Goal: Task Accomplishment & Management: Use online tool/utility

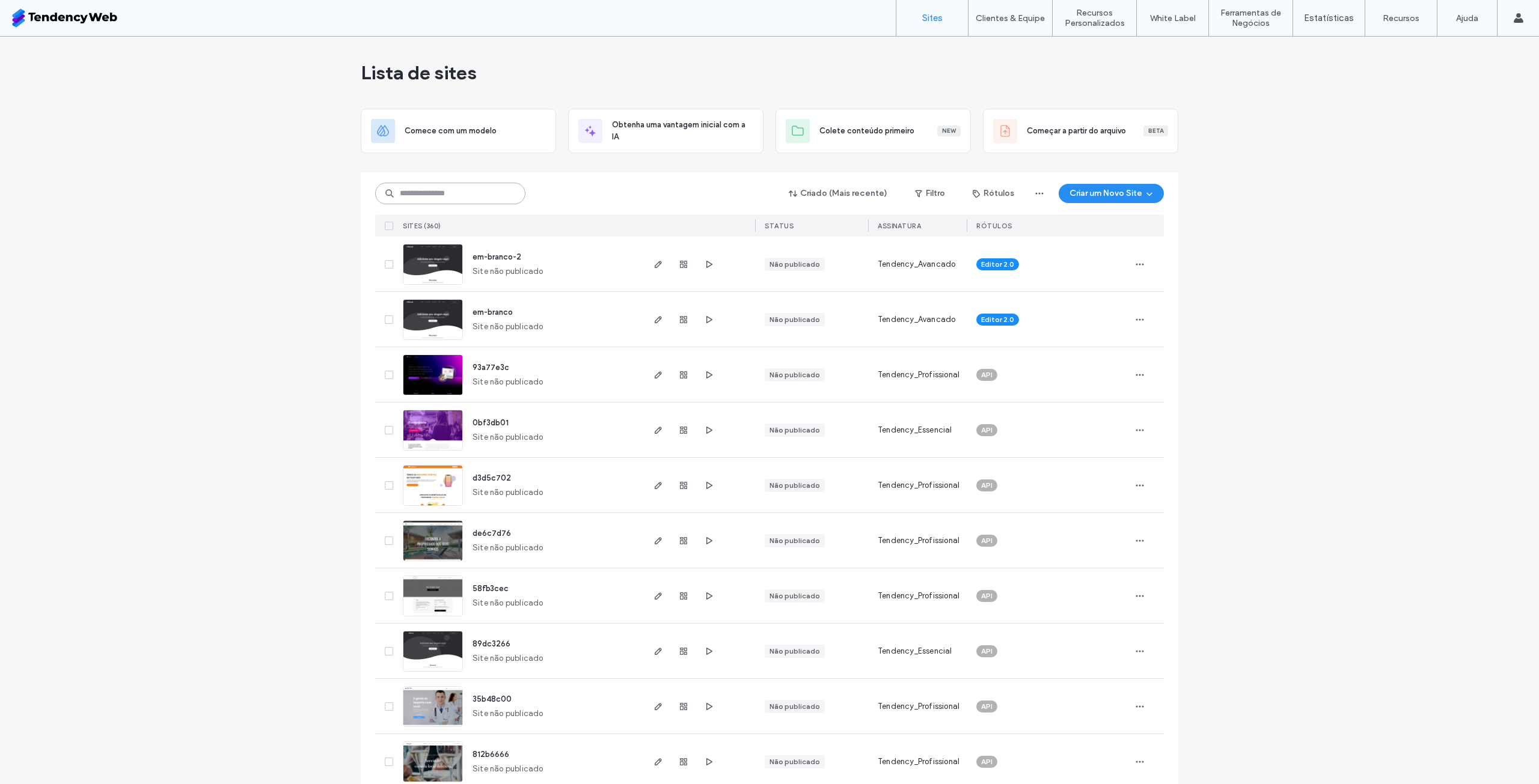
click at [493, 199] on input at bounding box center [450, 194] width 150 height 22
type input "******"
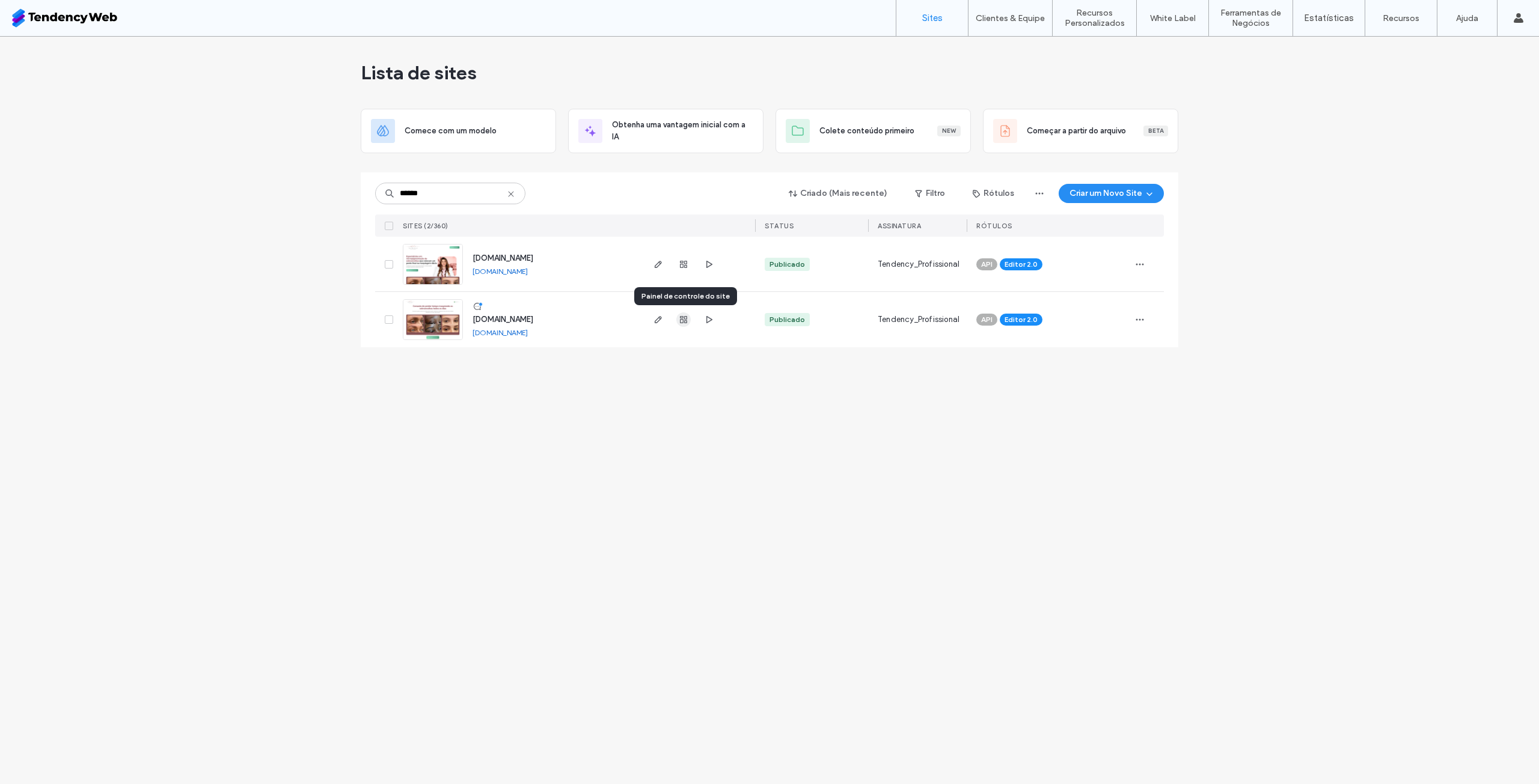
click at [685, 320] on use "button" at bounding box center [683, 320] width 7 height 7
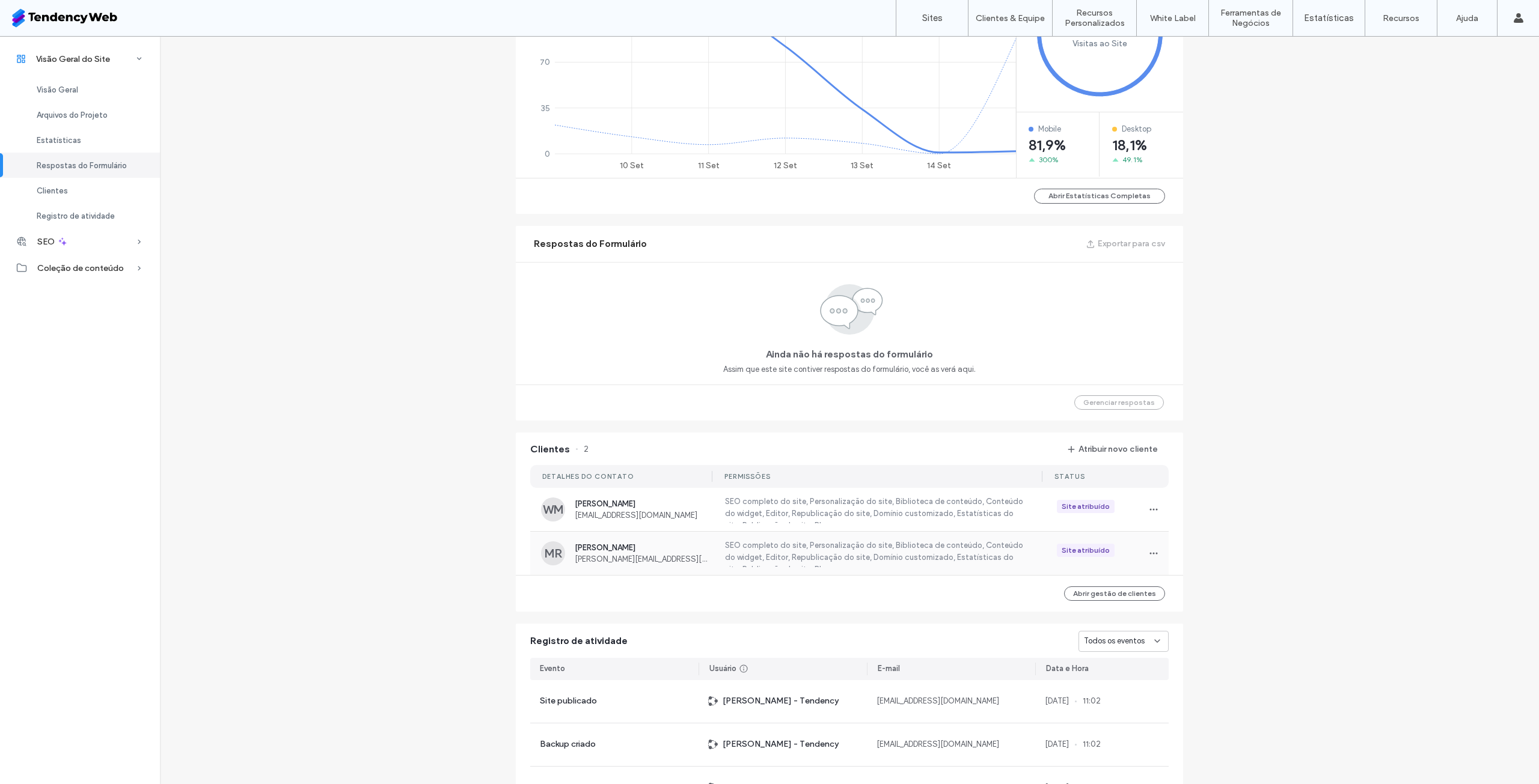
scroll to position [813, 0]
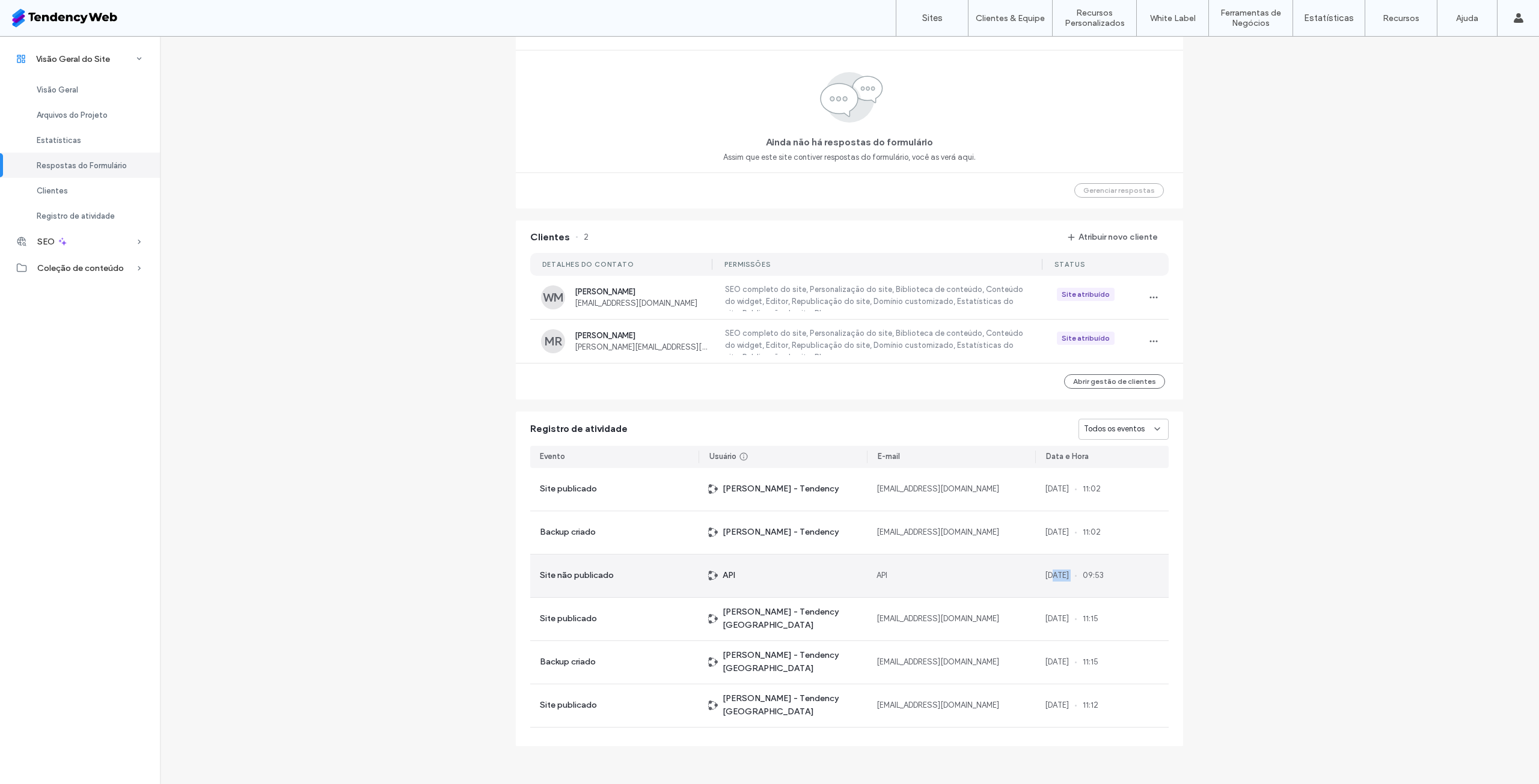
drag, startPoint x: 1047, startPoint y: 576, endPoint x: 1123, endPoint y: 576, distance: 76.0
click at [1100, 575] on div "13 Sep, 2025 09:53" at bounding box center [1074, 576] width 59 height 12
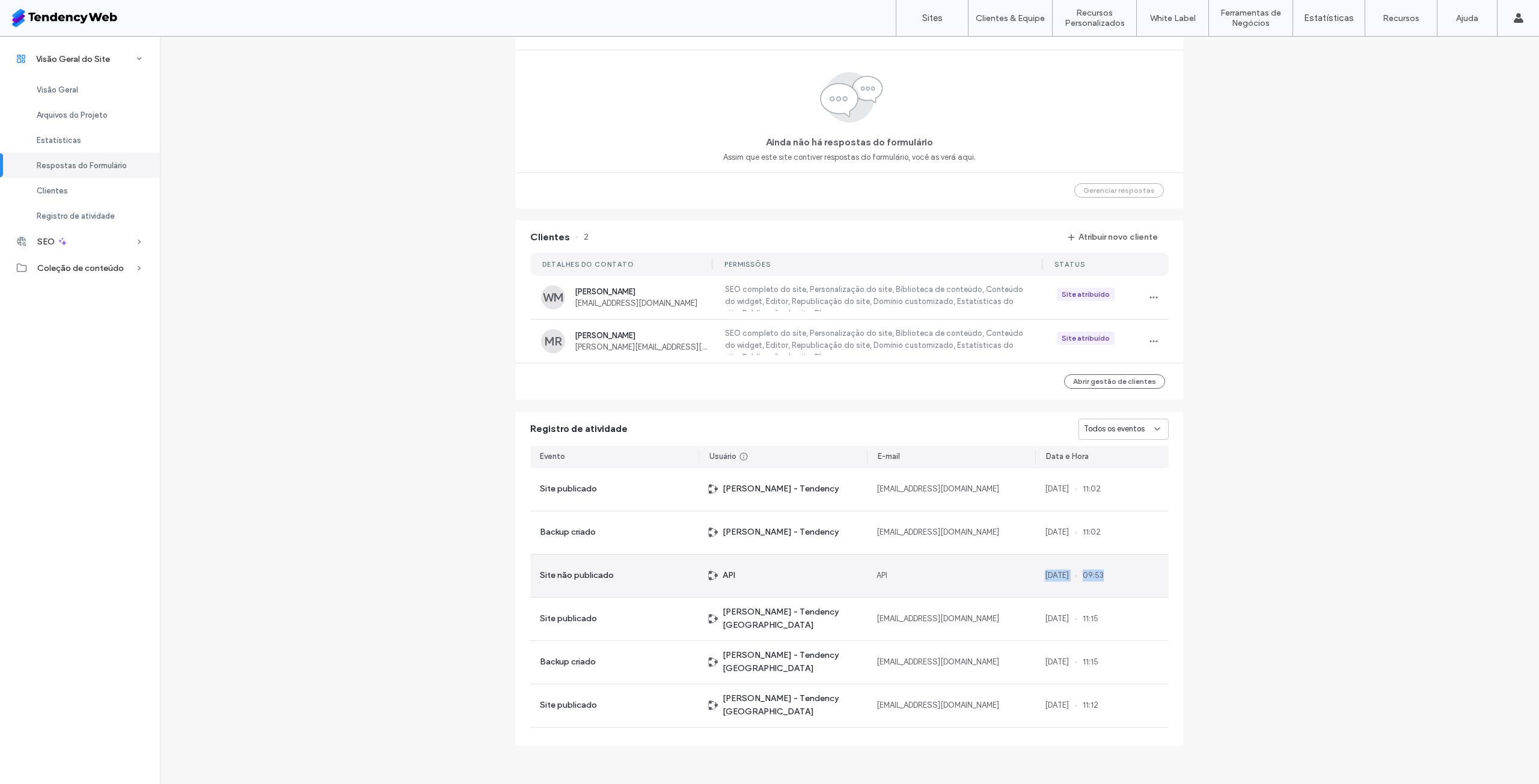
drag, startPoint x: 1138, startPoint y: 585, endPoint x: 1017, endPoint y: 588, distance: 121.0
click at [1017, 588] on div "Evento Usuário E-mail Data e Hora Site publicado Andre Tini - Tendency andretin…" at bounding box center [849, 593] width 667 height 306
drag, startPoint x: 929, startPoint y: 569, endPoint x: 958, endPoint y: 569, distance: 29.0
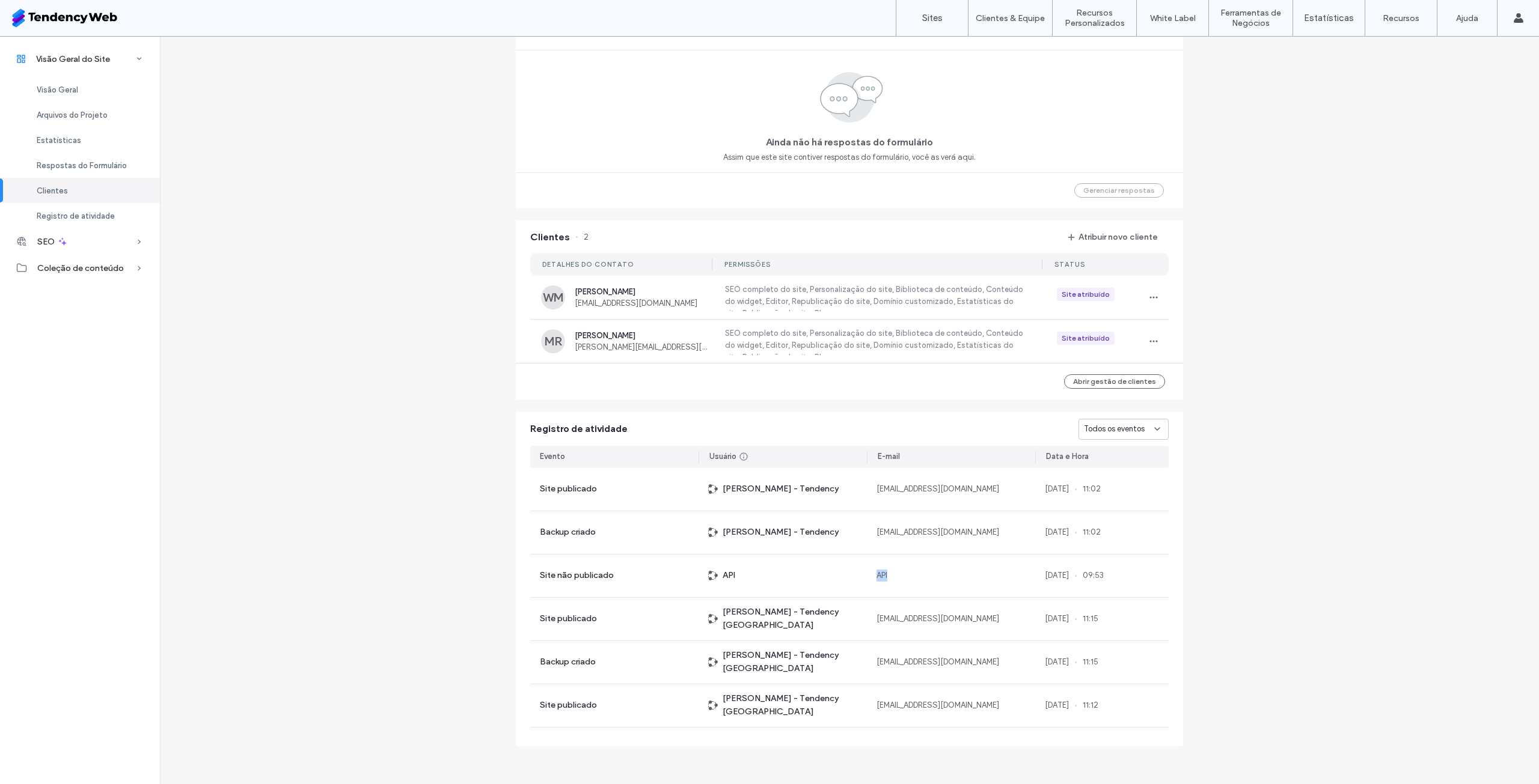
scroll to position [573, 0]
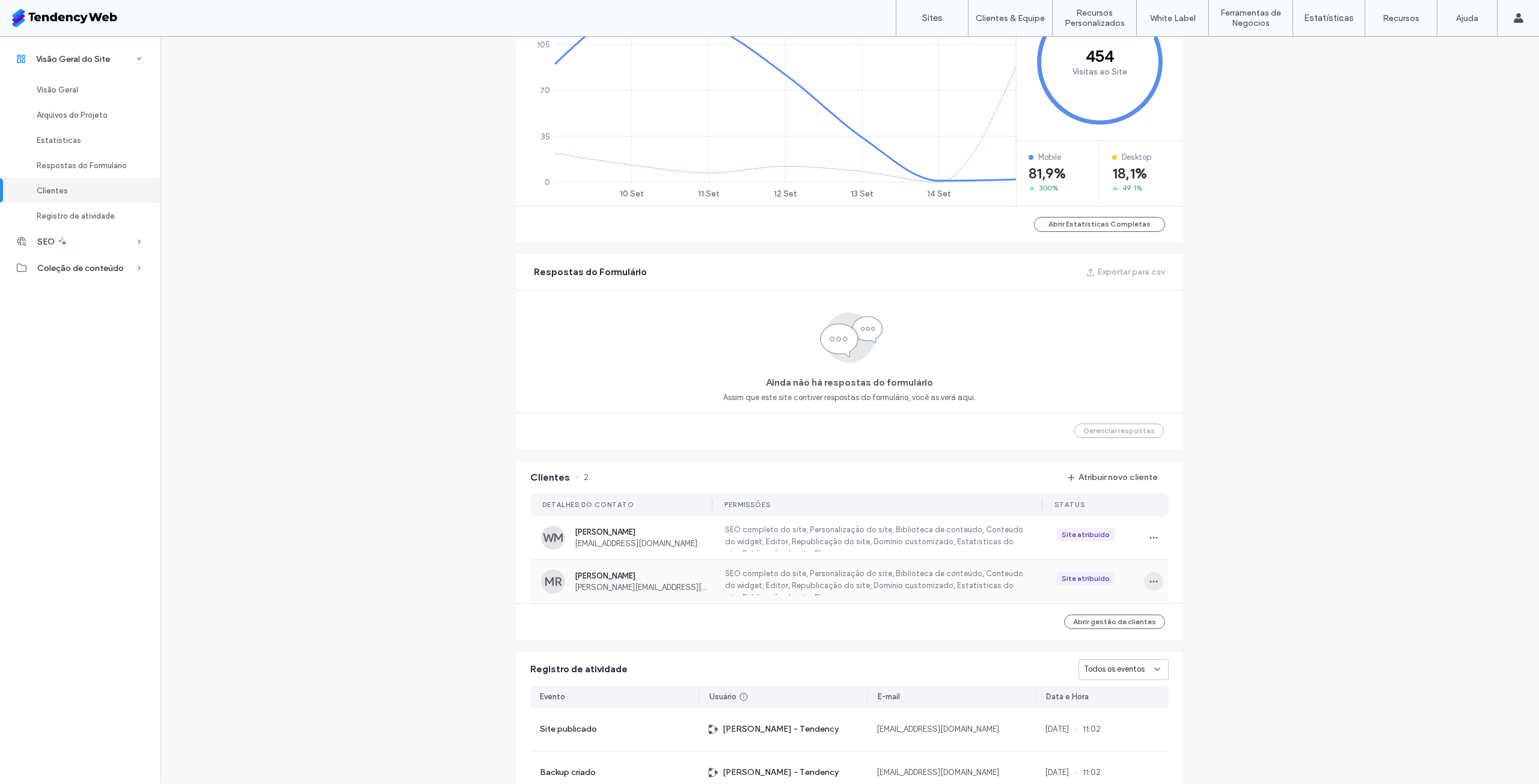
click at [1148, 578] on icon "button" at bounding box center [1153, 582] width 10 height 10
click at [950, 19] on link "Sites" at bounding box center [931, 18] width 72 height 36
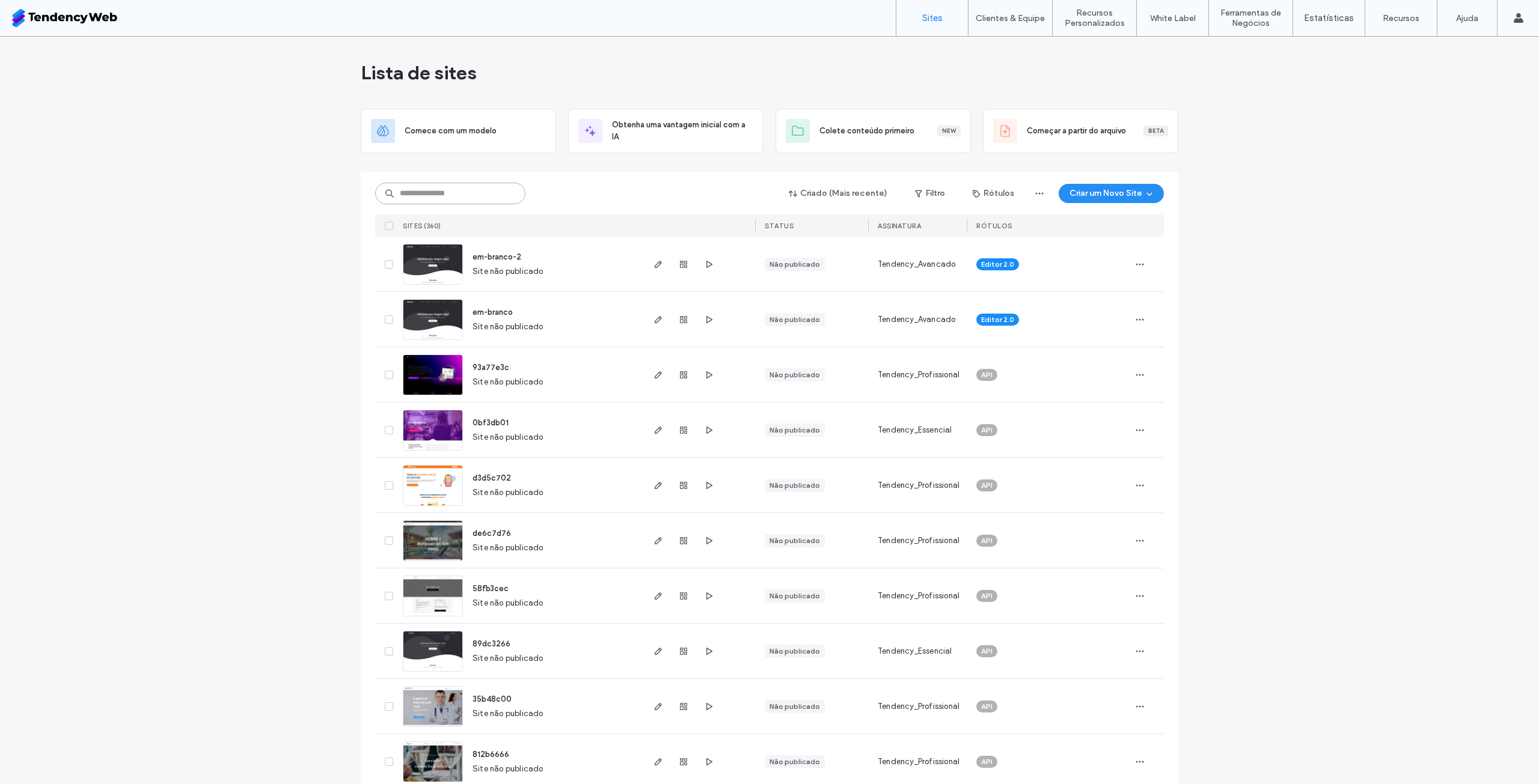
click at [480, 198] on input at bounding box center [450, 194] width 150 height 22
type input "*****"
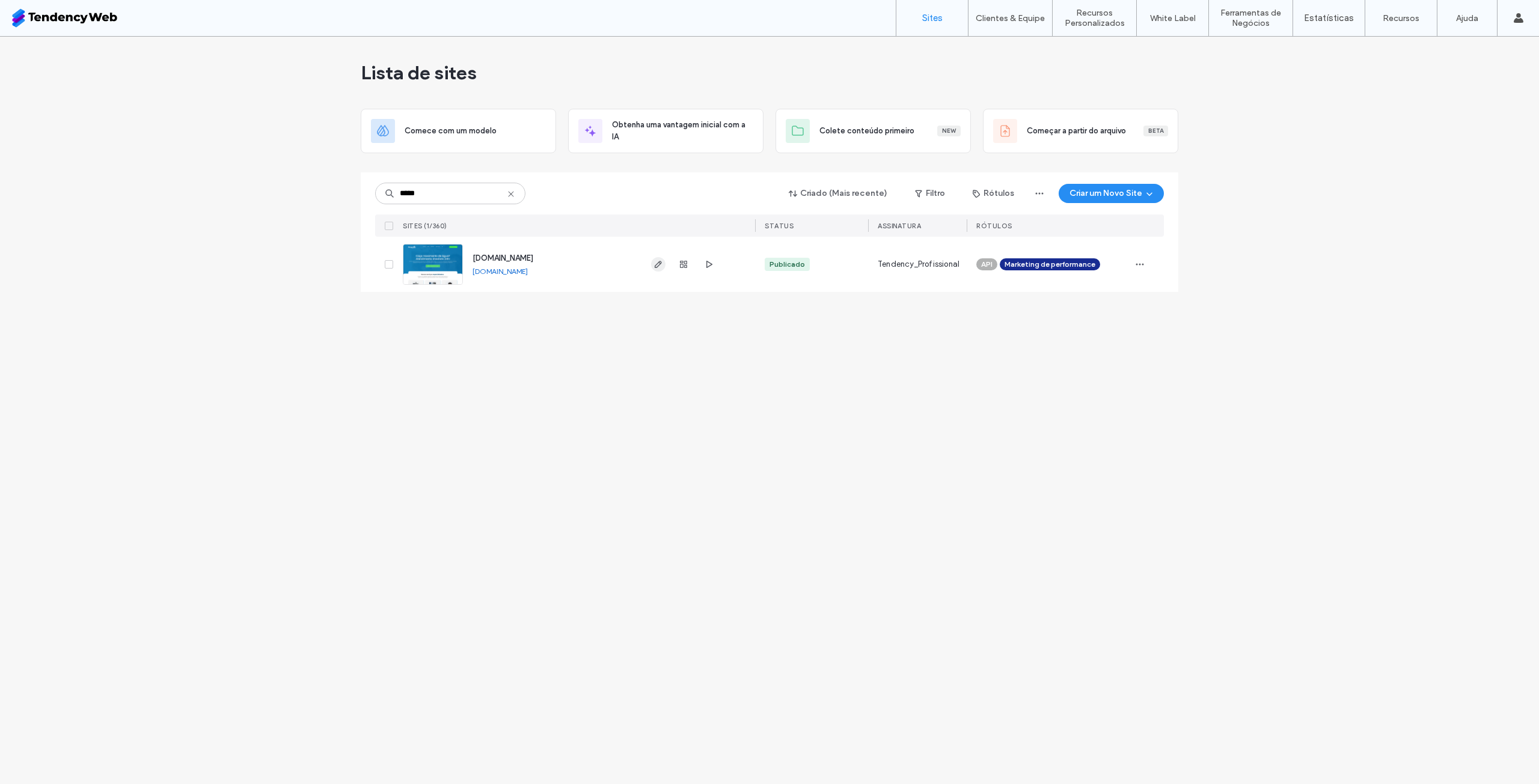
click at [659, 263] on icon "button" at bounding box center [659, 264] width 10 height 10
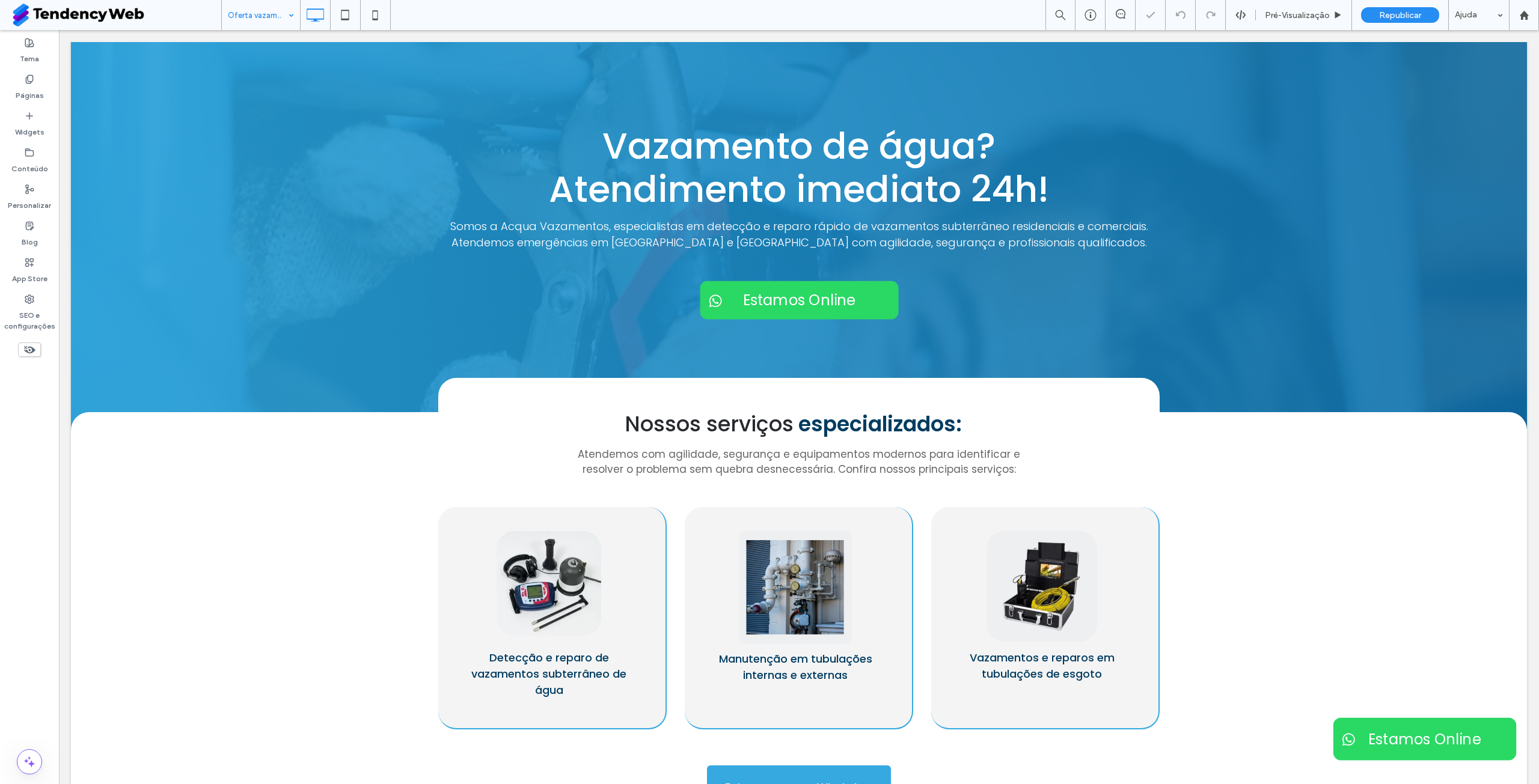
click at [272, 2] on input at bounding box center [257, 15] width 60 height 30
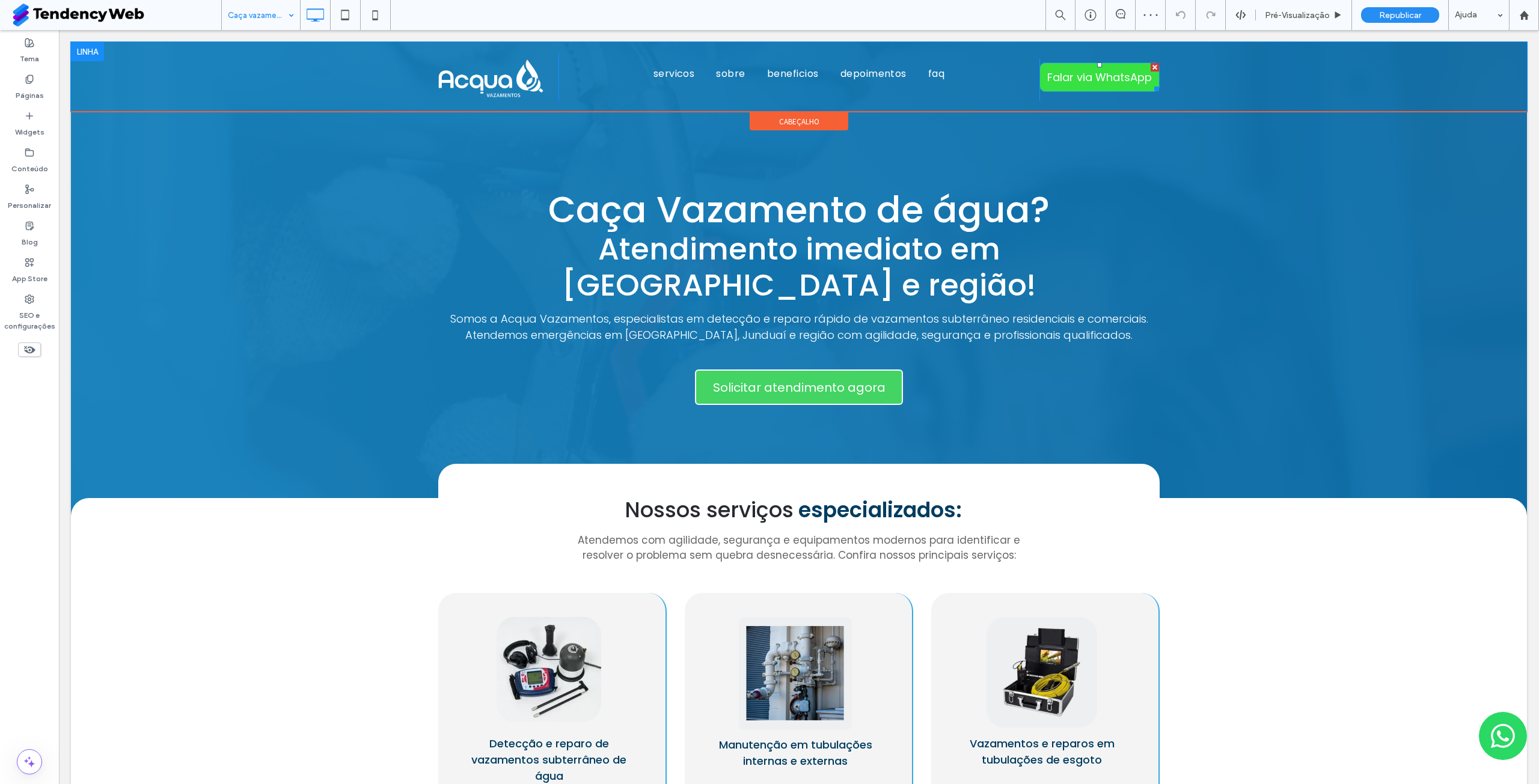
click at [1094, 79] on span "Falar via WhatsApp" at bounding box center [1099, 77] width 105 height 16
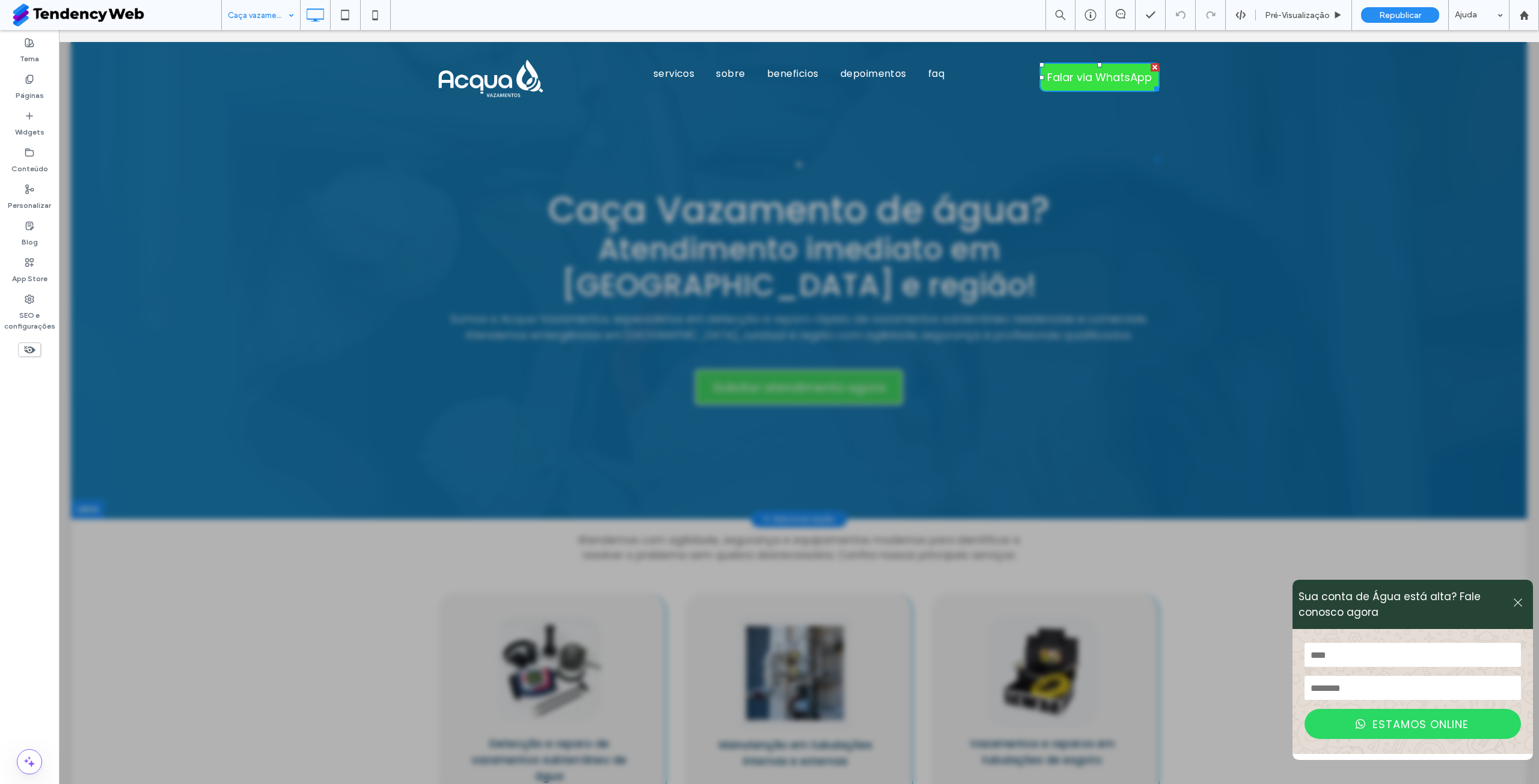
click at [1512, 605] on icon at bounding box center [1517, 603] width 11 height 11
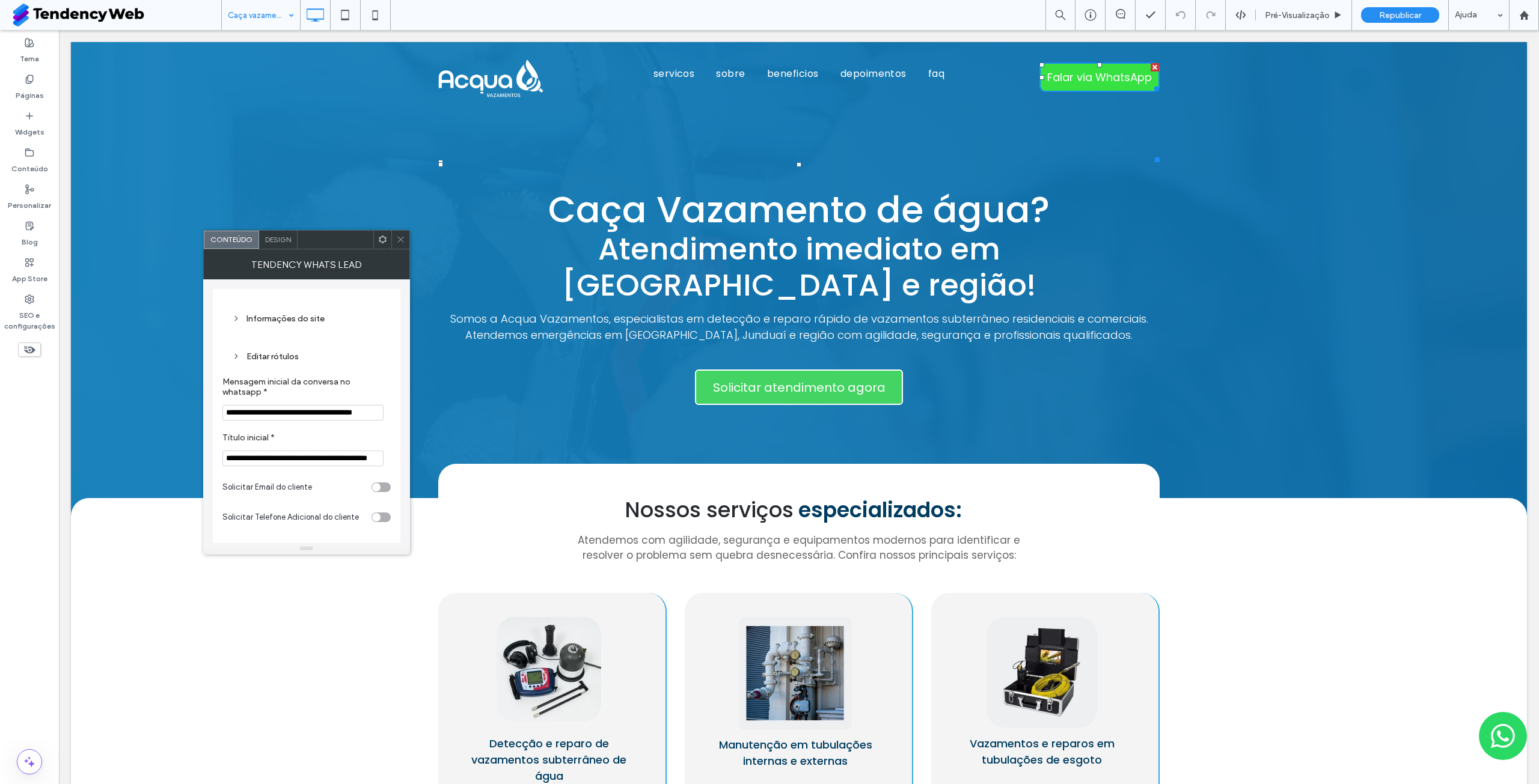
click at [404, 241] on icon at bounding box center [401, 240] width 9 height 9
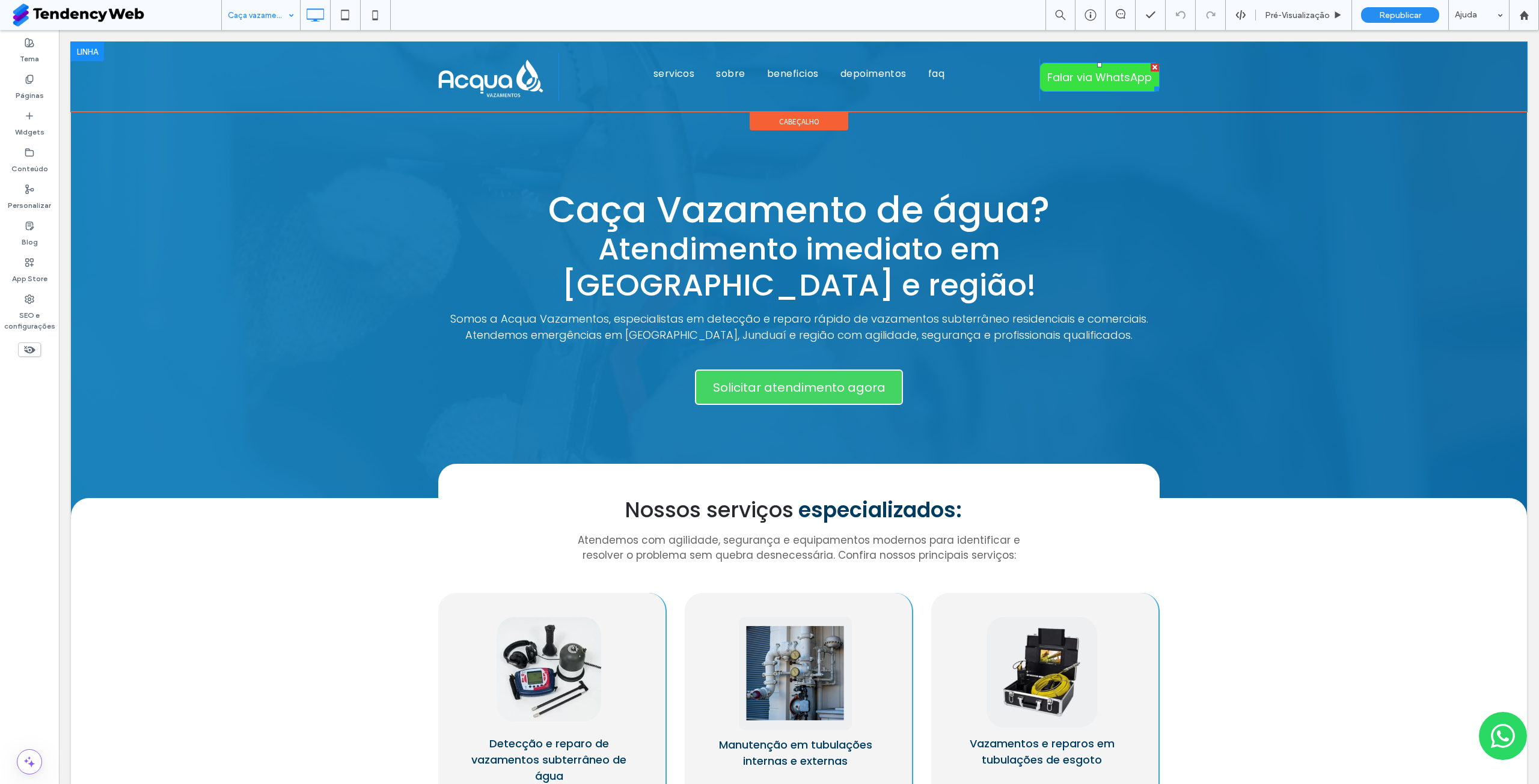
click at [1090, 72] on span "Falar via WhatsApp" at bounding box center [1099, 77] width 105 height 16
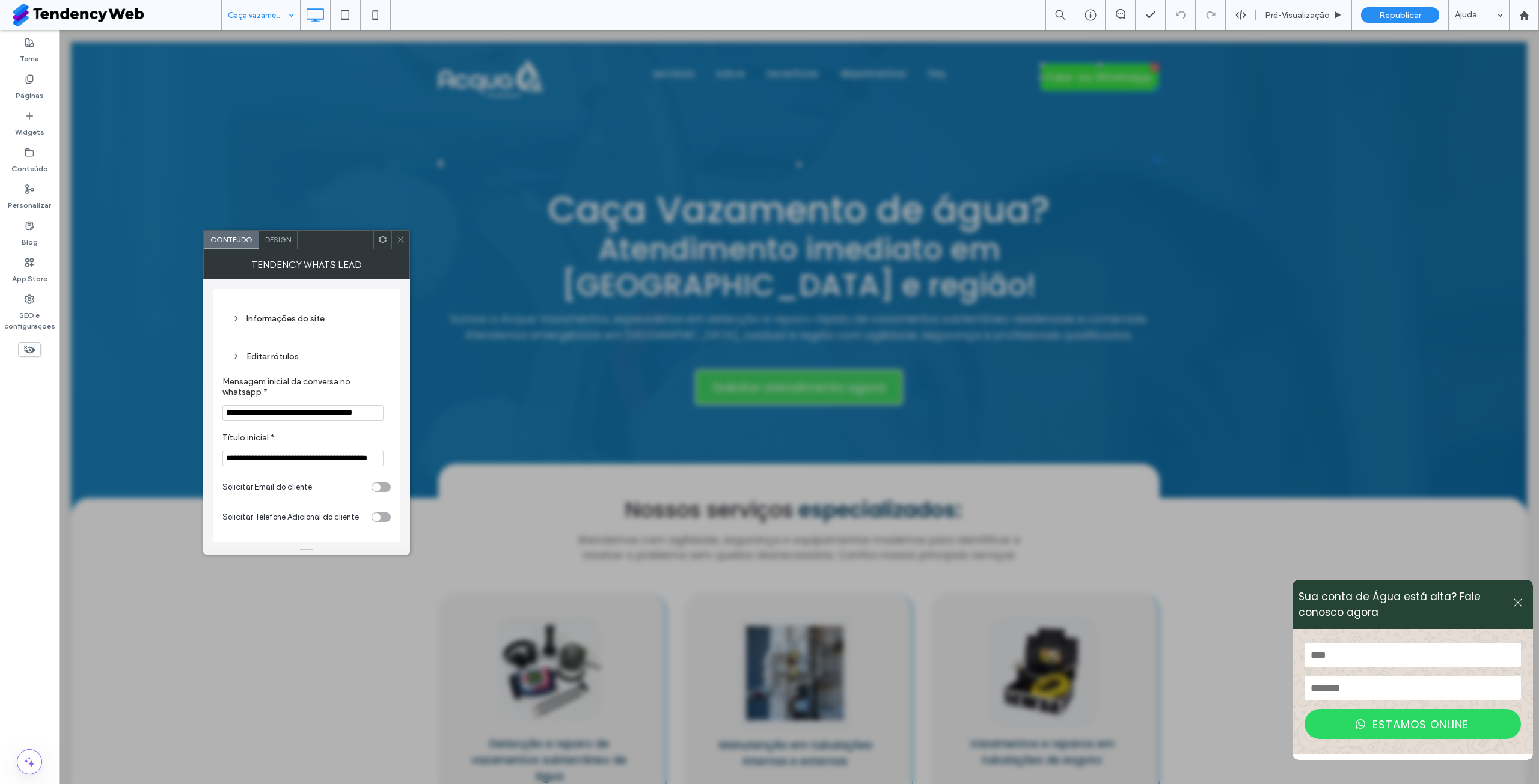
click at [400, 239] on icon at bounding box center [401, 240] width 9 height 9
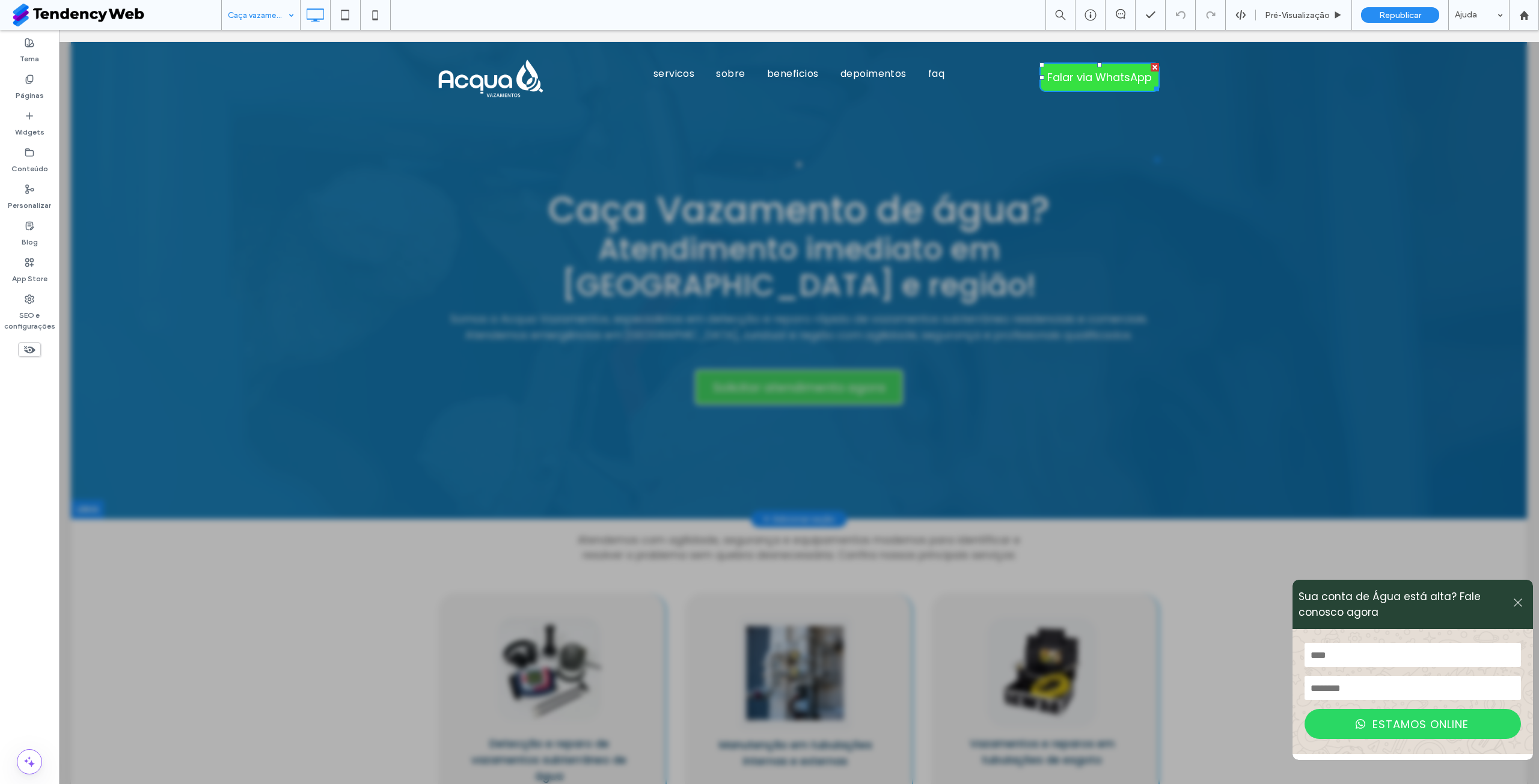
click at [1515, 605] on button at bounding box center [1517, 605] width 18 height 16
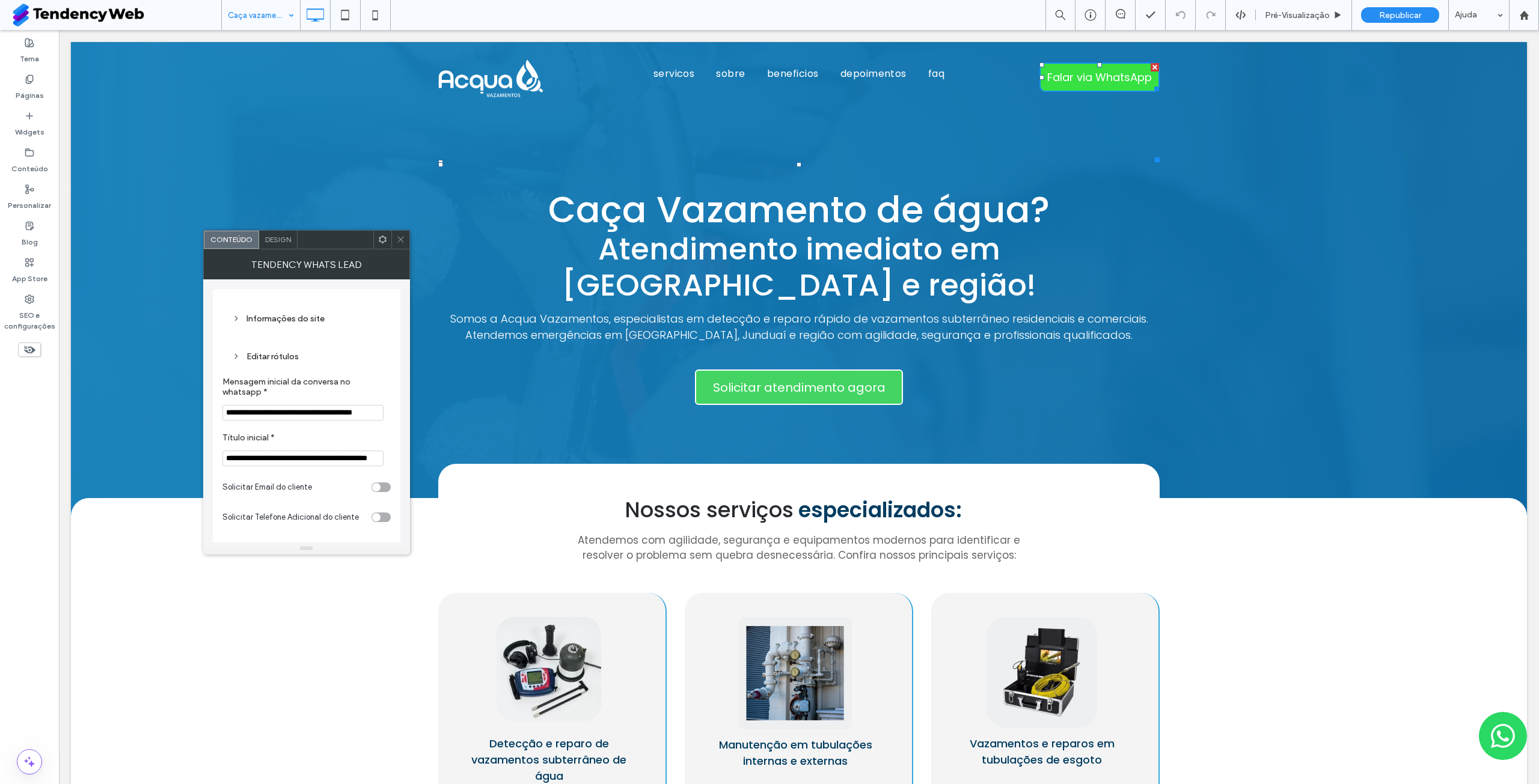
click at [397, 239] on icon at bounding box center [401, 240] width 9 height 9
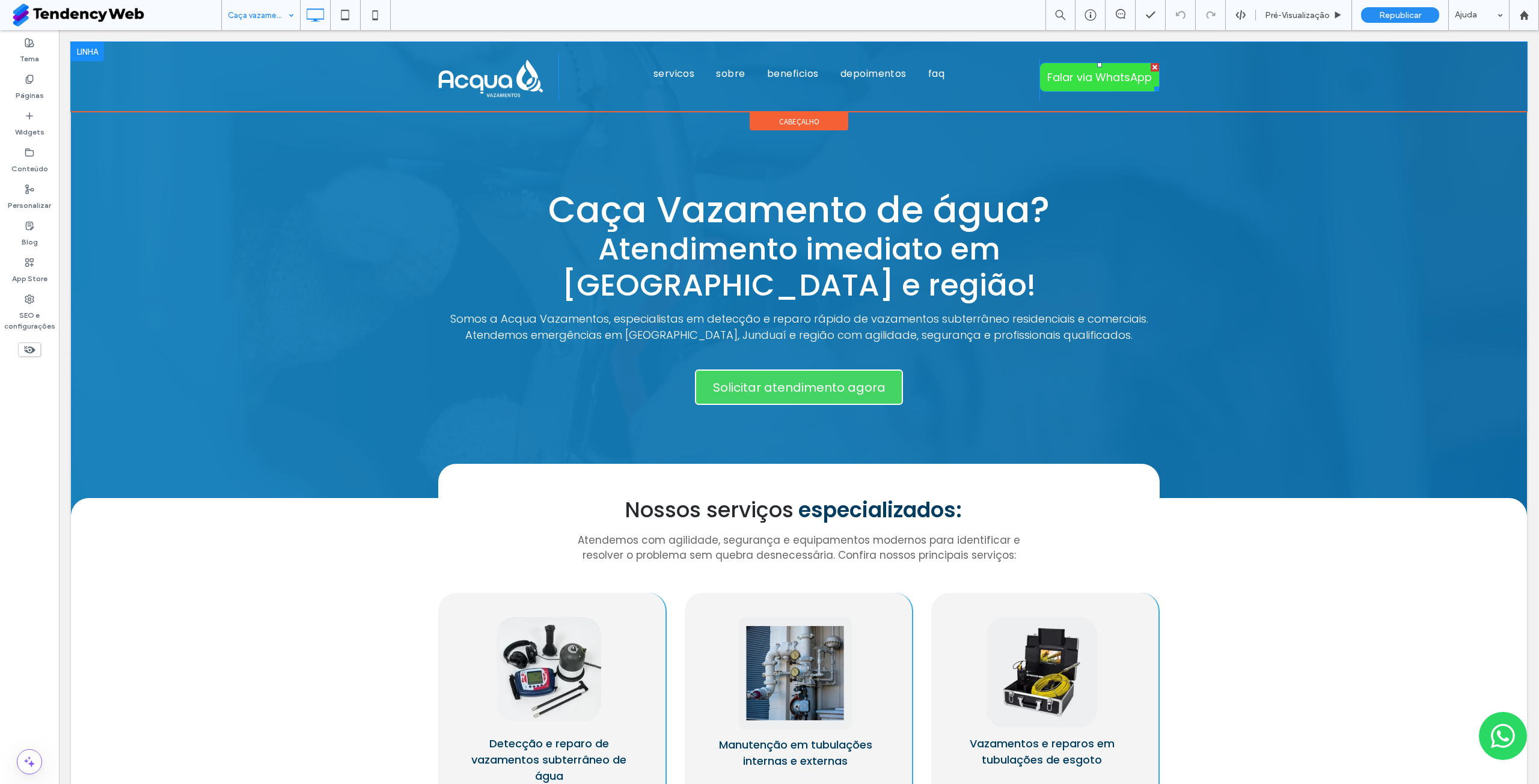
click at [1092, 74] on span "Falar via WhatsApp" at bounding box center [1099, 77] width 105 height 16
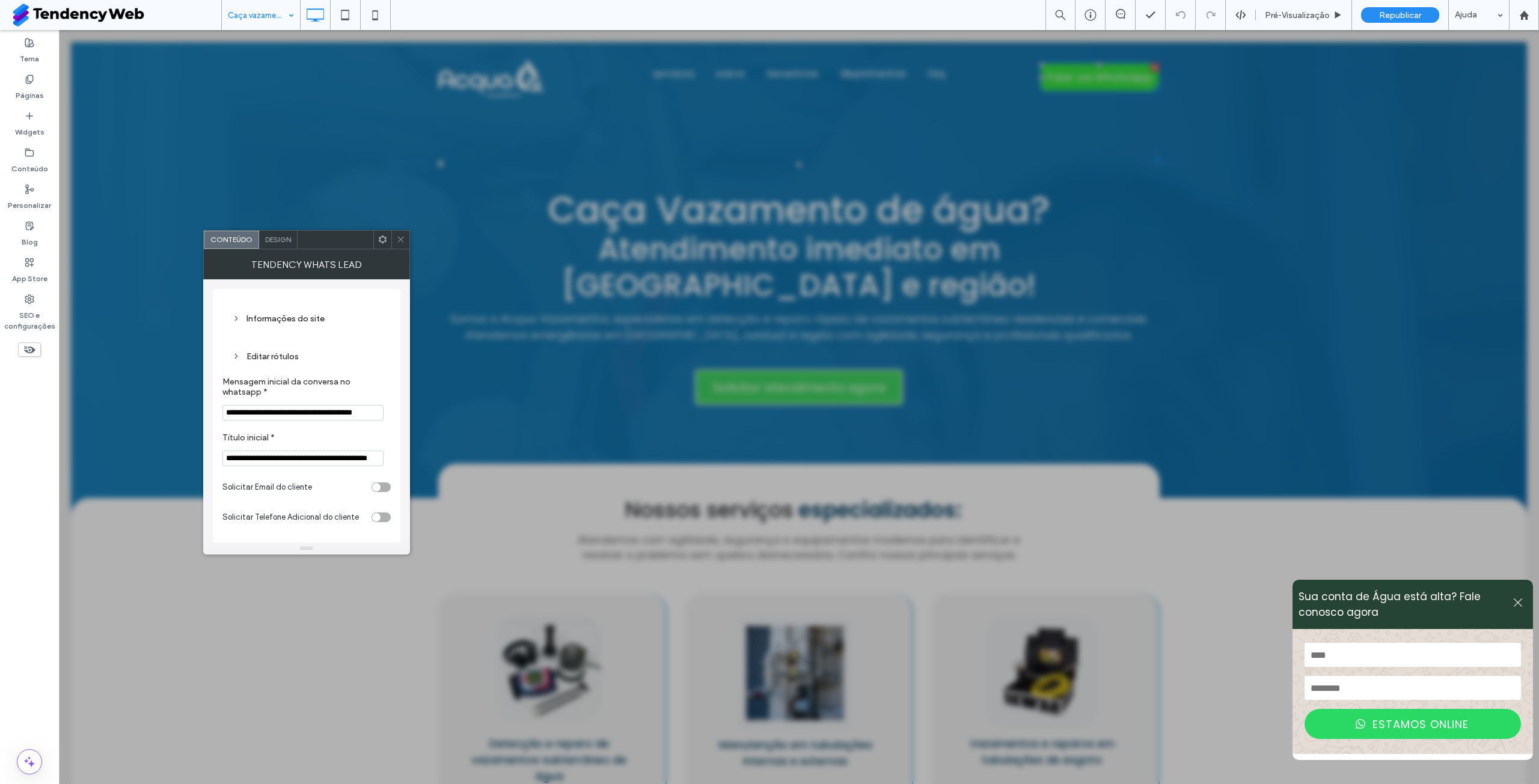
click at [402, 237] on icon at bounding box center [401, 240] width 9 height 9
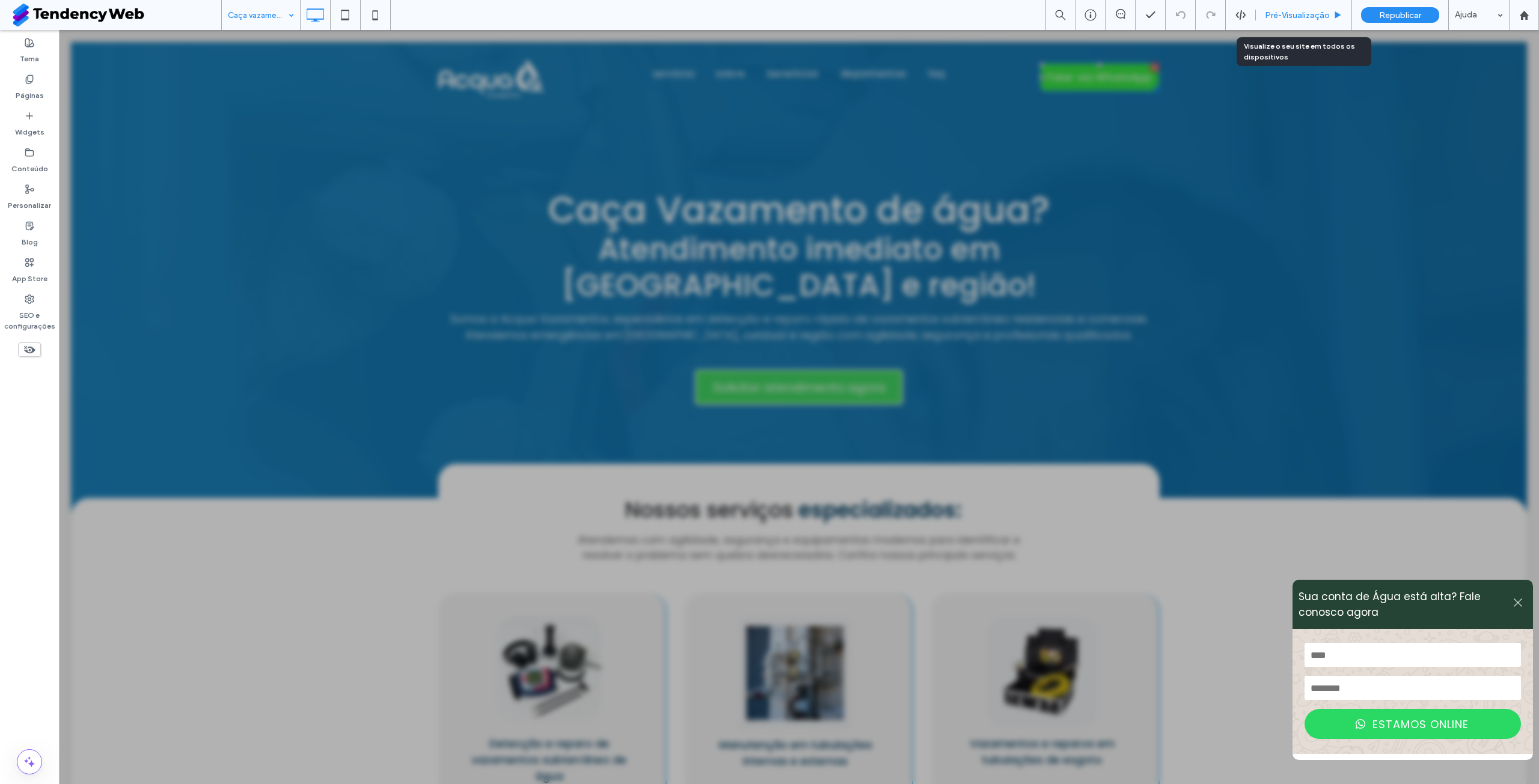
click at [1304, 14] on span "Pré-Visualizaçāo" at bounding box center [1297, 15] width 65 height 10
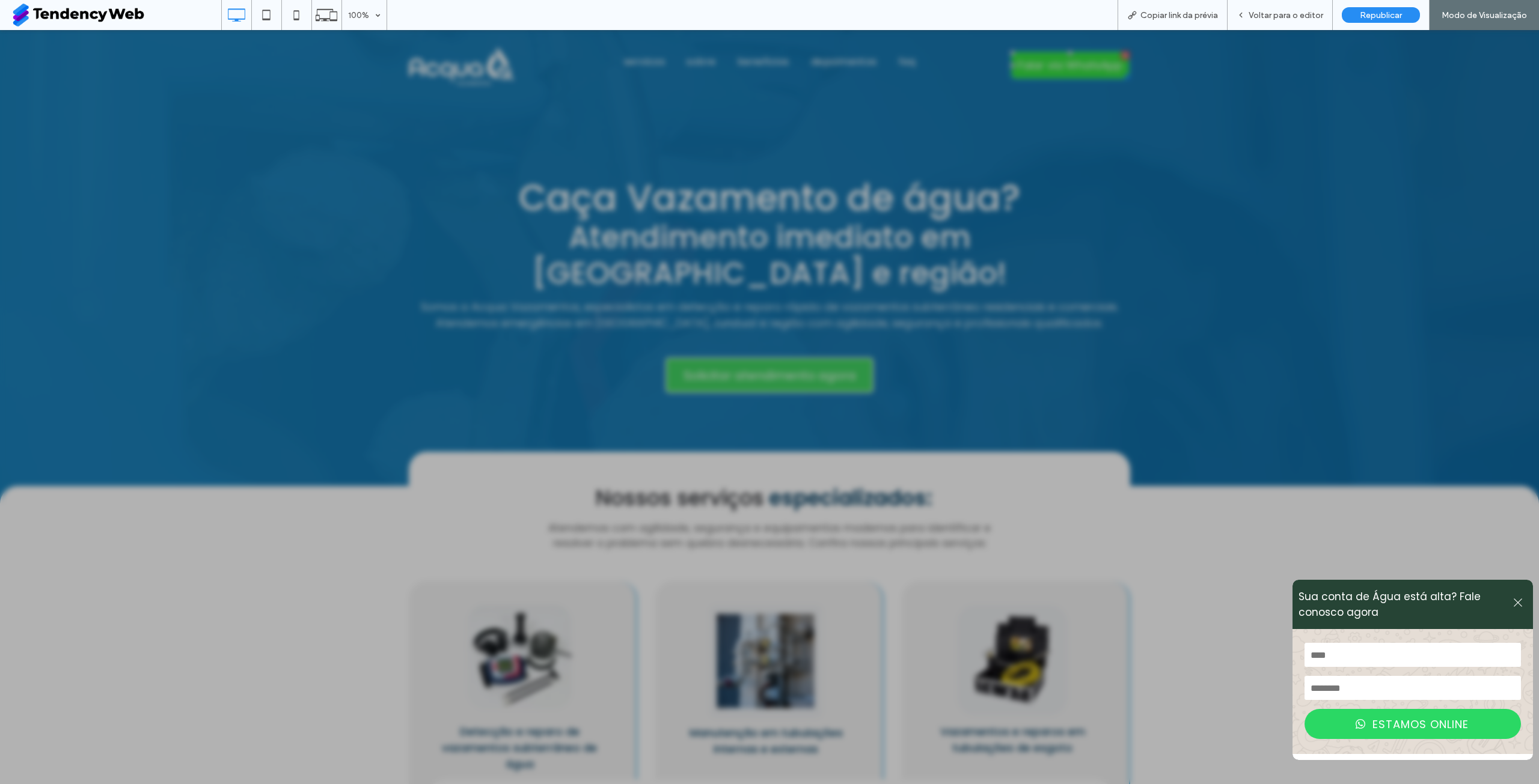
click at [1512, 605] on icon at bounding box center [1517, 603] width 11 height 11
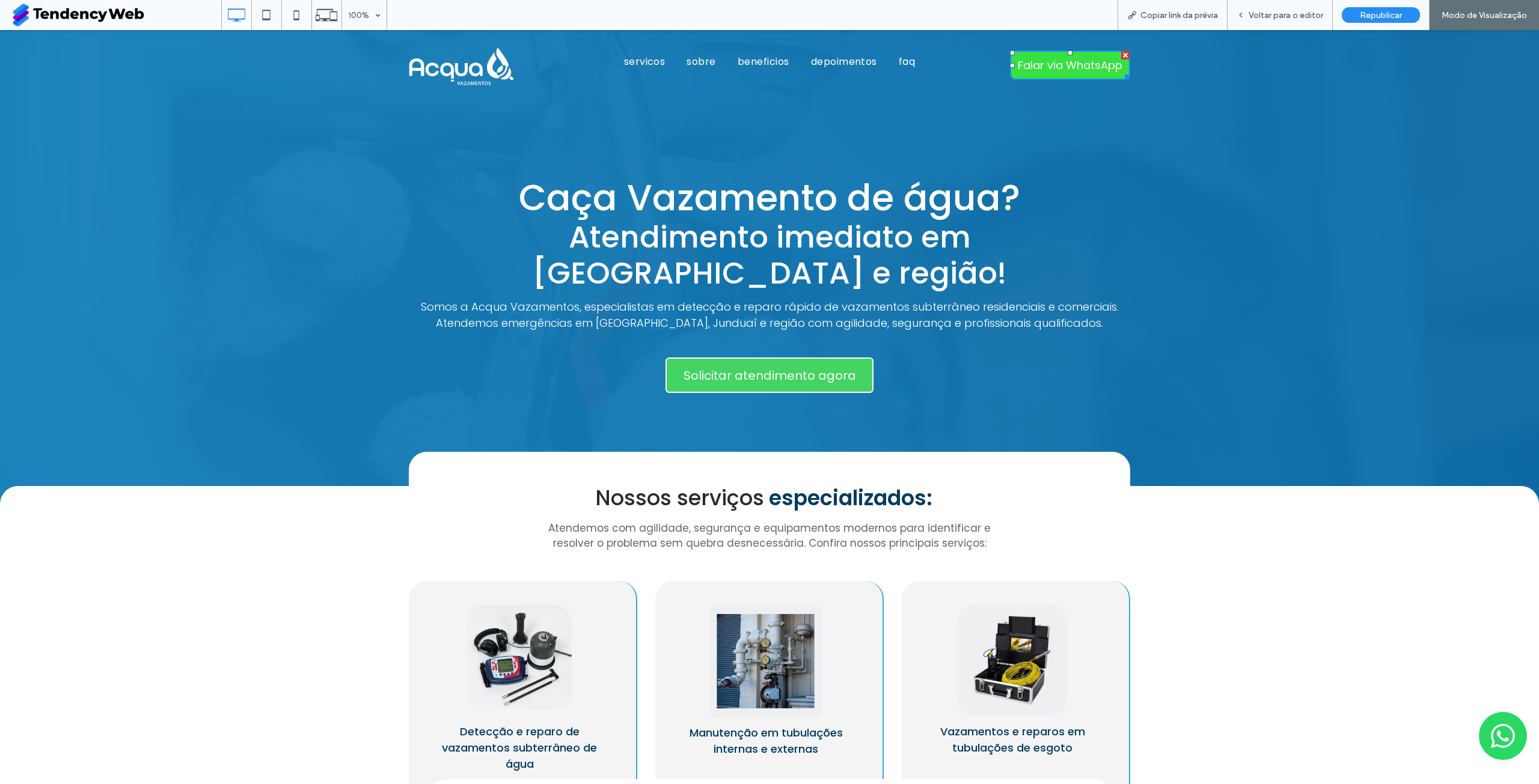
click at [1065, 61] on span "Falar via WhatsApp" at bounding box center [1070, 65] width 105 height 16
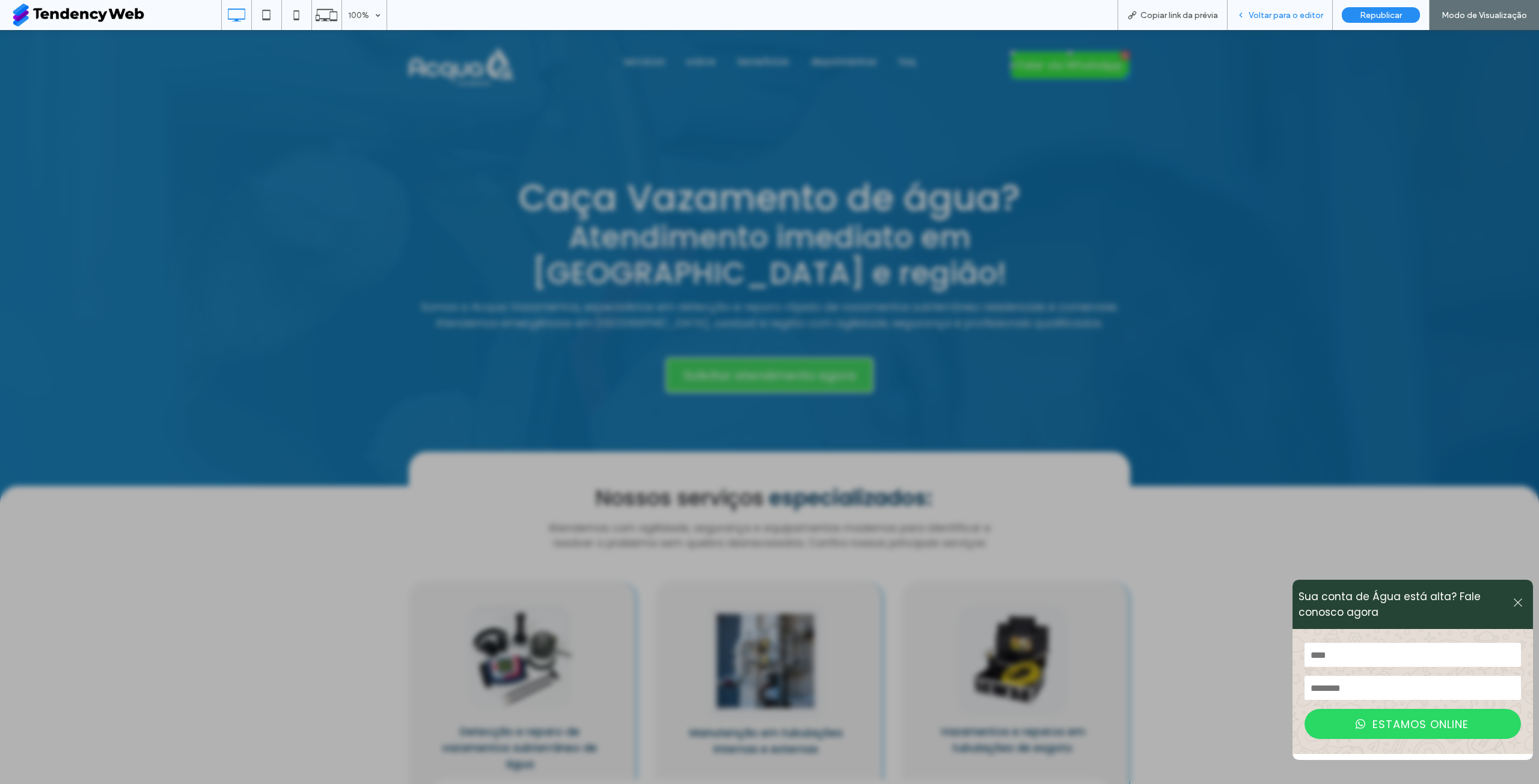
click at [1286, 13] on span "Voltar para o editor" at bounding box center [1285, 15] width 74 height 10
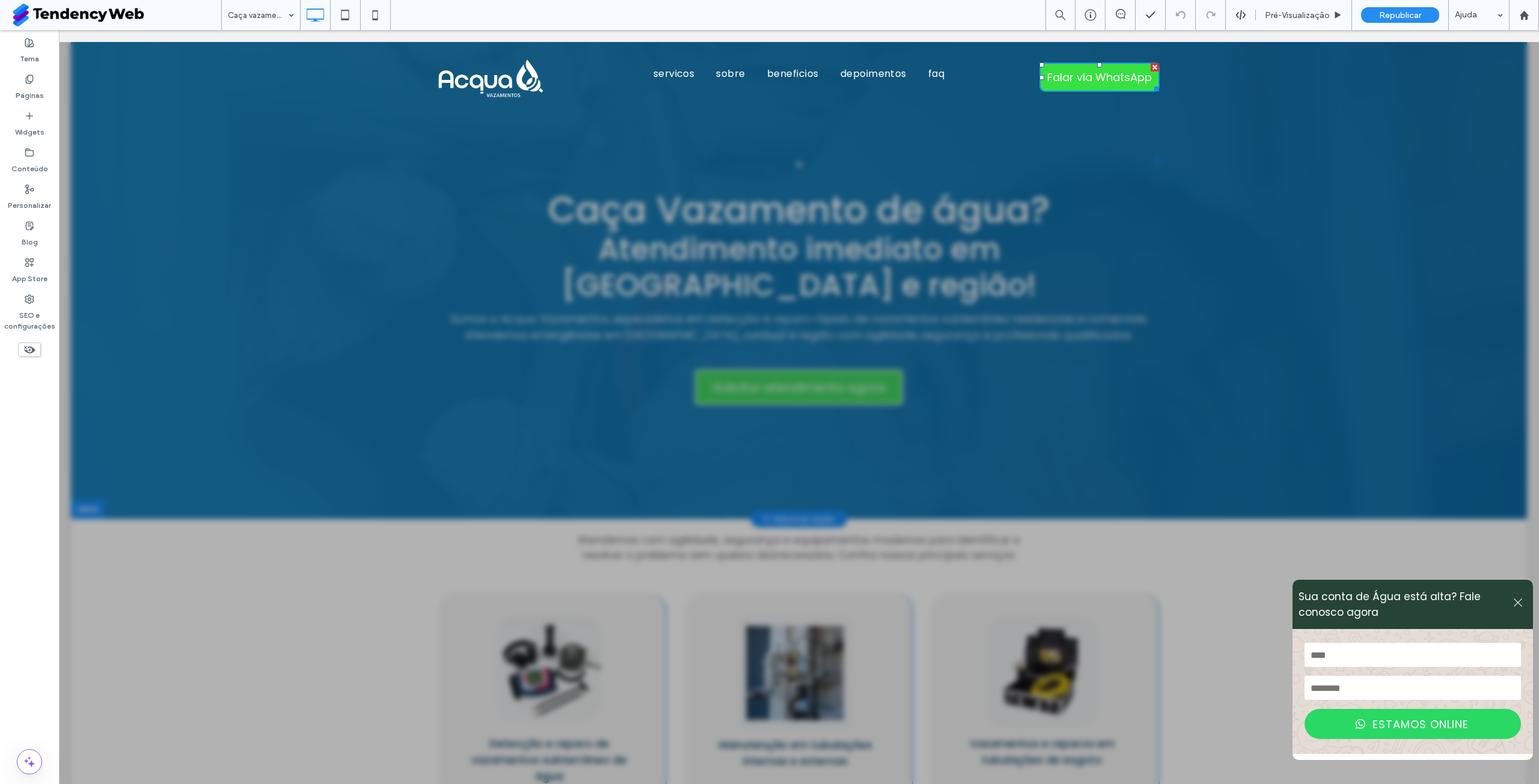
click at [1512, 600] on icon at bounding box center [1517, 603] width 11 height 11
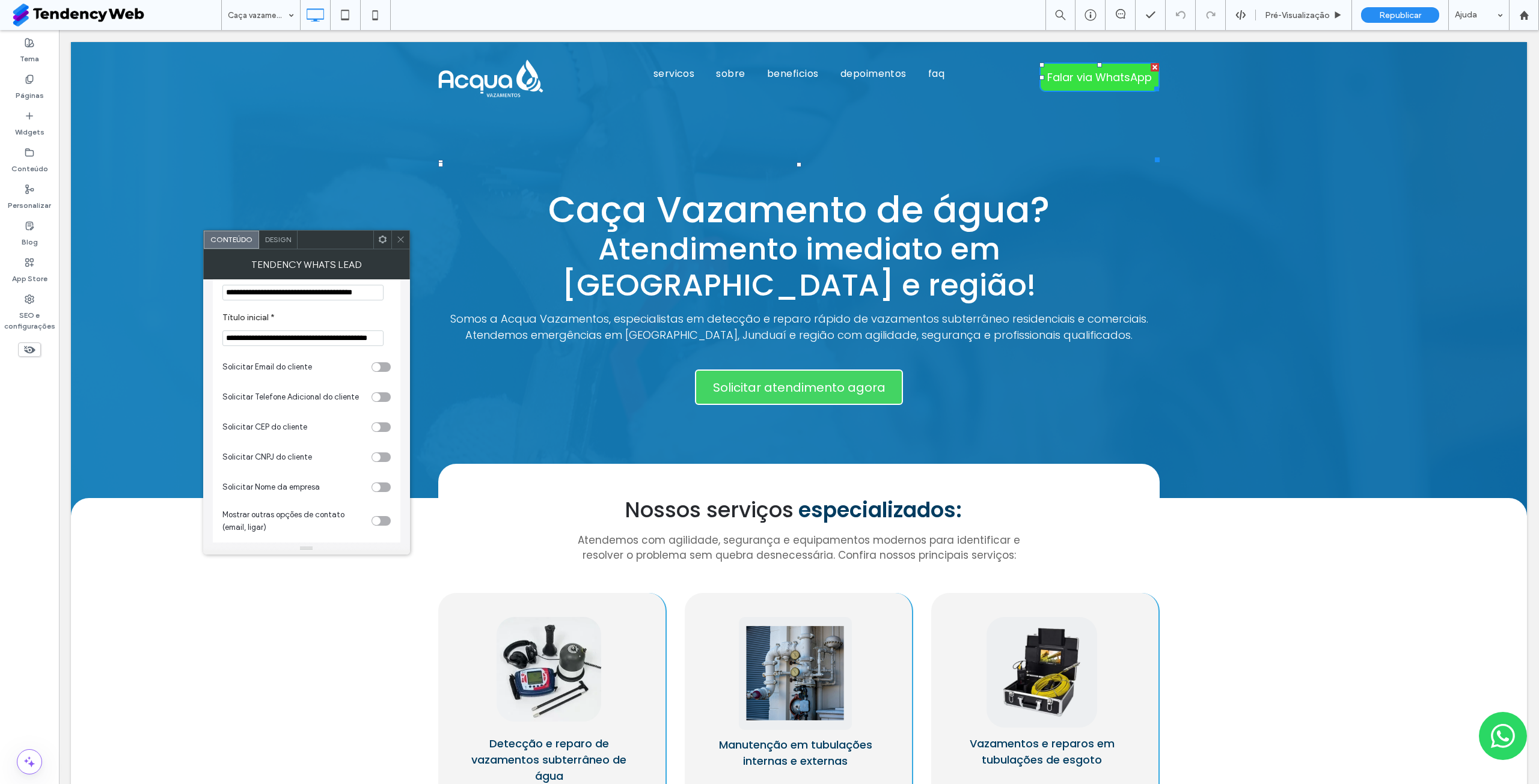
scroll to position [180, 0]
click at [398, 243] on icon at bounding box center [401, 240] width 9 height 9
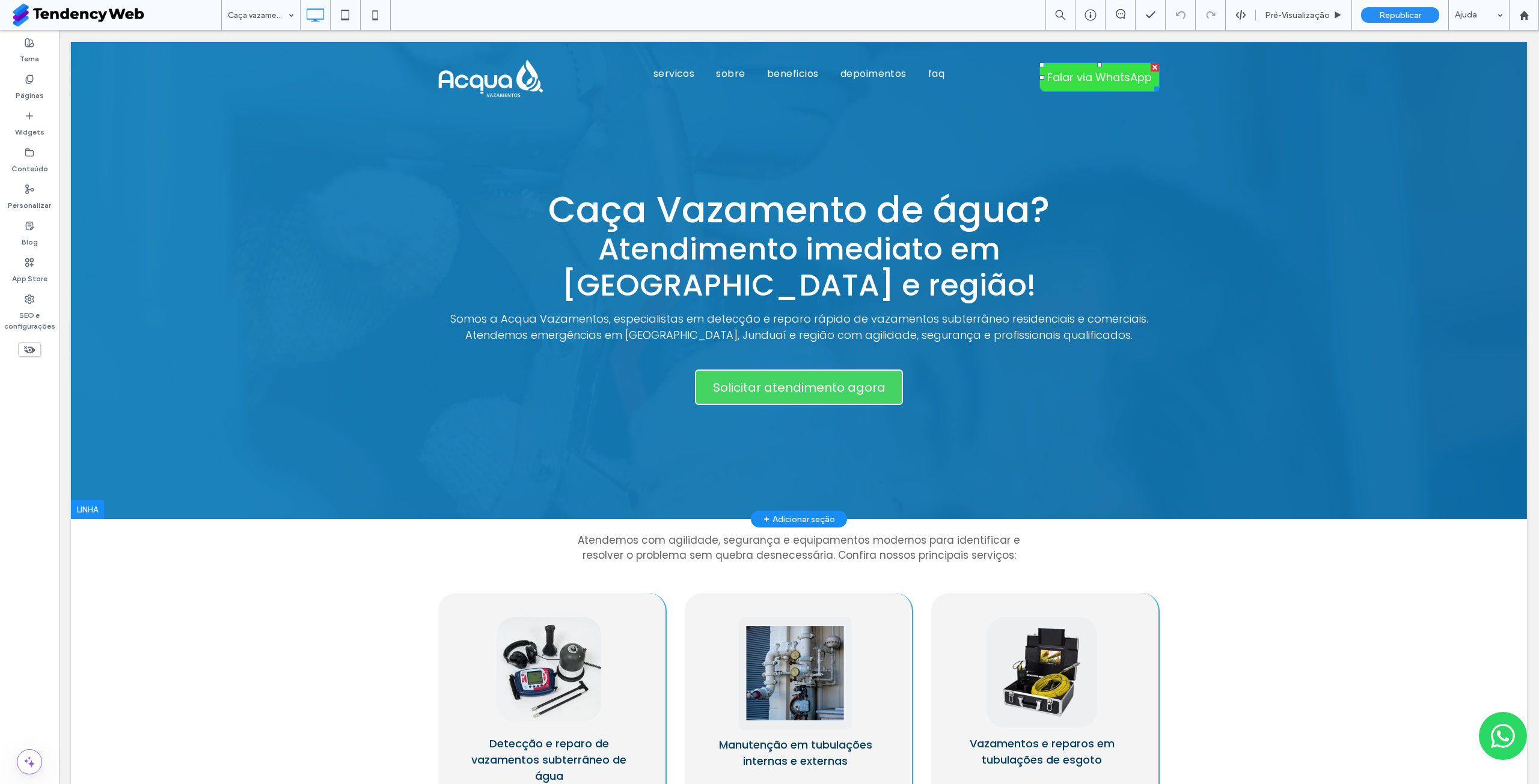
click at [1102, 80] on span "Falar via WhatsApp" at bounding box center [1099, 77] width 105 height 16
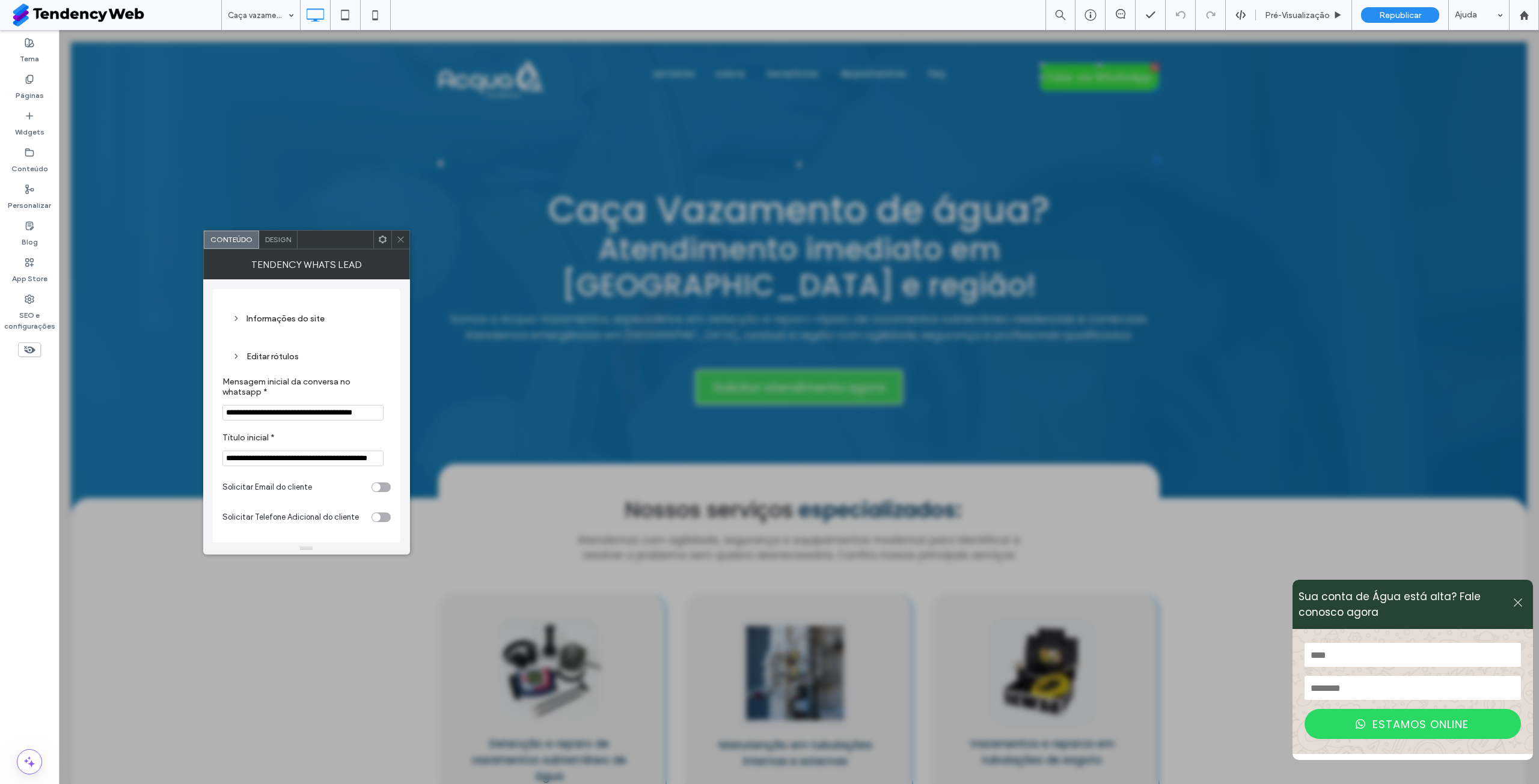
click at [1512, 605] on icon at bounding box center [1517, 603] width 11 height 11
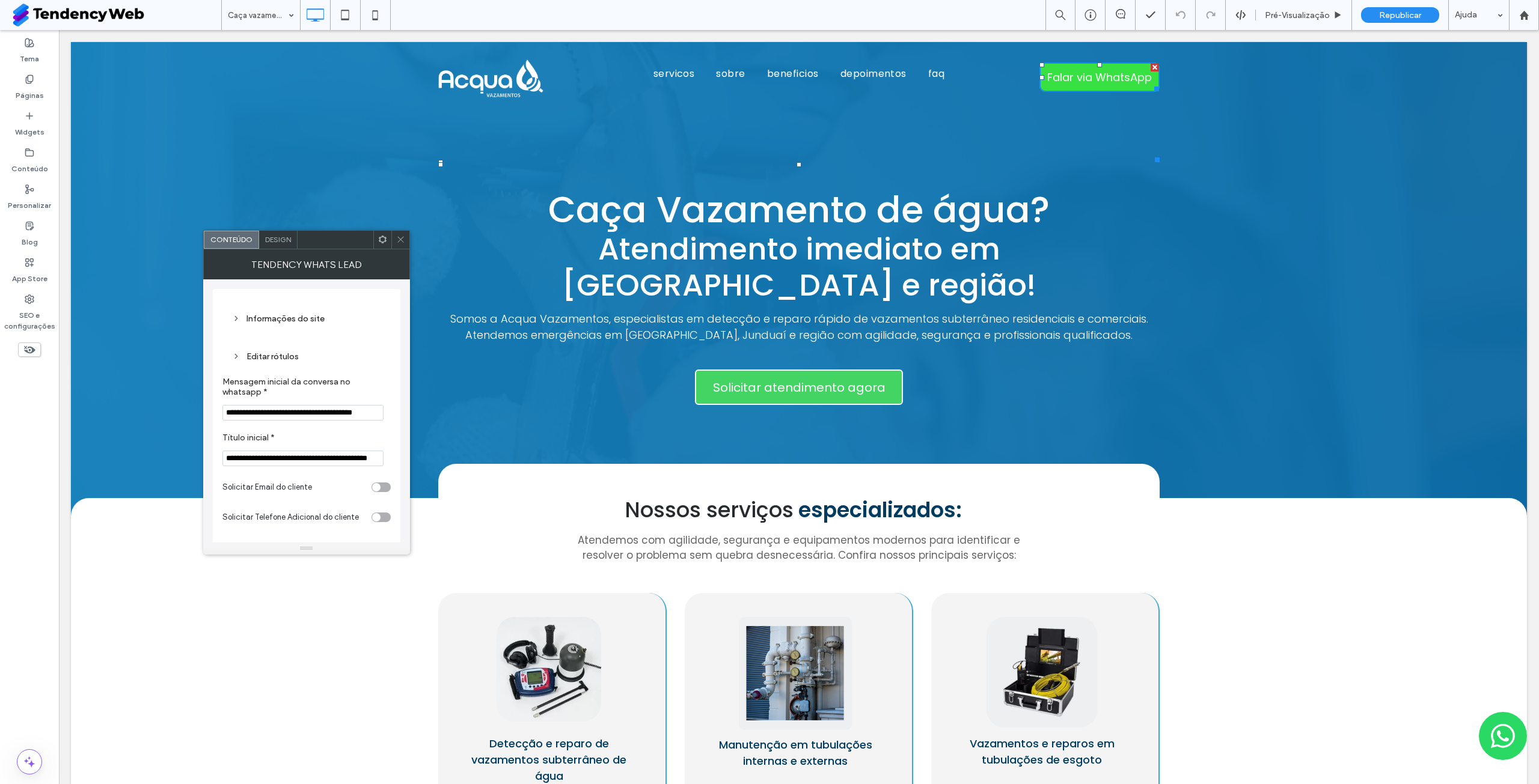
click at [403, 237] on icon at bounding box center [401, 240] width 9 height 9
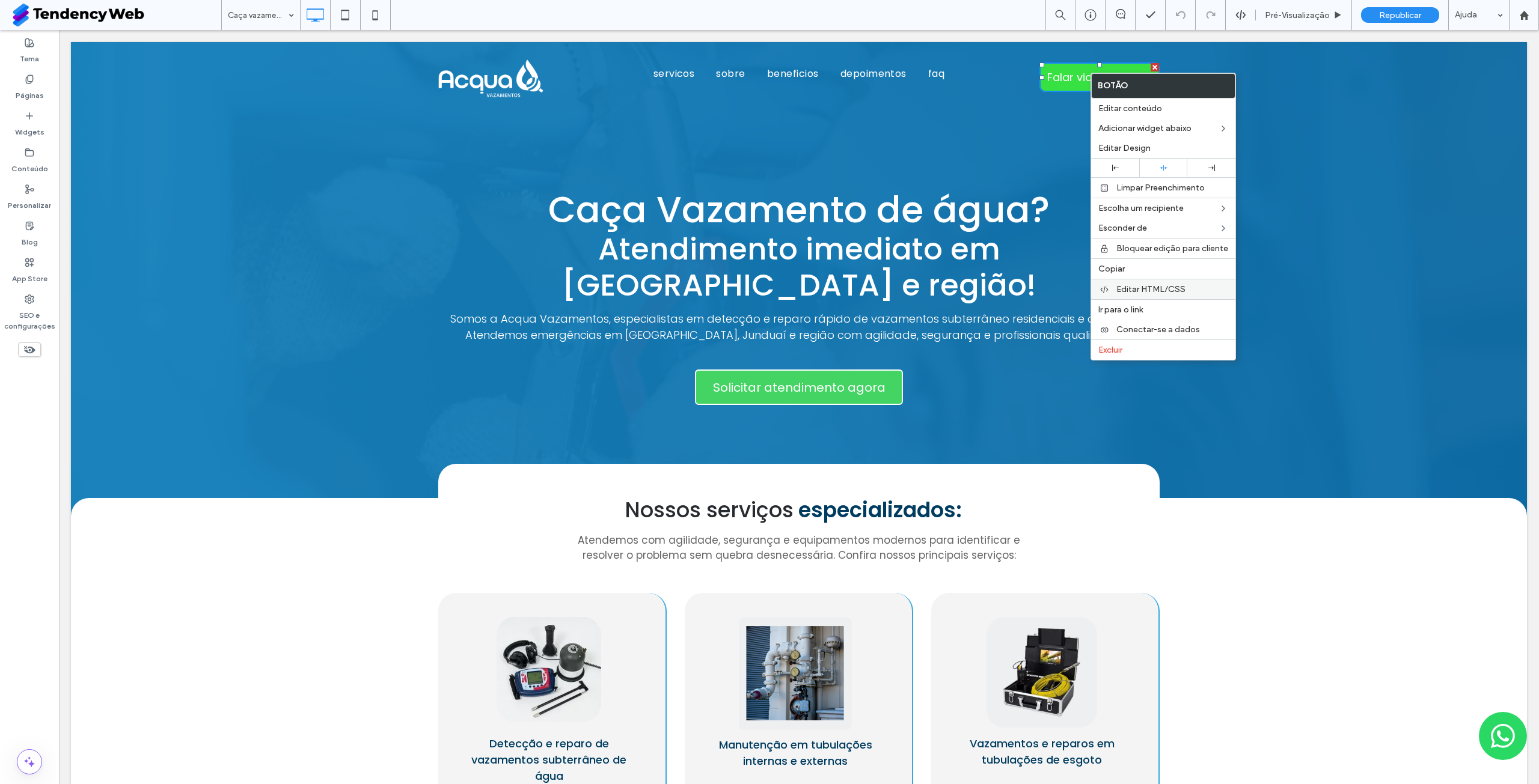
click at [1163, 286] on span "Editar HTML/CSS" at bounding box center [1151, 289] width 69 height 10
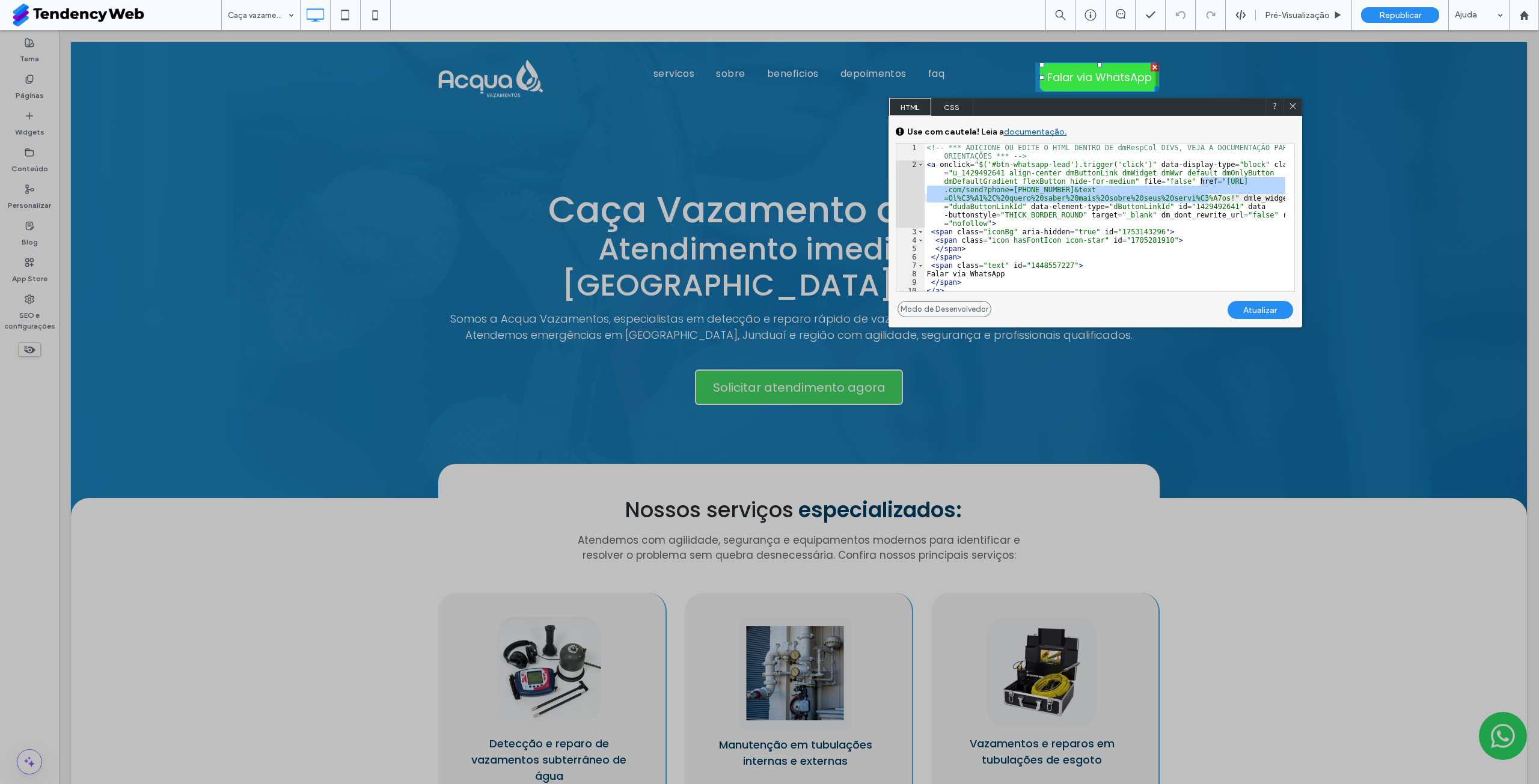
drag, startPoint x: 1199, startPoint y: 180, endPoint x: 1209, endPoint y: 200, distance: 22.4
click at [1209, 199] on div "<!-- *** ADICIONE OU EDITE O HTML DENTRO DE dmRespCol DIVS, VEJA A DOCUMENTAÇĀO…" at bounding box center [1104, 230] width 361 height 173
type textarea "**"
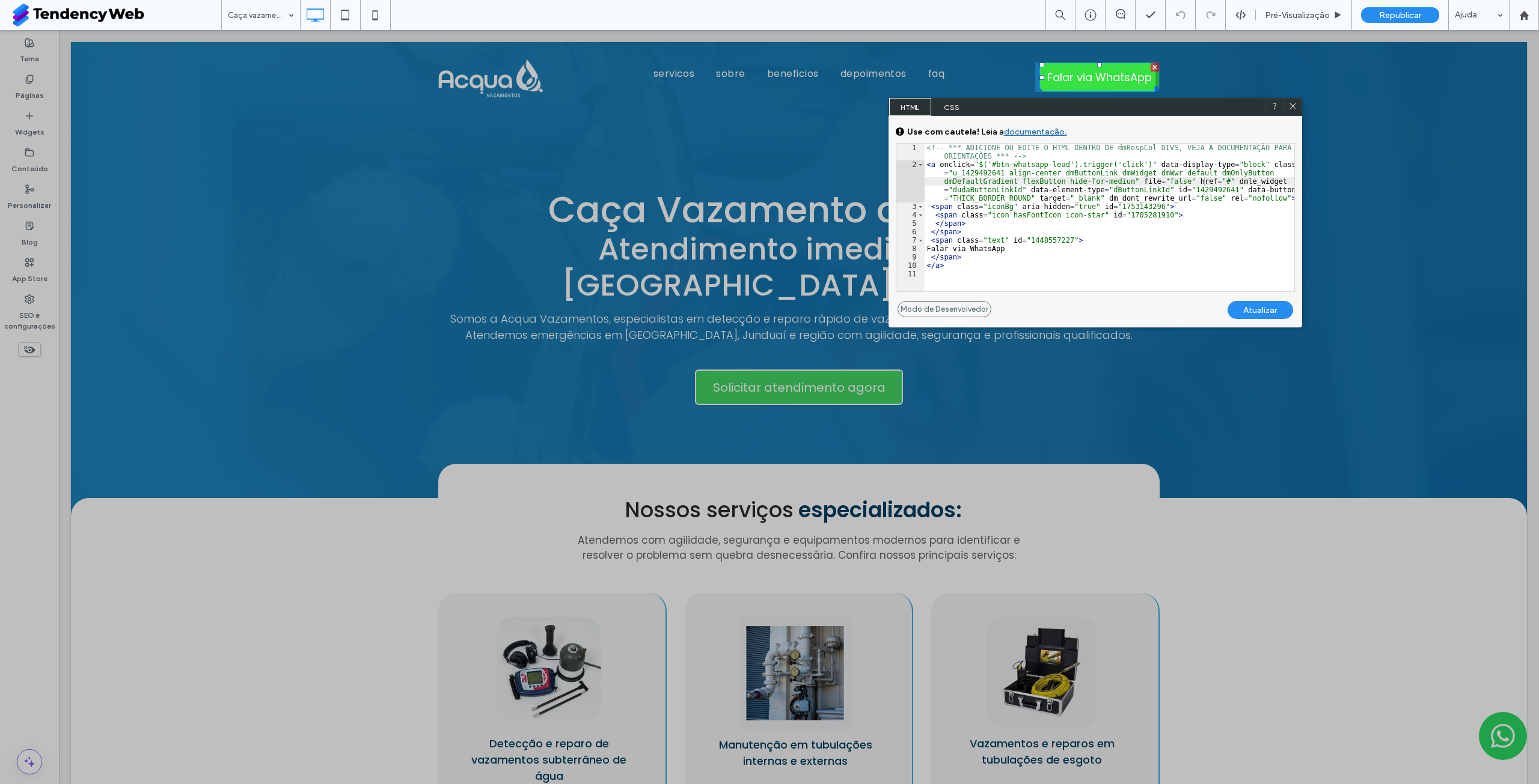
click at [1246, 306] on div "Atualizar" at bounding box center [1260, 310] width 65 height 18
click at [1266, 313] on div "Atualizar" at bounding box center [1260, 310] width 65 height 18
click at [1296, 106] on icon at bounding box center [1292, 106] width 9 height 9
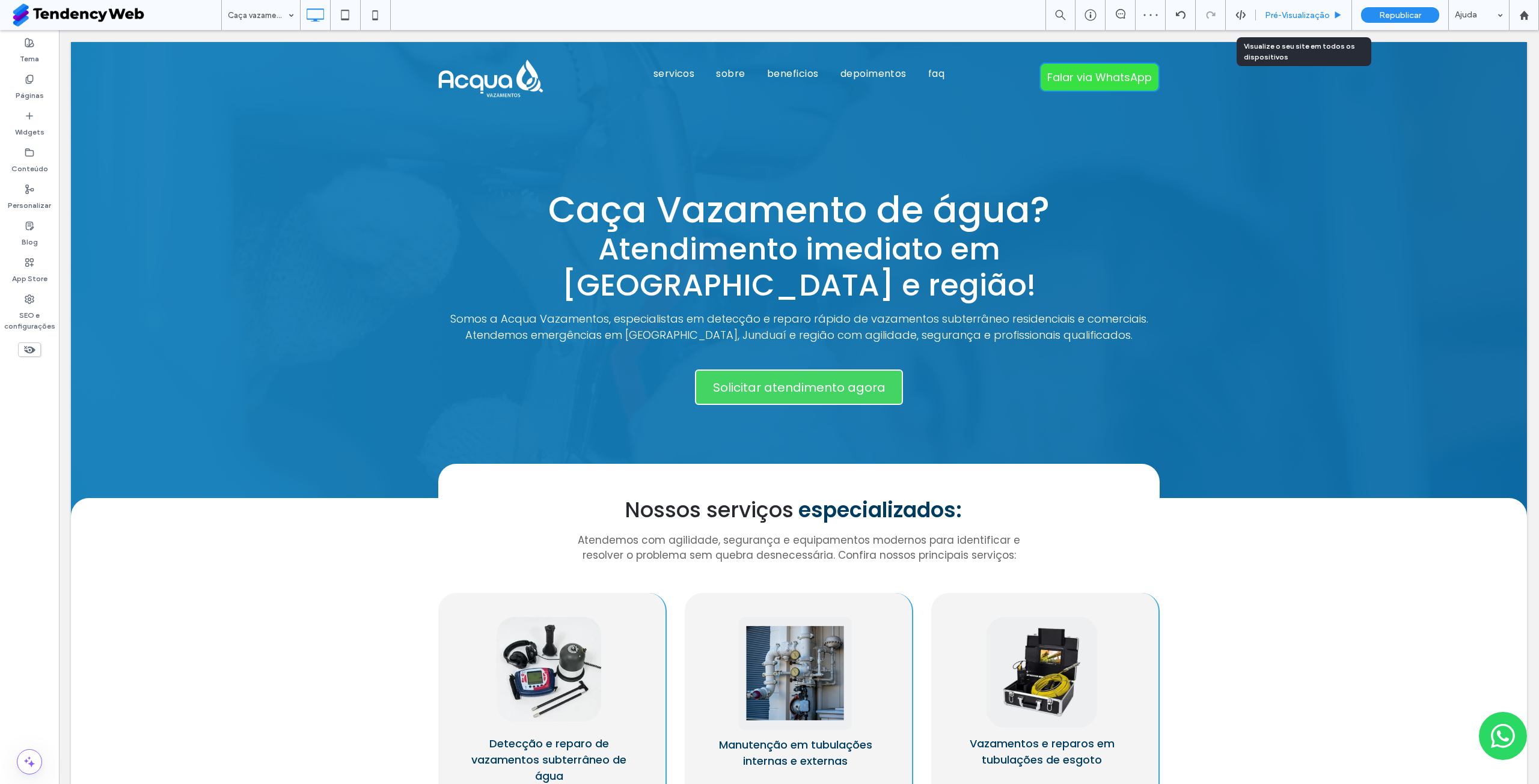
drag, startPoint x: 1304, startPoint y: 15, endPoint x: 1137, endPoint y: 45, distance: 169.7
click at [1304, 15] on span "Pré-Visualizaçāo" at bounding box center [1297, 15] width 65 height 10
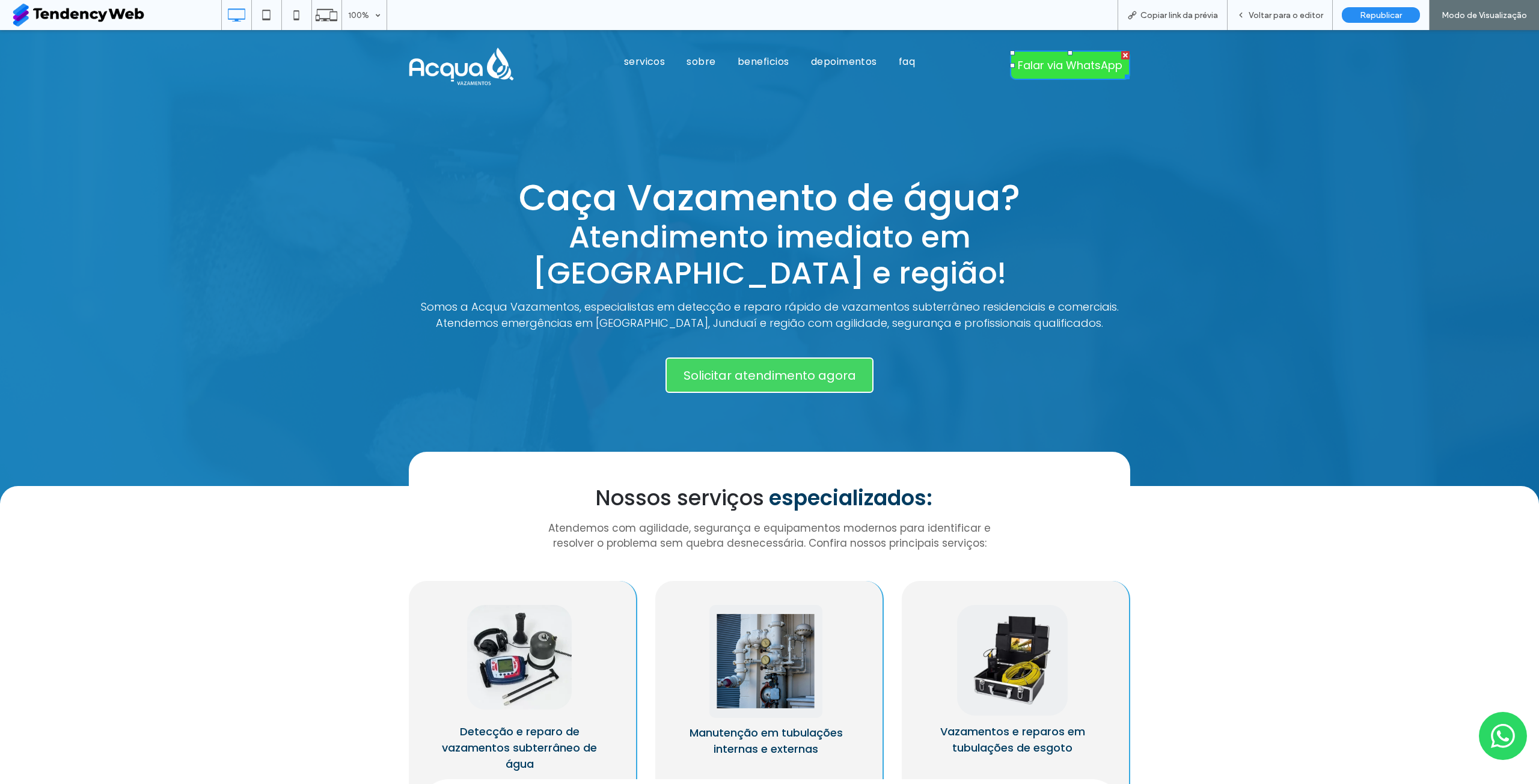
click at [1063, 68] on span "Falar via WhatsApp" at bounding box center [1070, 65] width 105 height 16
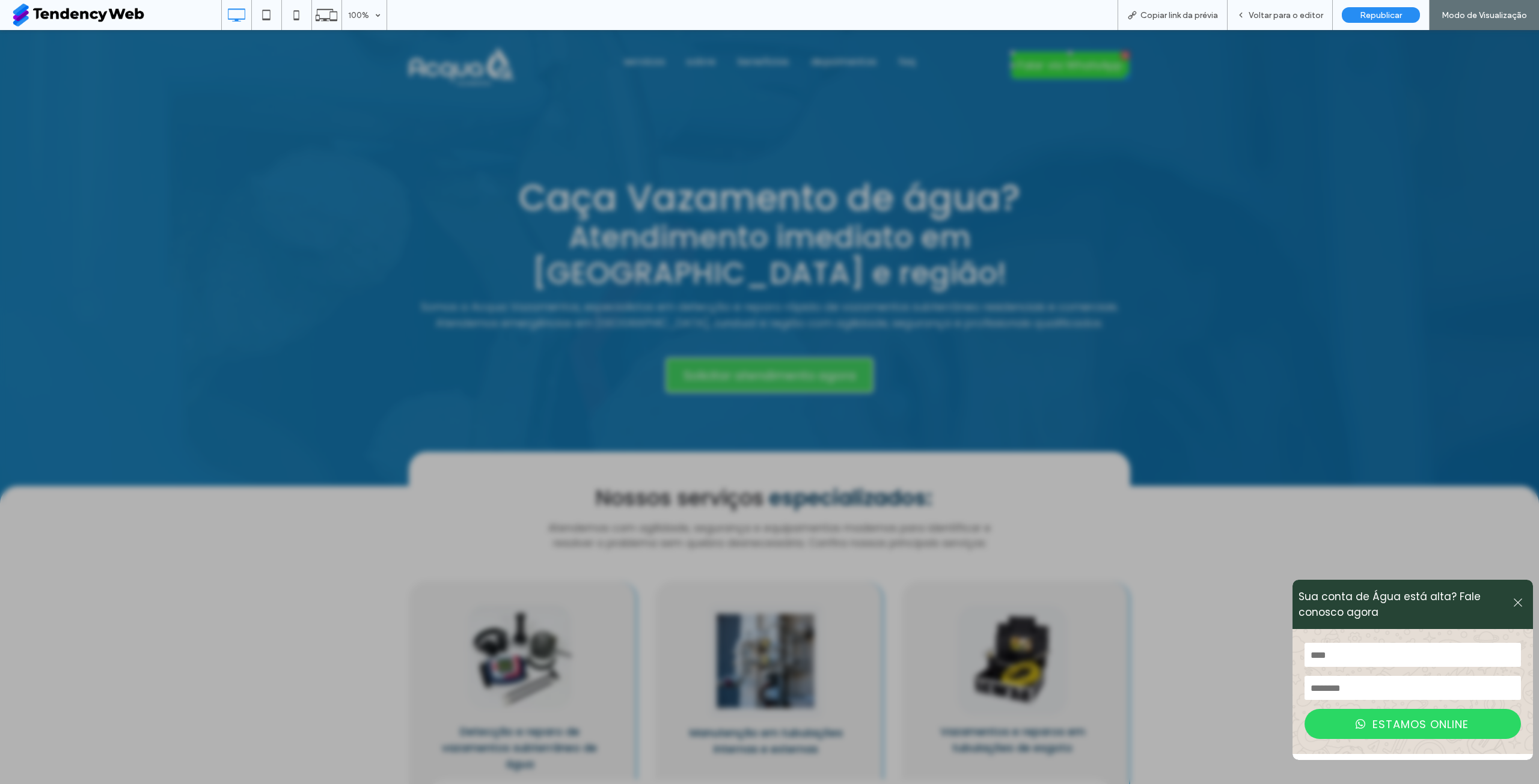
click at [1512, 600] on icon at bounding box center [1517, 603] width 11 height 11
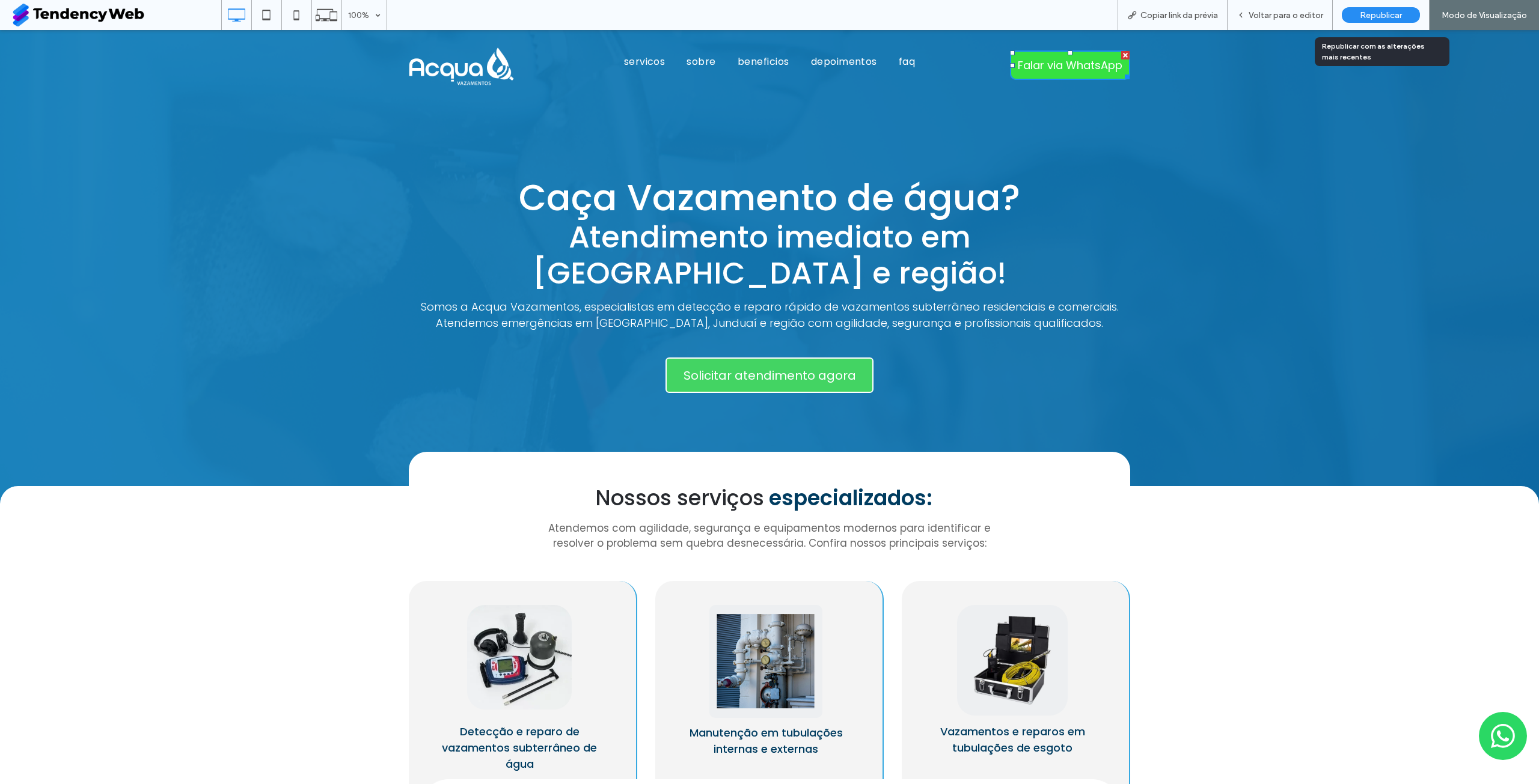
click at [1379, 14] on span "Republicar" at bounding box center [1380, 15] width 42 height 10
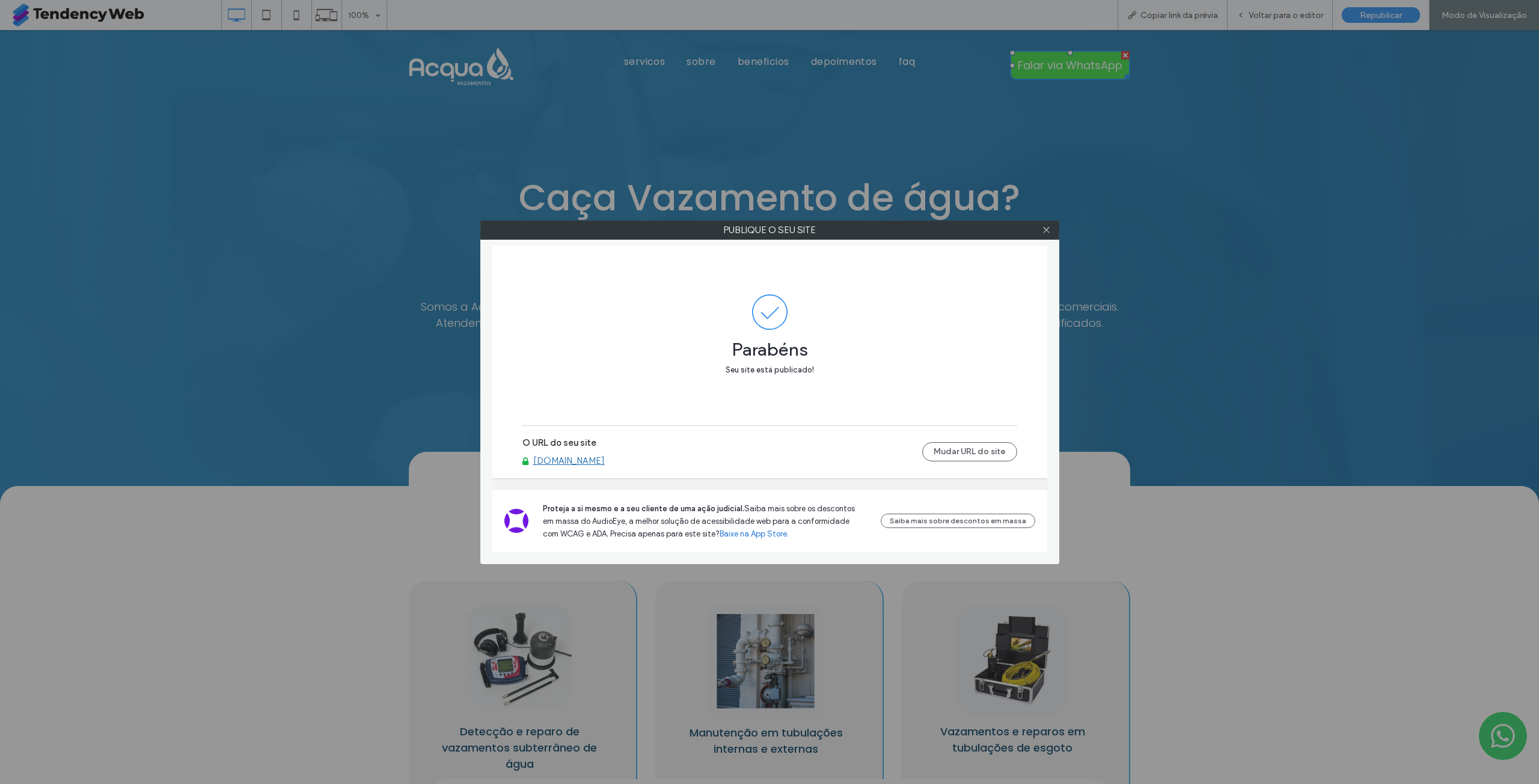
click at [1053, 231] on div at bounding box center [1046, 230] width 18 height 18
click at [1042, 234] on span at bounding box center [1046, 230] width 9 height 18
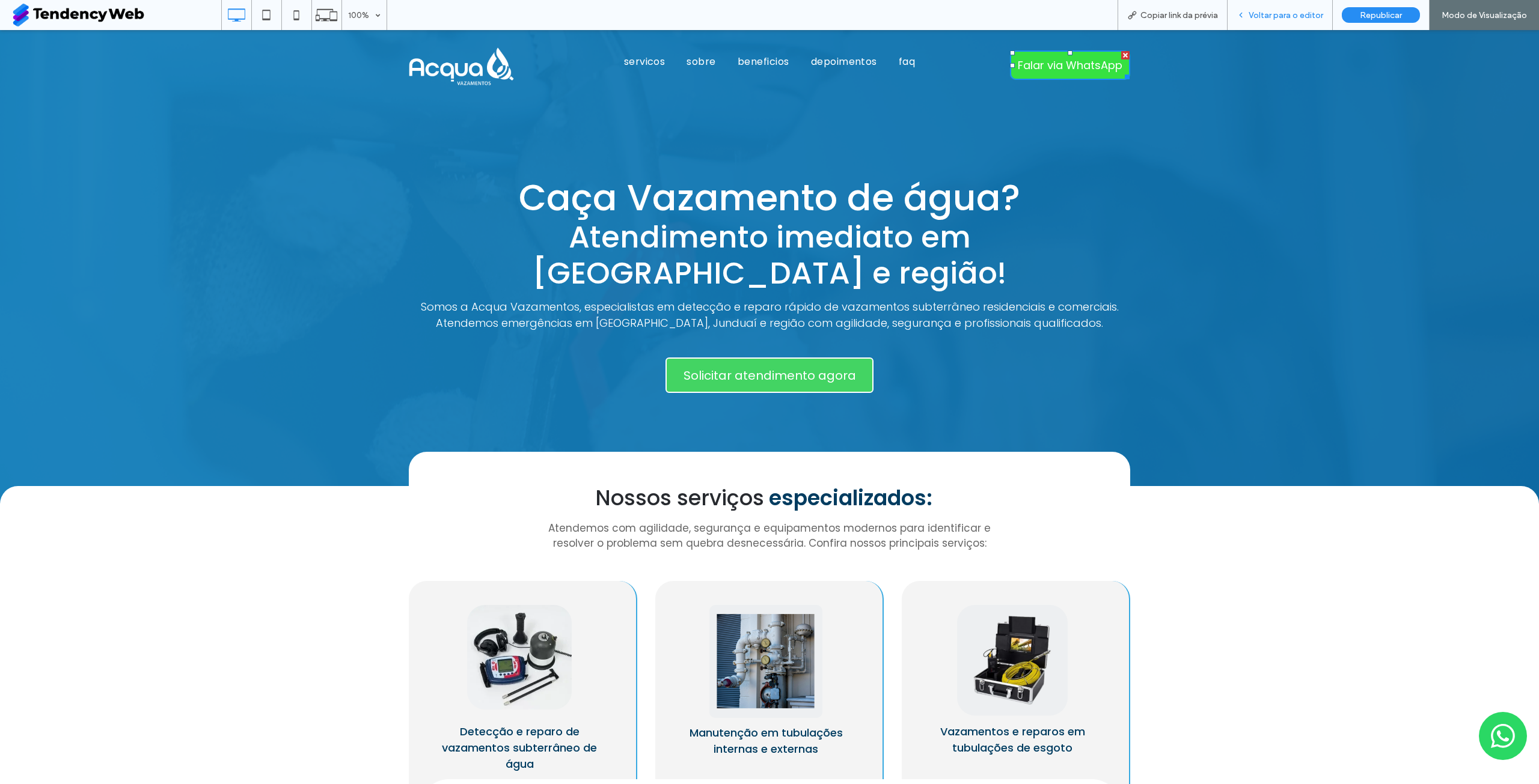
click at [1282, 4] on div "Voltar para o editor" at bounding box center [1280, 15] width 105 height 30
click at [1285, 8] on div "Voltar para o editor" at bounding box center [1280, 15] width 105 height 30
click at [1269, 26] on div "Voltar para o editor" at bounding box center [1280, 15] width 105 height 30
click at [1259, 17] on span "Voltar para o editor" at bounding box center [1285, 15] width 74 height 10
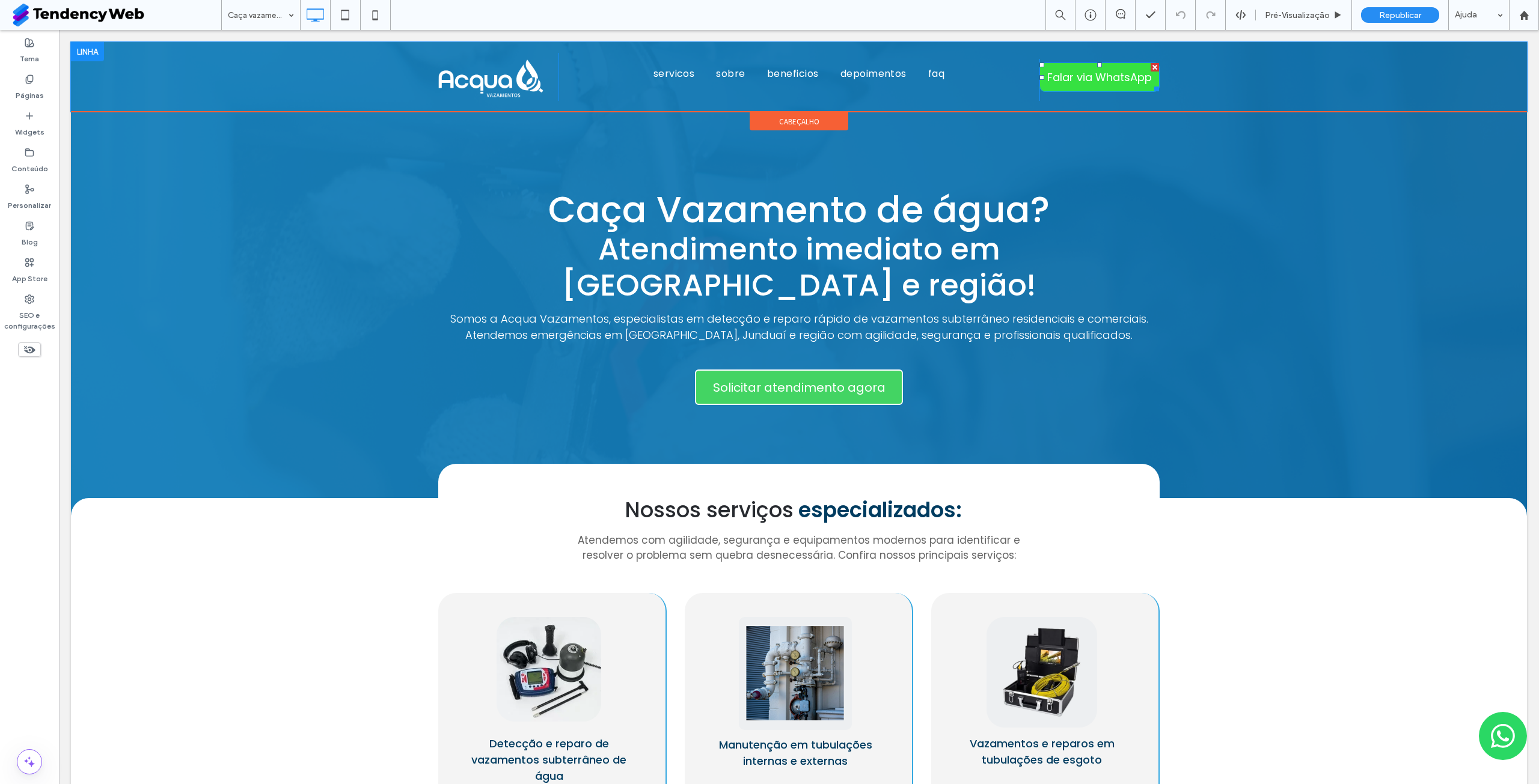
click at [1072, 74] on span "Falar via WhatsApp" at bounding box center [1099, 77] width 105 height 16
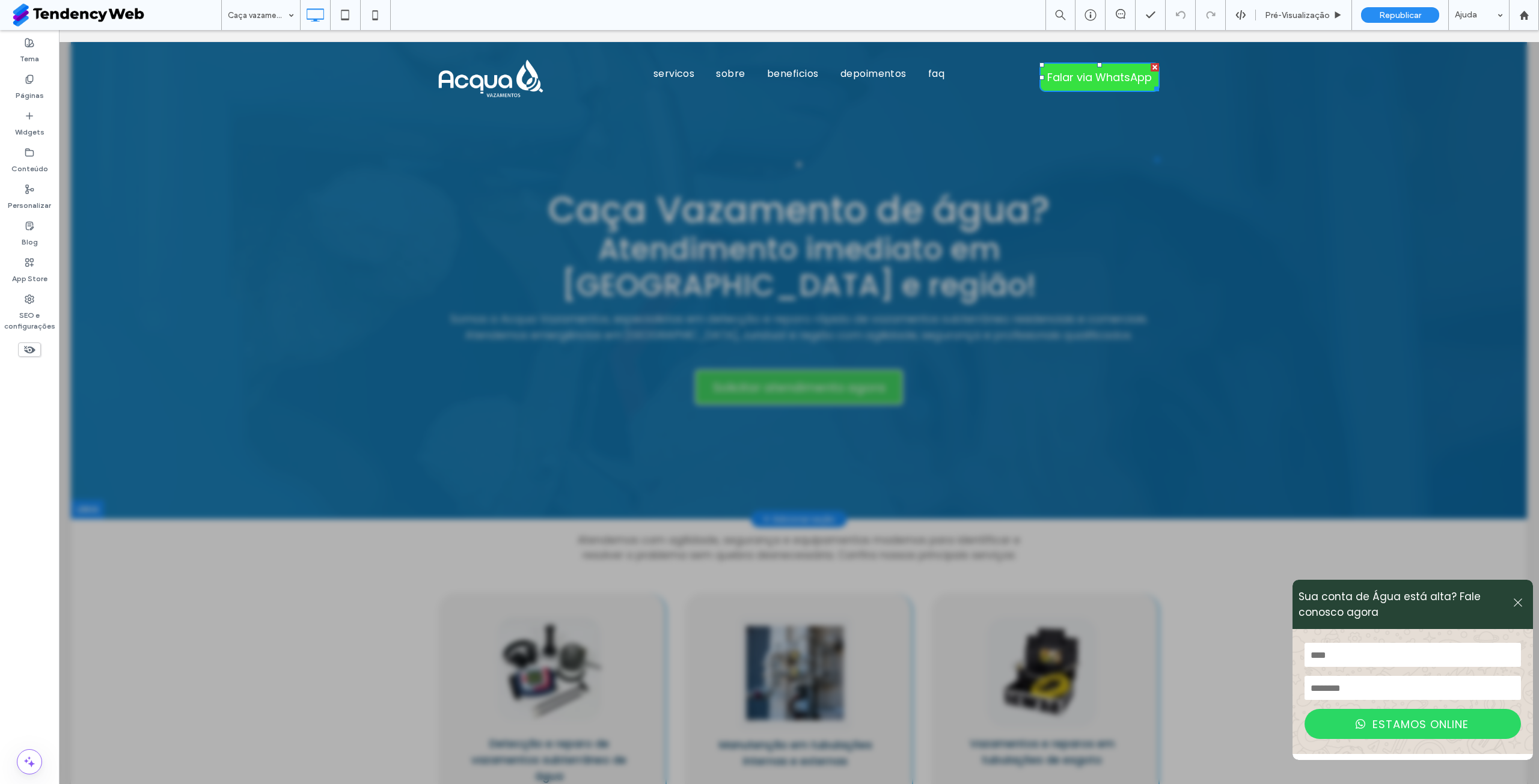
click at [1509, 597] on button at bounding box center [1517, 605] width 18 height 16
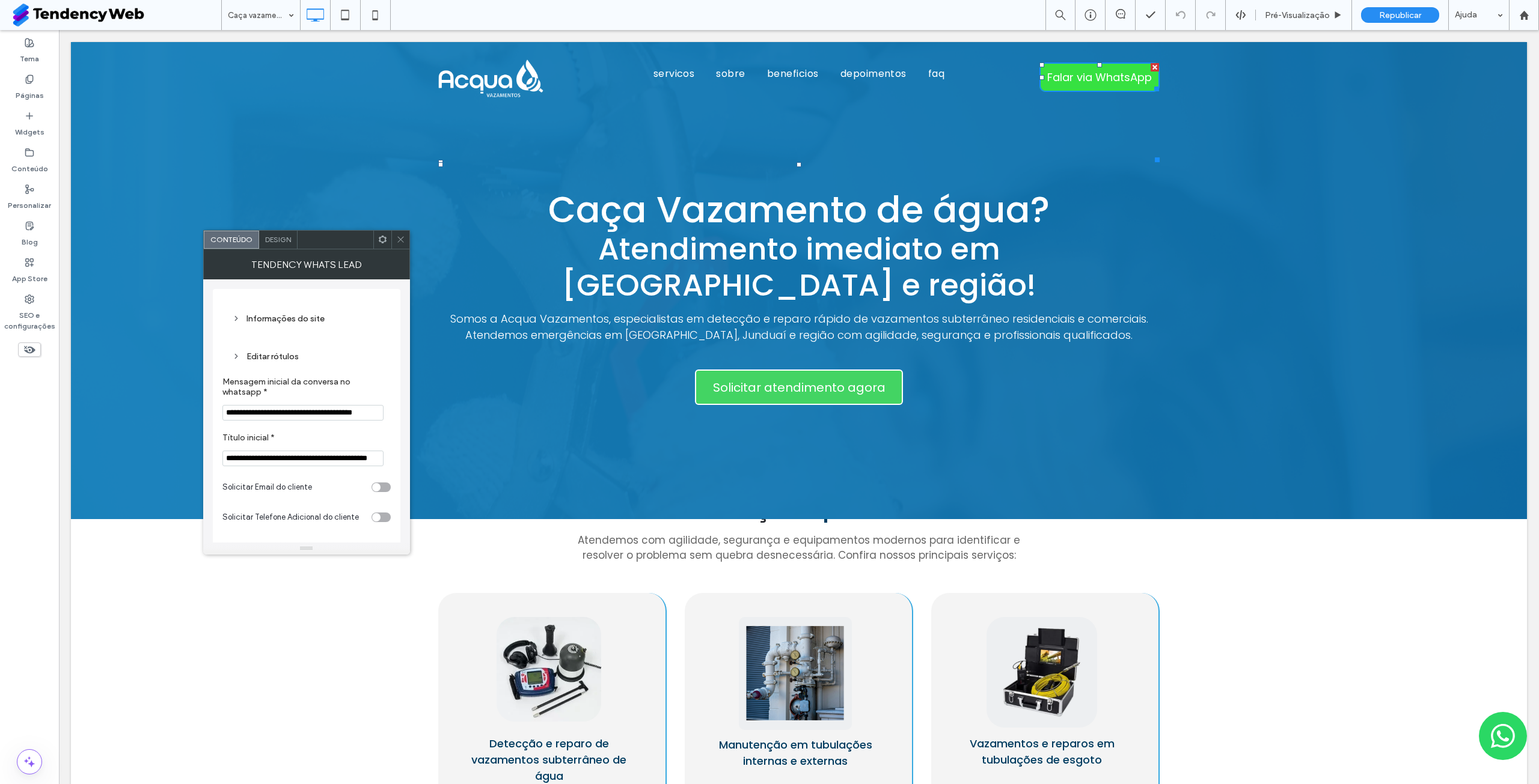
click at [417, 238] on section "Sua conta de Água está alta? Fale conosco agora Nome Digite um nome válido Tele…" at bounding box center [799, 280] width 1456 height 477
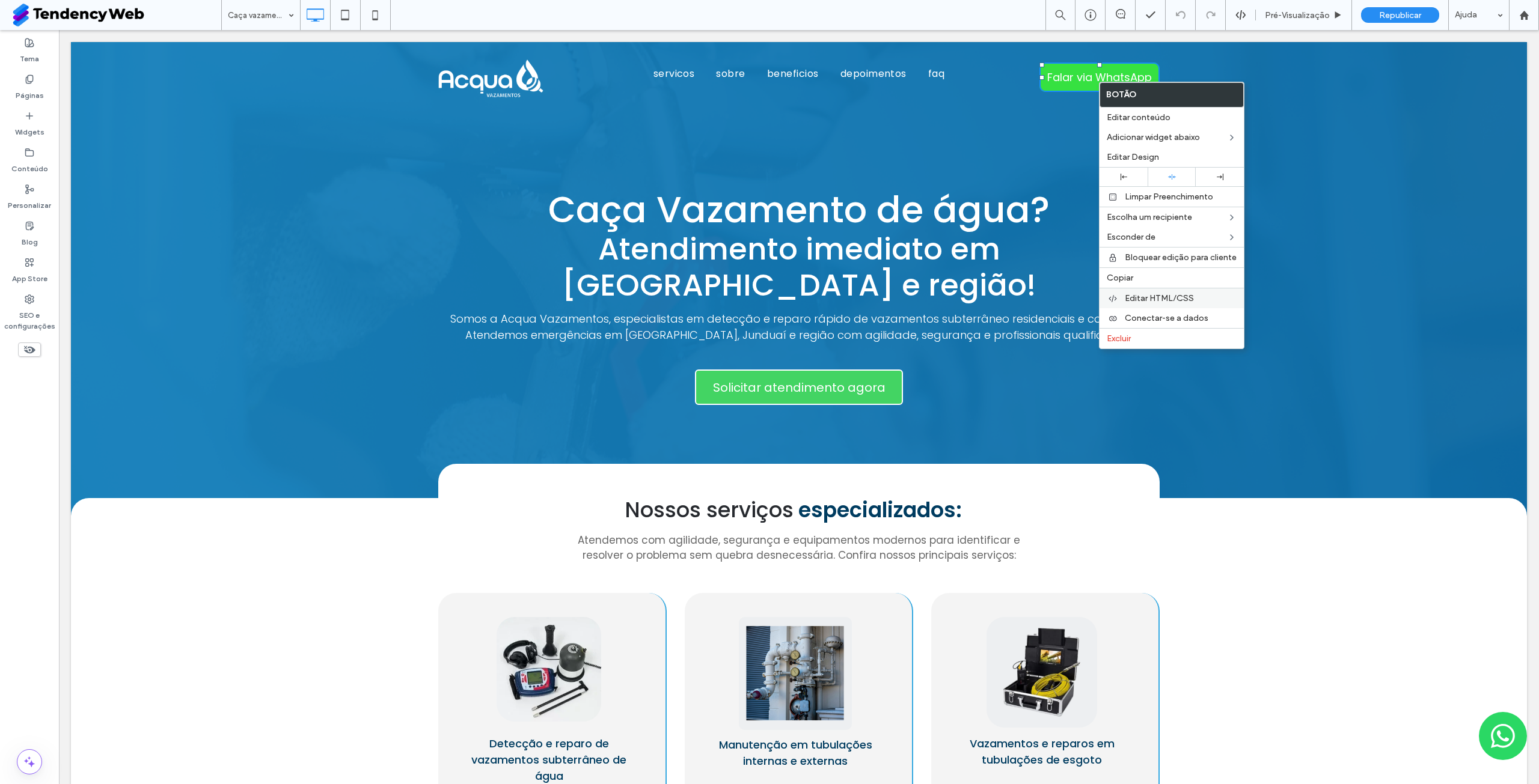
click at [1173, 301] on span "Editar HTML/CSS" at bounding box center [1159, 298] width 69 height 10
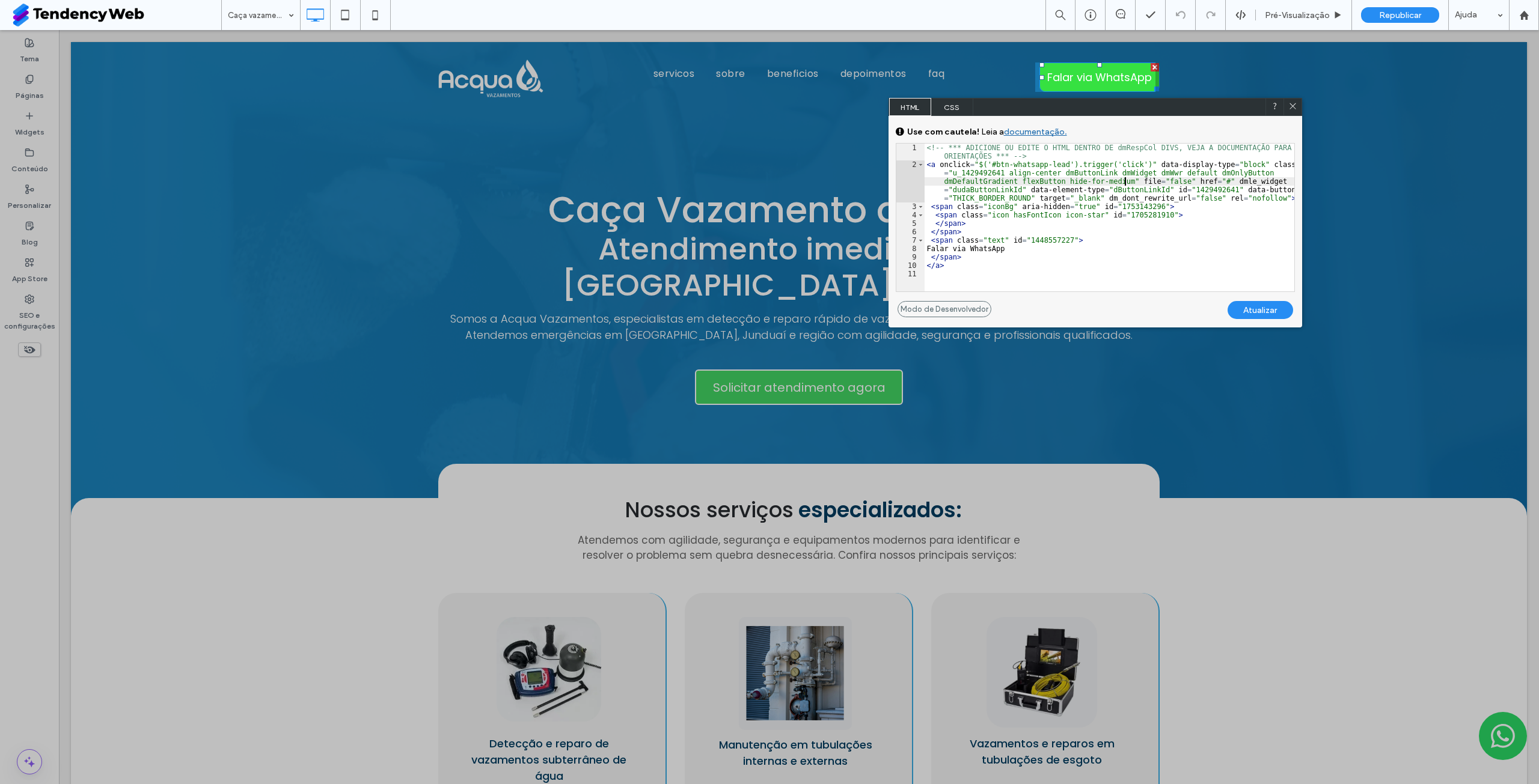
click at [1124, 183] on div "<!-- *** ADICIONE OU EDITE O HTML DENTRO DE dmRespCol DIVS, VEJA A DOCUMENTAÇĀO…" at bounding box center [1109, 230] width 369 height 173
click at [1203, 183] on div "<!-- *** ADICIONE OU EDITE O HTML DENTRO DE dmRespCol DIVS, VEJA A DOCUMENTAÇĀO…" at bounding box center [1109, 230] width 369 height 173
click at [1260, 317] on div "Atualizar" at bounding box center [1260, 310] width 65 height 18
click at [1294, 104] on icon at bounding box center [1292, 106] width 9 height 9
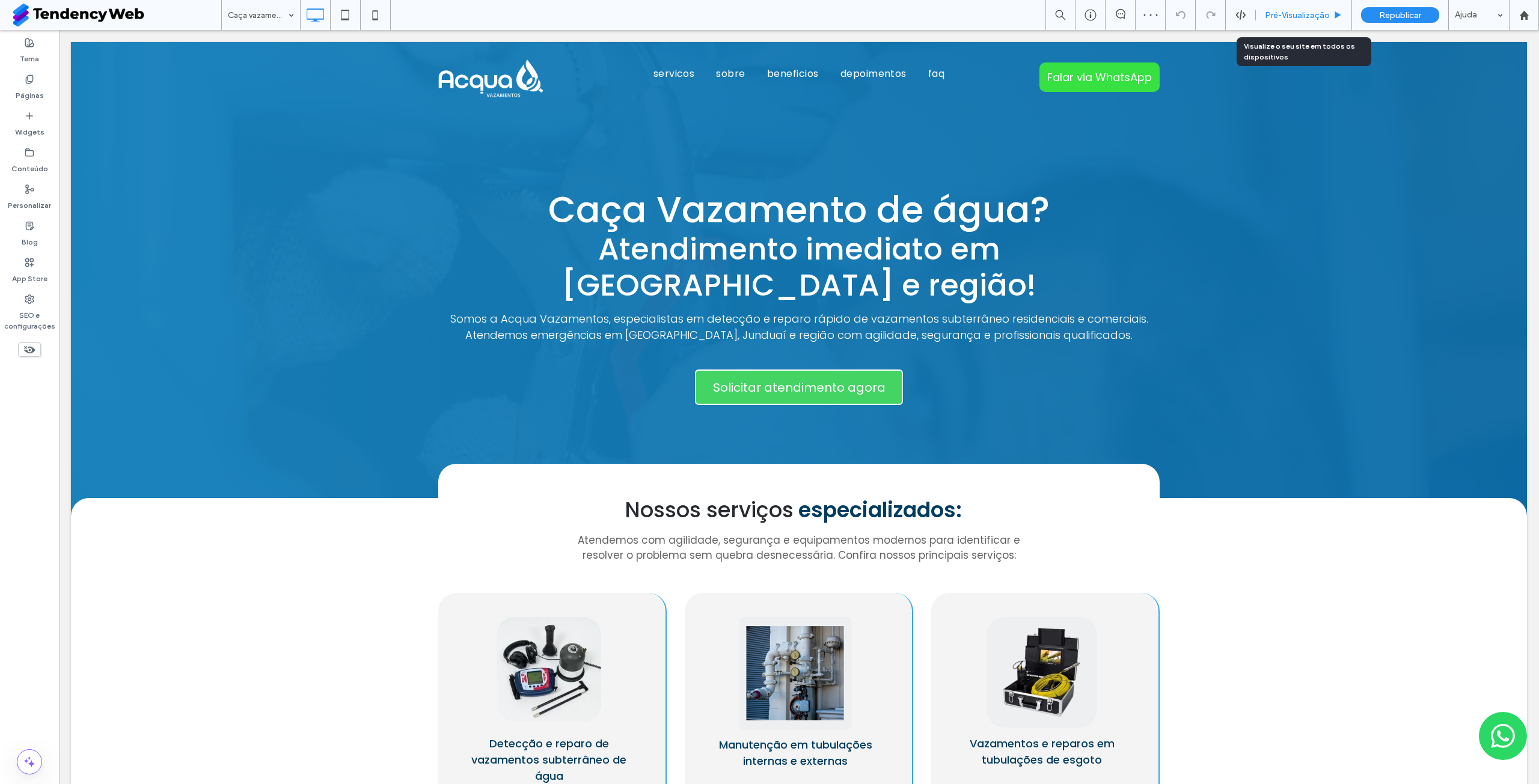
click at [1293, 20] on span "Pré-Visualizaçāo" at bounding box center [1297, 15] width 65 height 10
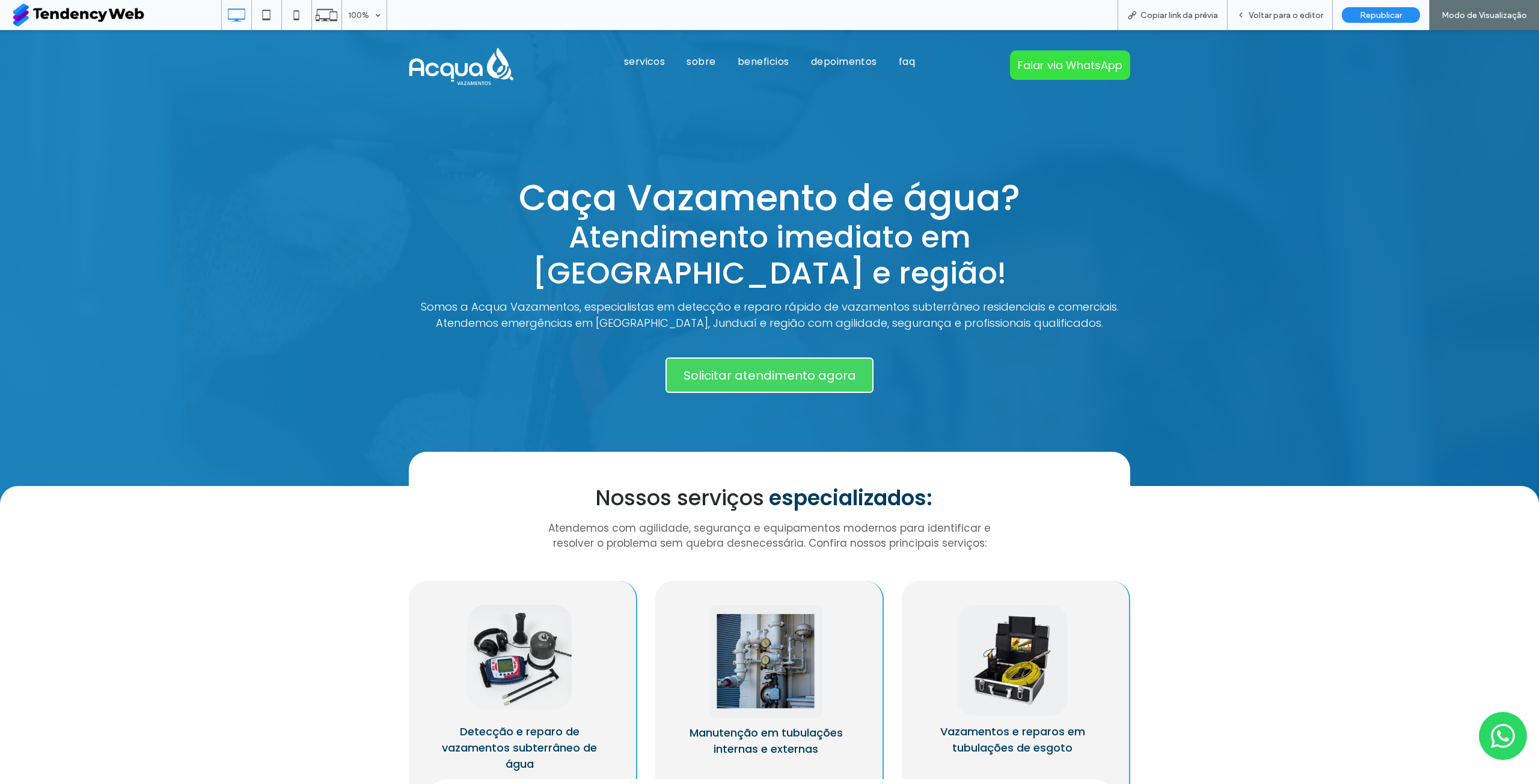
click at [1072, 67] on span "Falar via WhatsApp" at bounding box center [1070, 65] width 105 height 16
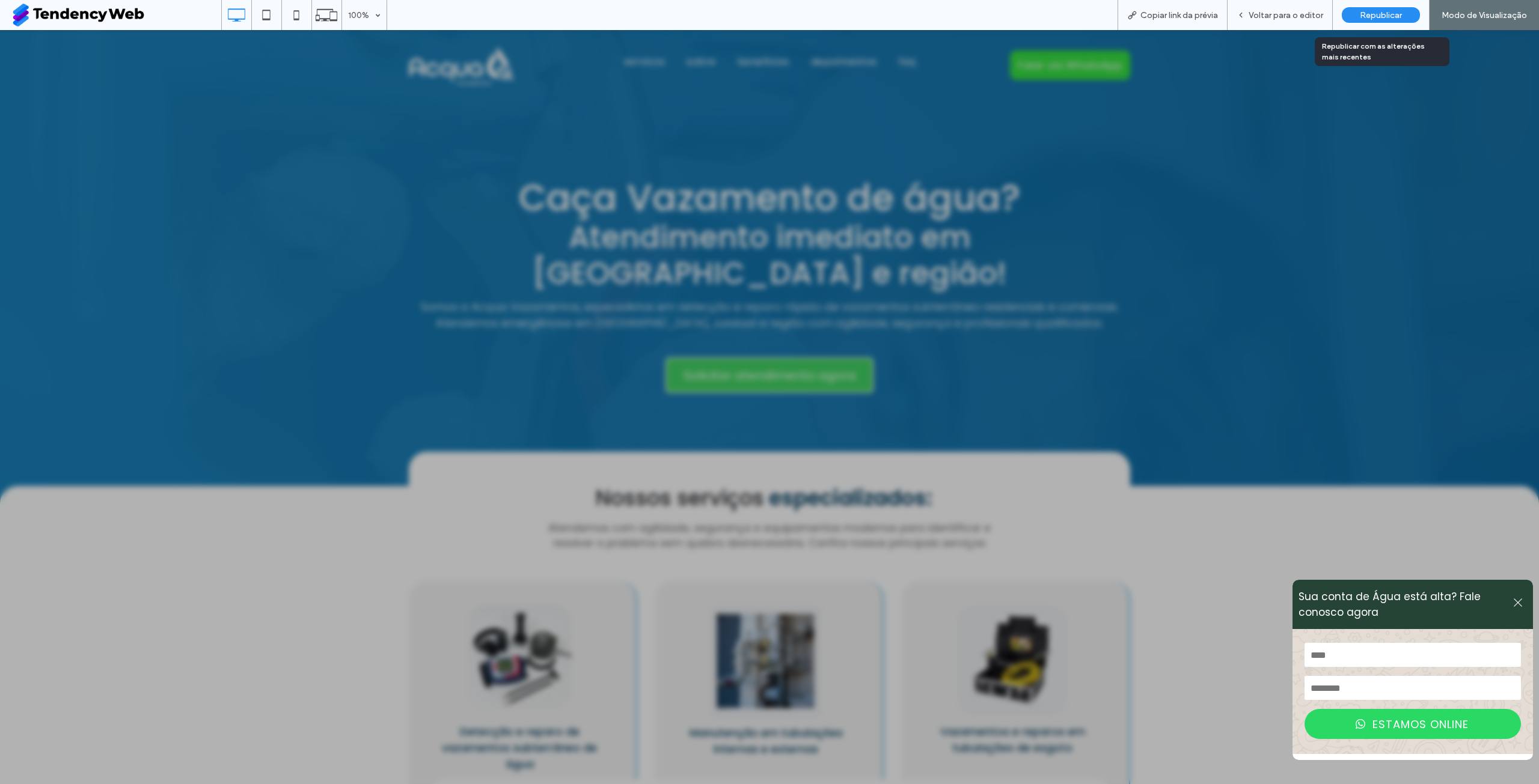
click at [1361, 21] on div "Republicar" at bounding box center [1380, 15] width 78 height 16
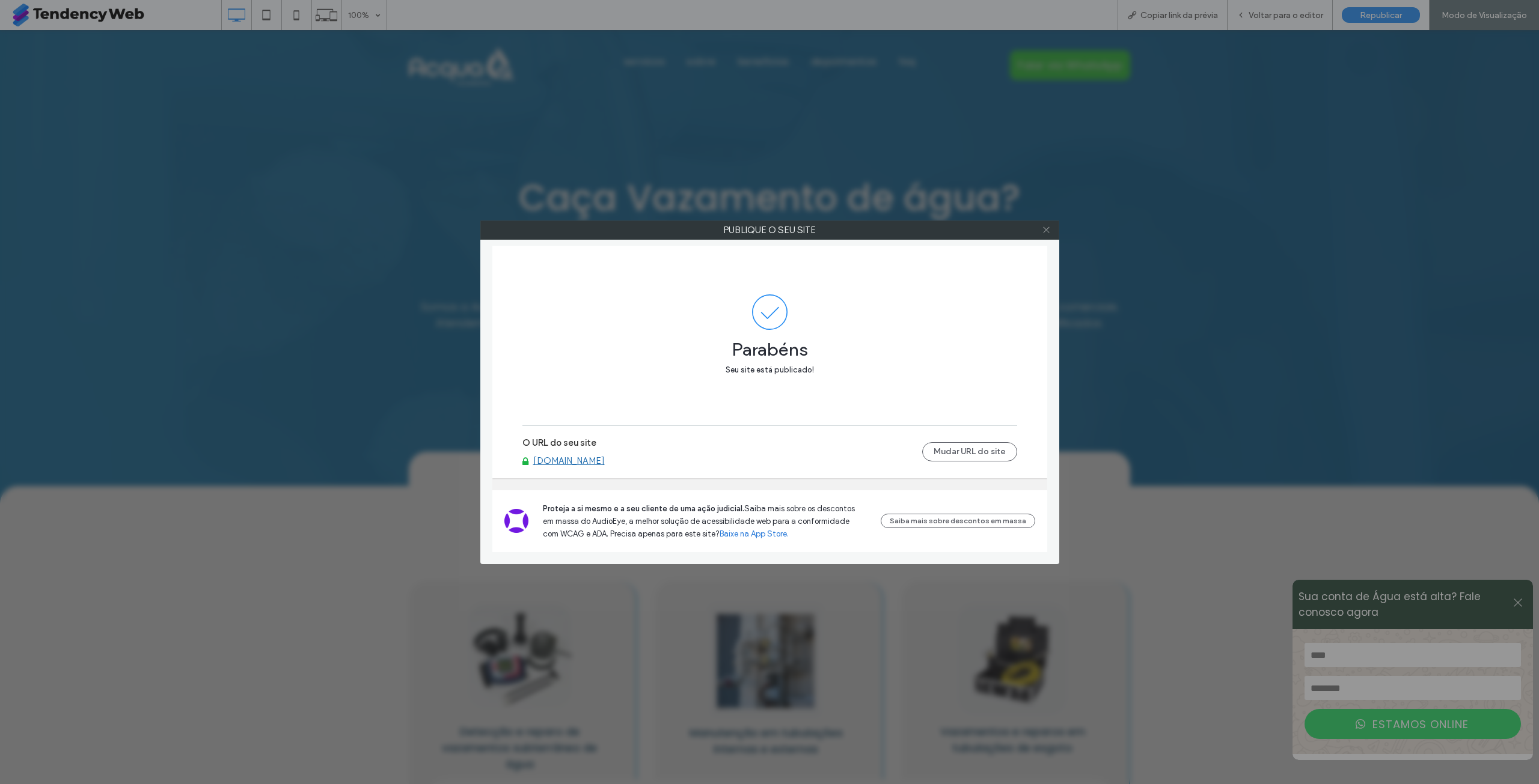
click at [1049, 228] on icon at bounding box center [1046, 230] width 9 height 9
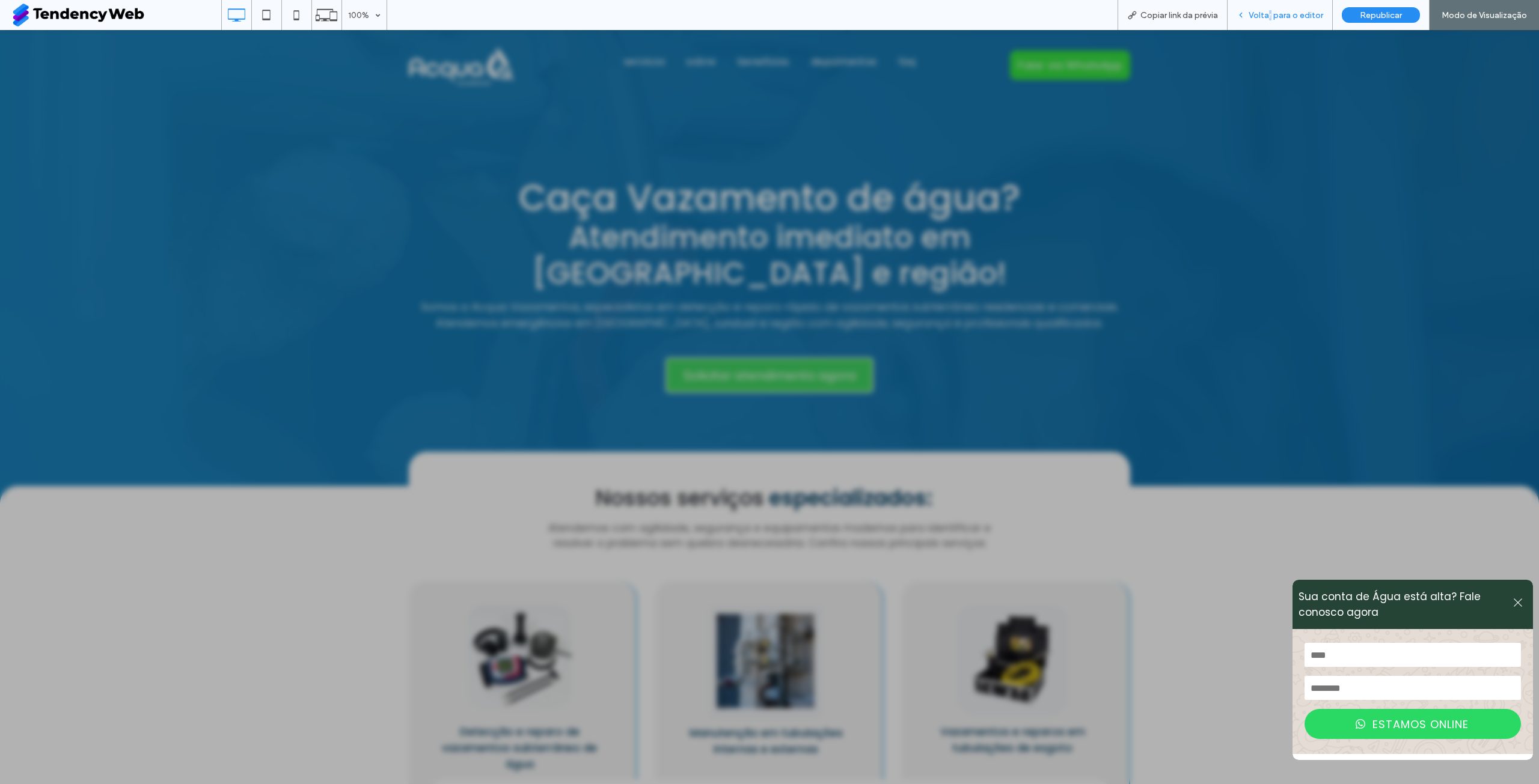
click at [1273, 10] on span "Voltar para o editor" at bounding box center [1285, 15] width 74 height 10
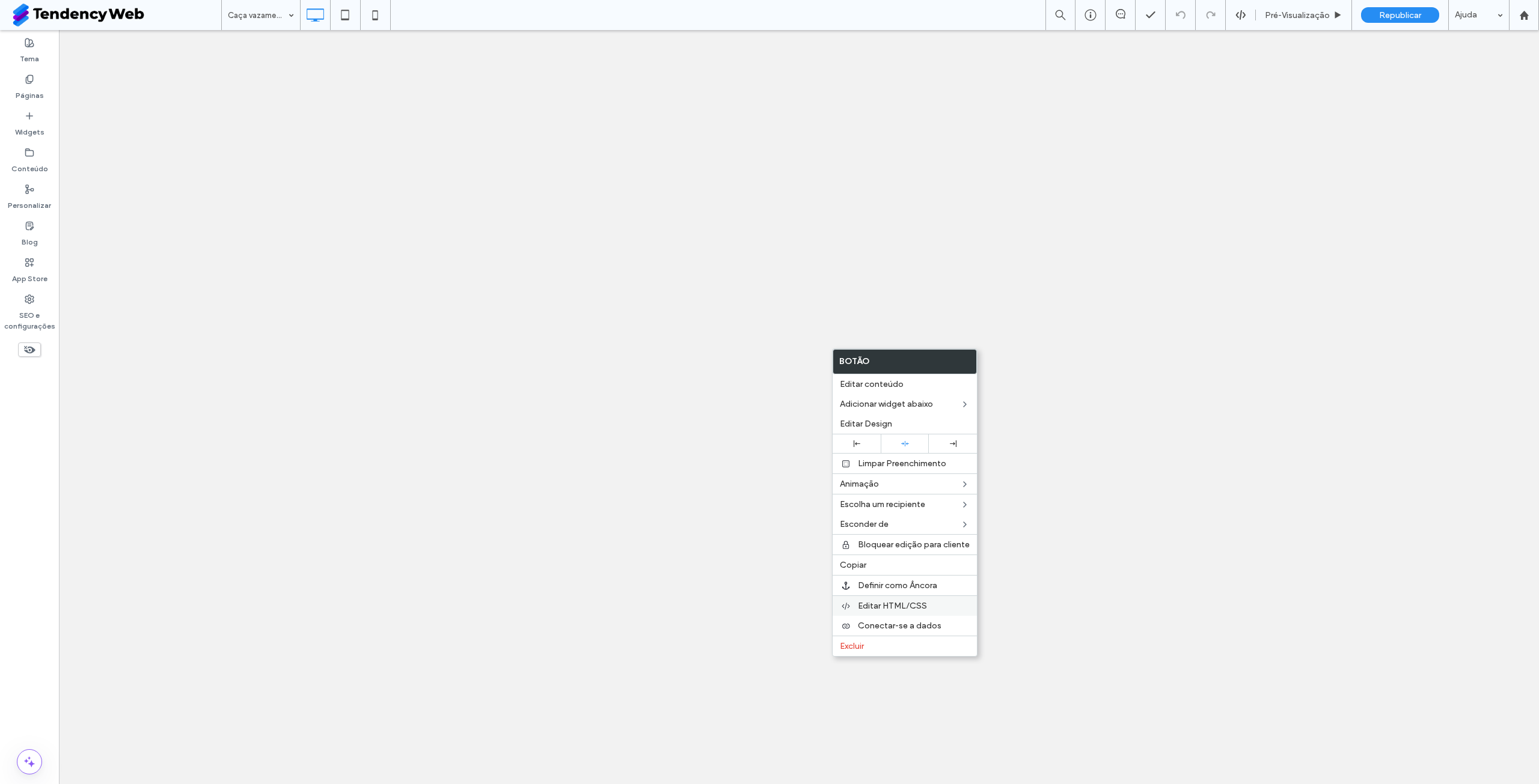
click at [891, 607] on span "Editar HTML/CSS" at bounding box center [892, 606] width 69 height 10
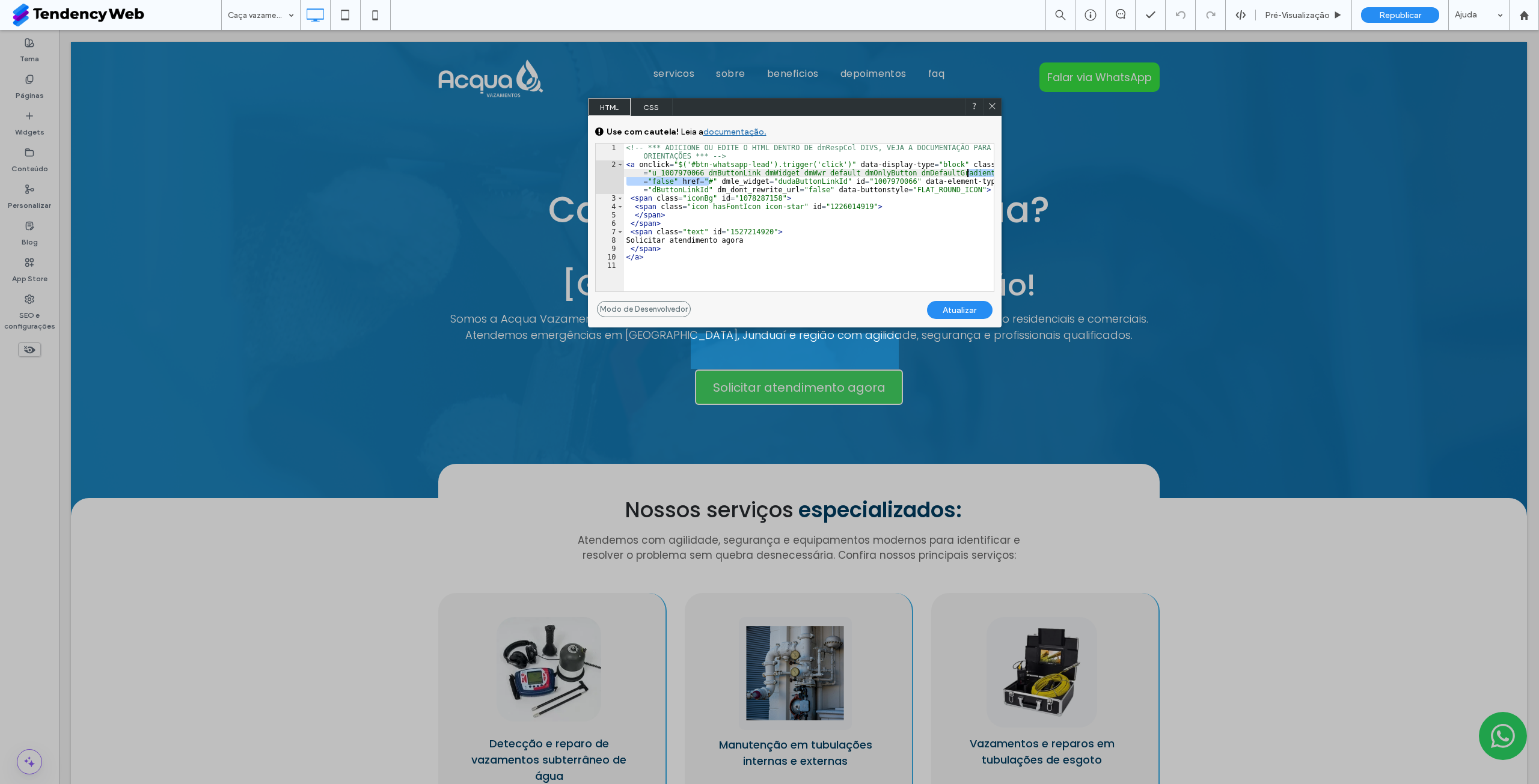
drag, startPoint x: 710, startPoint y: 179, endPoint x: 966, endPoint y: 172, distance: 256.1
click at [966, 172] on div "<!-- *** ADICIONE OU EDITE O HTML DENTRO DE dmRespCol DIVS, VEJA A DOCUMENTAÇĀO…" at bounding box center [808, 230] width 369 height 173
click at [993, 103] on icon at bounding box center [992, 106] width 9 height 9
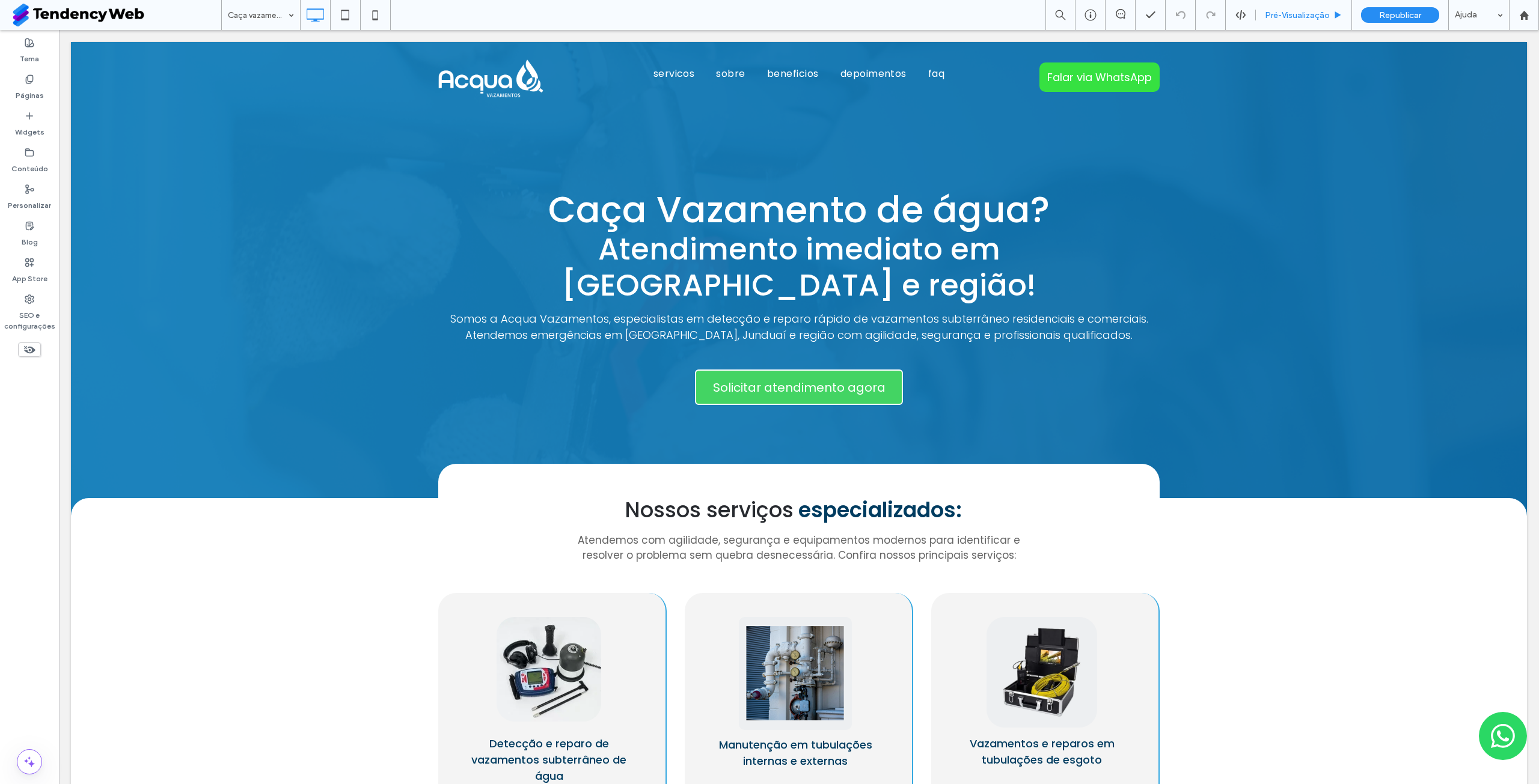
click at [1316, 20] on span "Pré-Visualizaçāo" at bounding box center [1297, 15] width 65 height 10
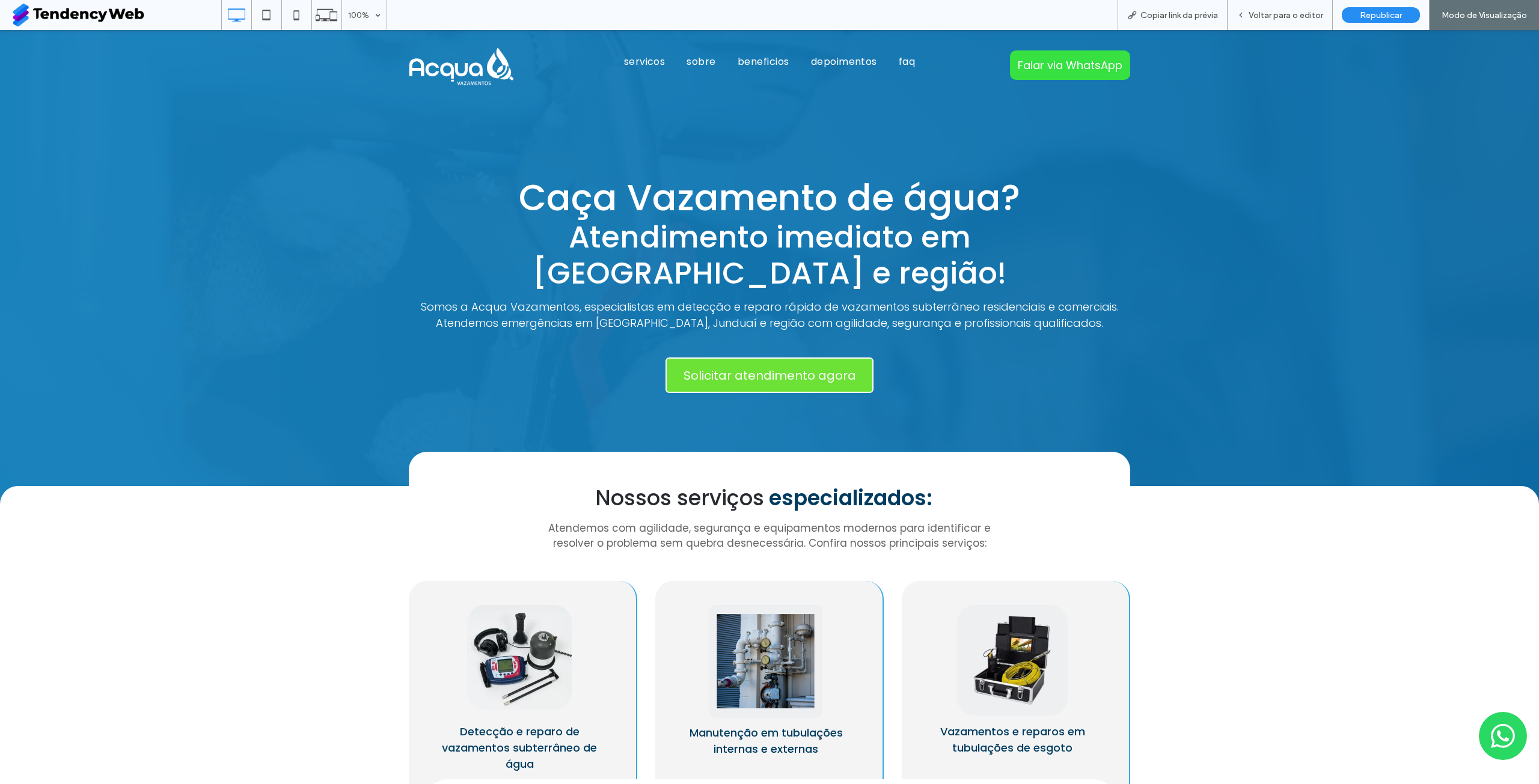
click at [778, 361] on span "Solicitar atendimento agora" at bounding box center [769, 376] width 181 height 30
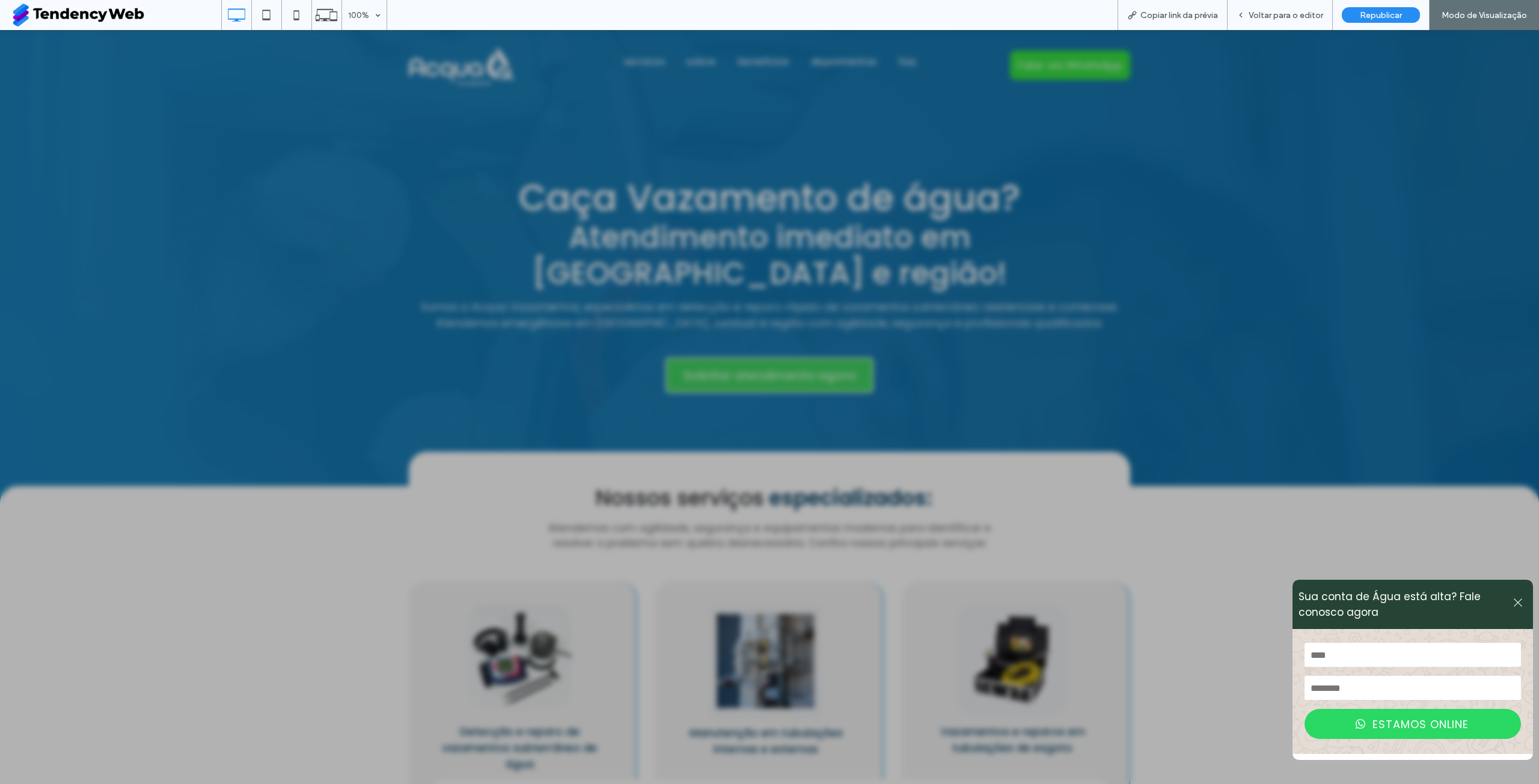
click at [1515, 607] on button at bounding box center [1517, 605] width 18 height 16
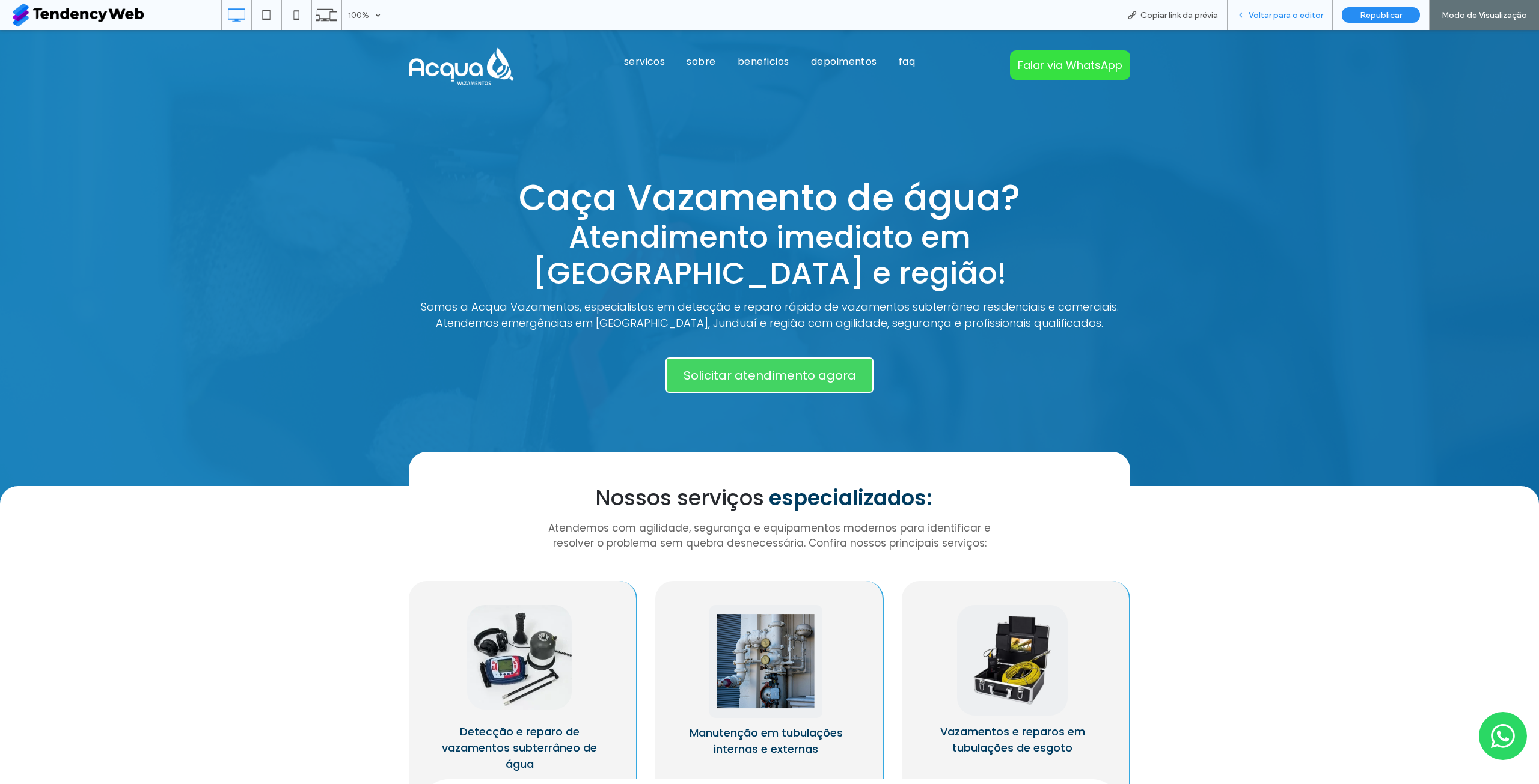
click at [1278, 15] on span "Voltar para o editor" at bounding box center [1285, 15] width 74 height 10
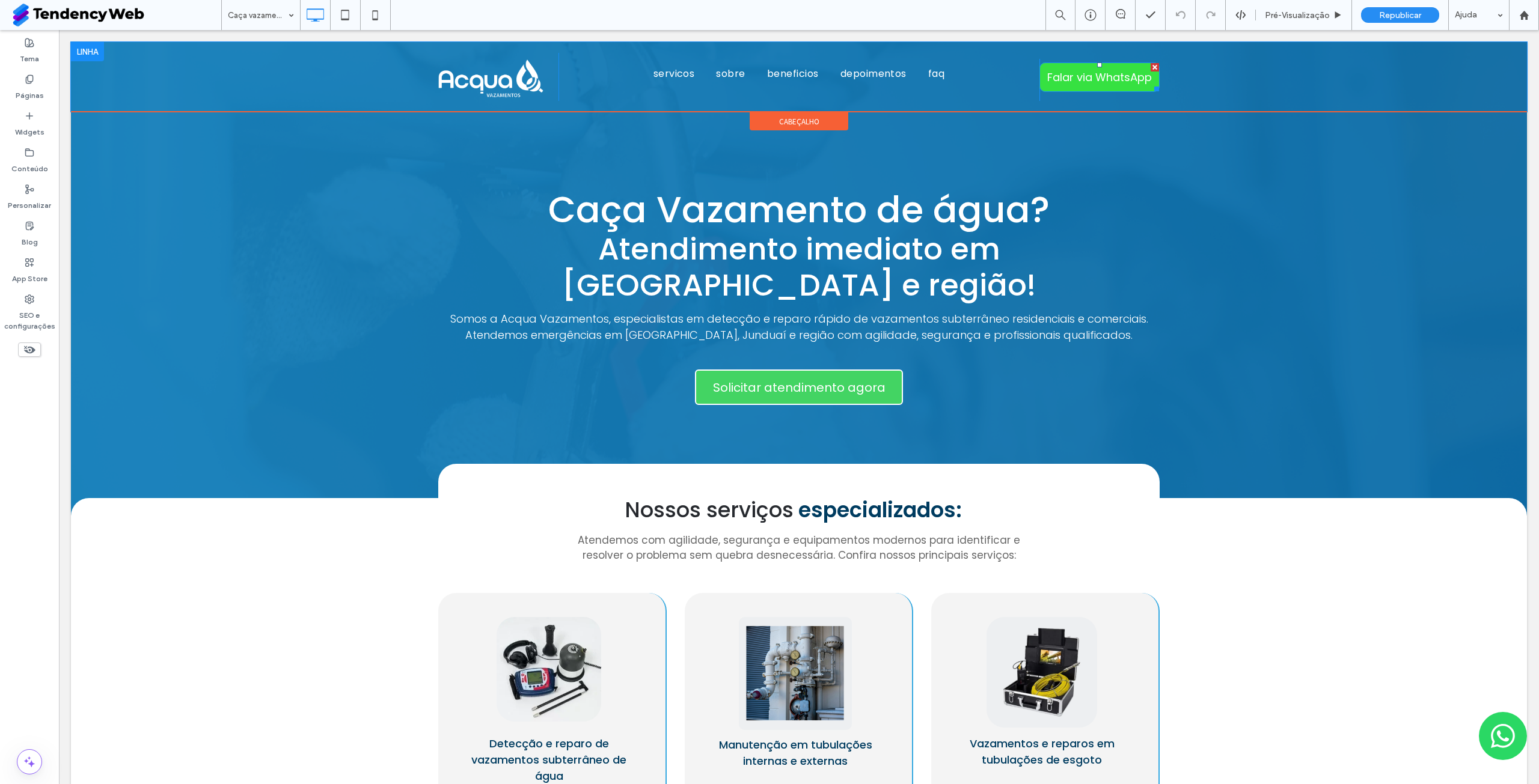
drag, startPoint x: 1149, startPoint y: 69, endPoint x: 1162, endPoint y: 167, distance: 98.9
click at [1151, 69] on div at bounding box center [1155, 67] width 9 height 9
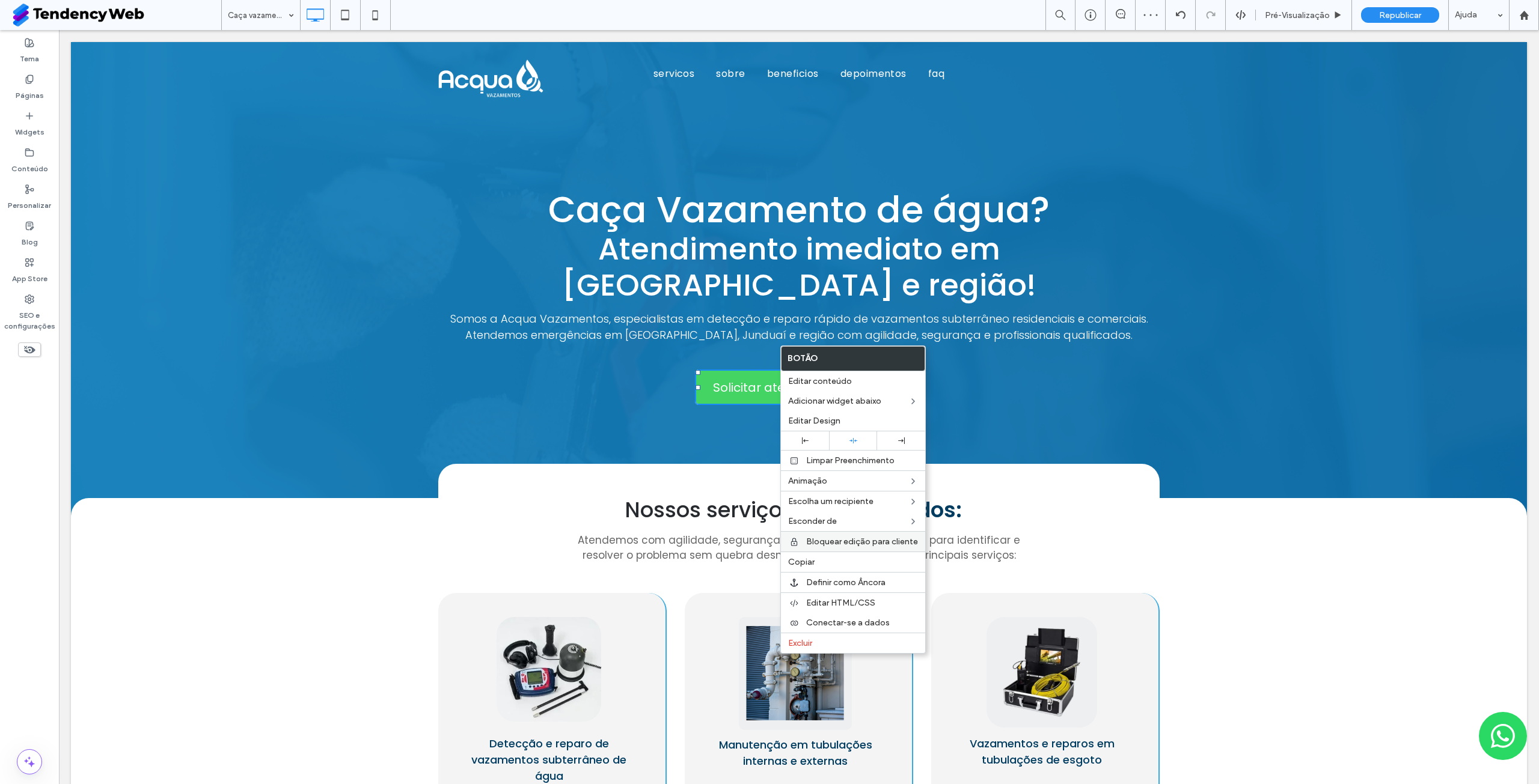
drag, startPoint x: 818, startPoint y: 560, endPoint x: 832, endPoint y: 551, distance: 16.6
click at [818, 559] on label "Copiar" at bounding box center [853, 562] width 130 height 10
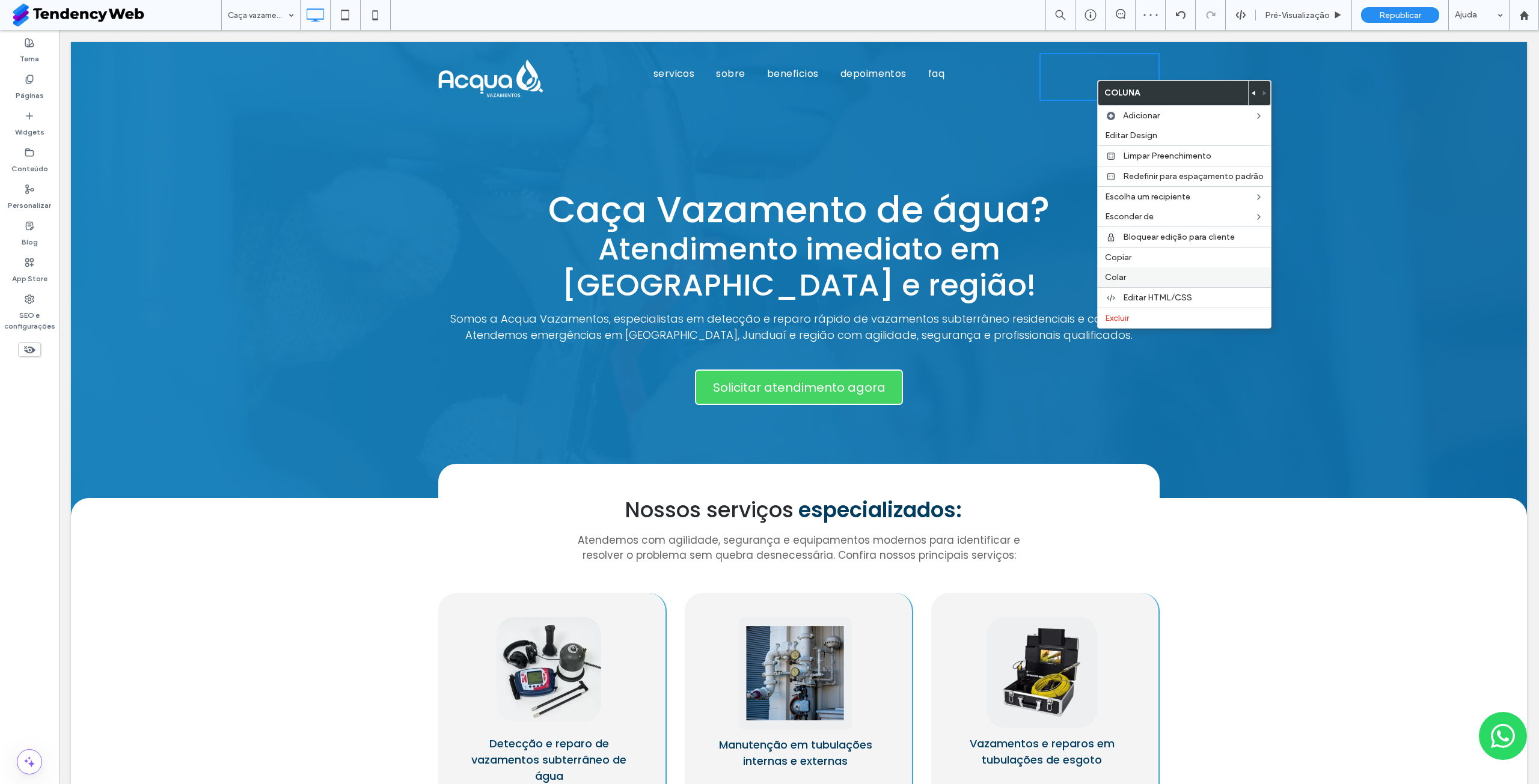
click at [1125, 276] on span "Colar" at bounding box center [1115, 277] width 21 height 10
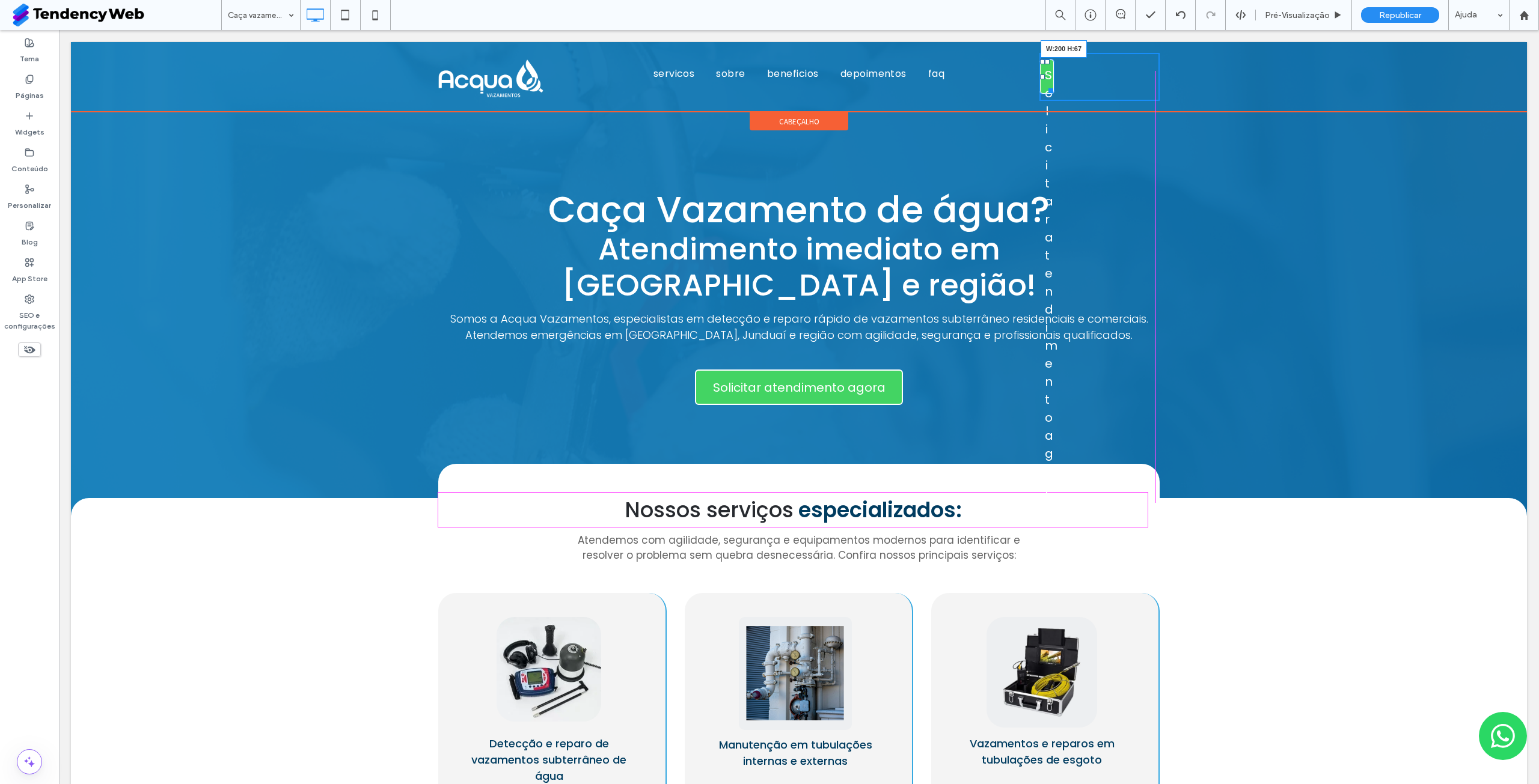
drag, startPoint x: 1047, startPoint y: 91, endPoint x: 1267, endPoint y: 125, distance: 222.6
click at [1209, 96] on div "Click To Paste servicos sobre beneficios depoimentos faq Ínicio Serviços Sobre …" at bounding box center [799, 77] width 1456 height 69
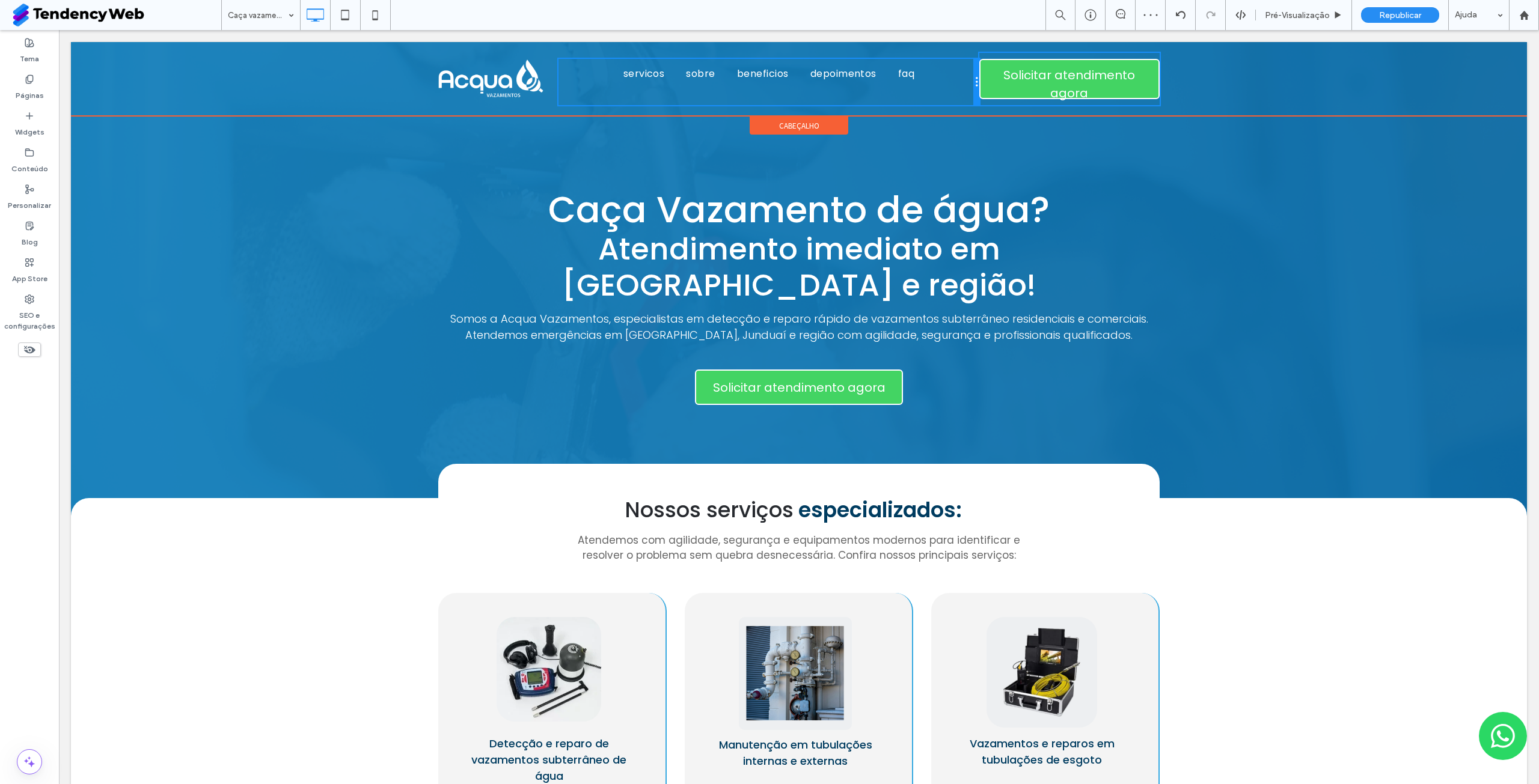
drag, startPoint x: 1034, startPoint y: 101, endPoint x: 975, endPoint y: 101, distance: 59.0
click at [975, 101] on div "Click To Paste servicos sobre beneficios depoimentos faq Ínicio Serviços Sobre …" at bounding box center [798, 79] width 721 height 52
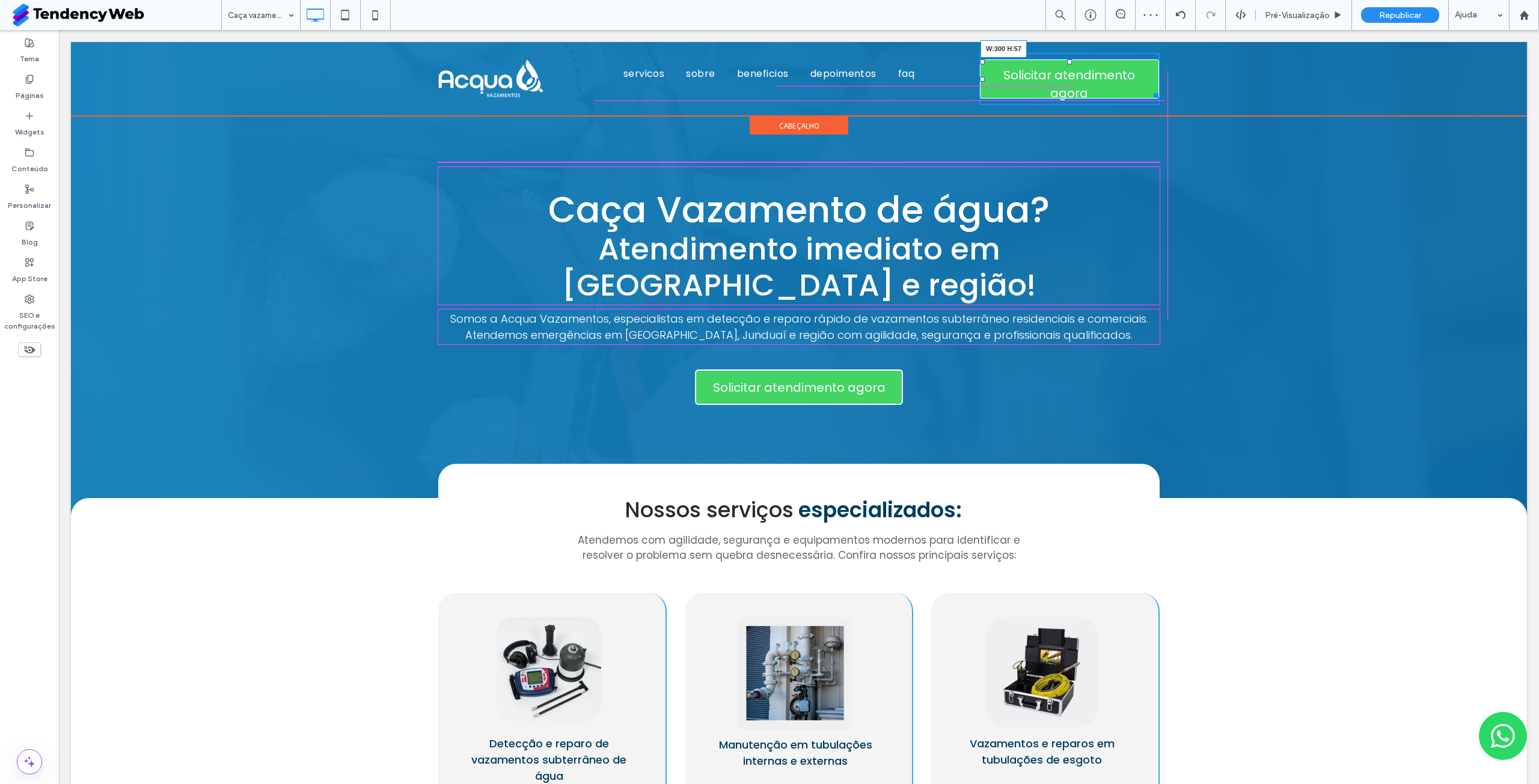
drag, startPoint x: 1148, startPoint y: 96, endPoint x: 1164, endPoint y: 90, distance: 17.1
click at [1164, 90] on div "Click To Paste servicos sobre beneficios depoimentos faq Ínicio Serviços Sobre …" at bounding box center [799, 79] width 1456 height 74
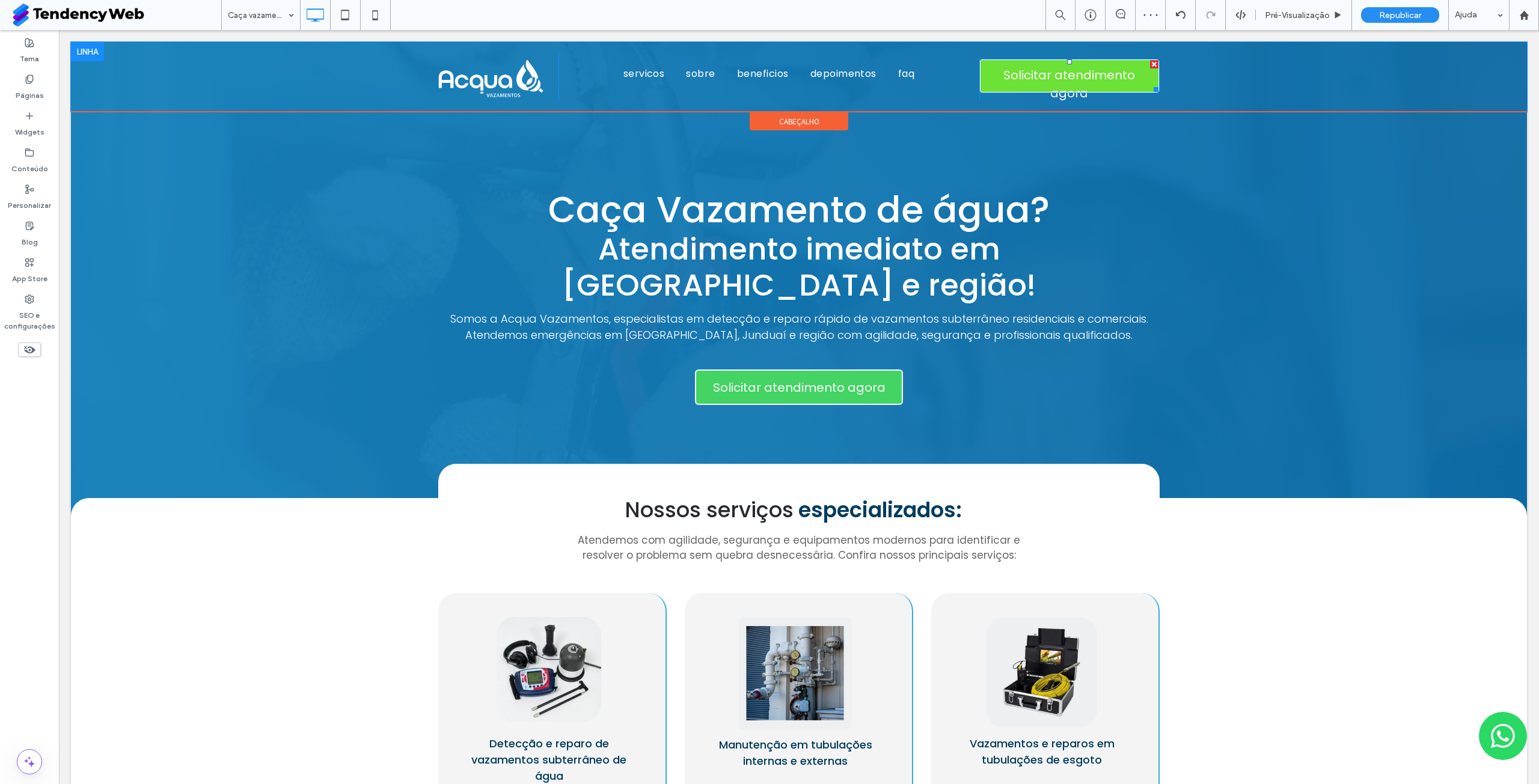
click at [1112, 81] on span "Solicitar atendimento agora" at bounding box center [1069, 84] width 174 height 48
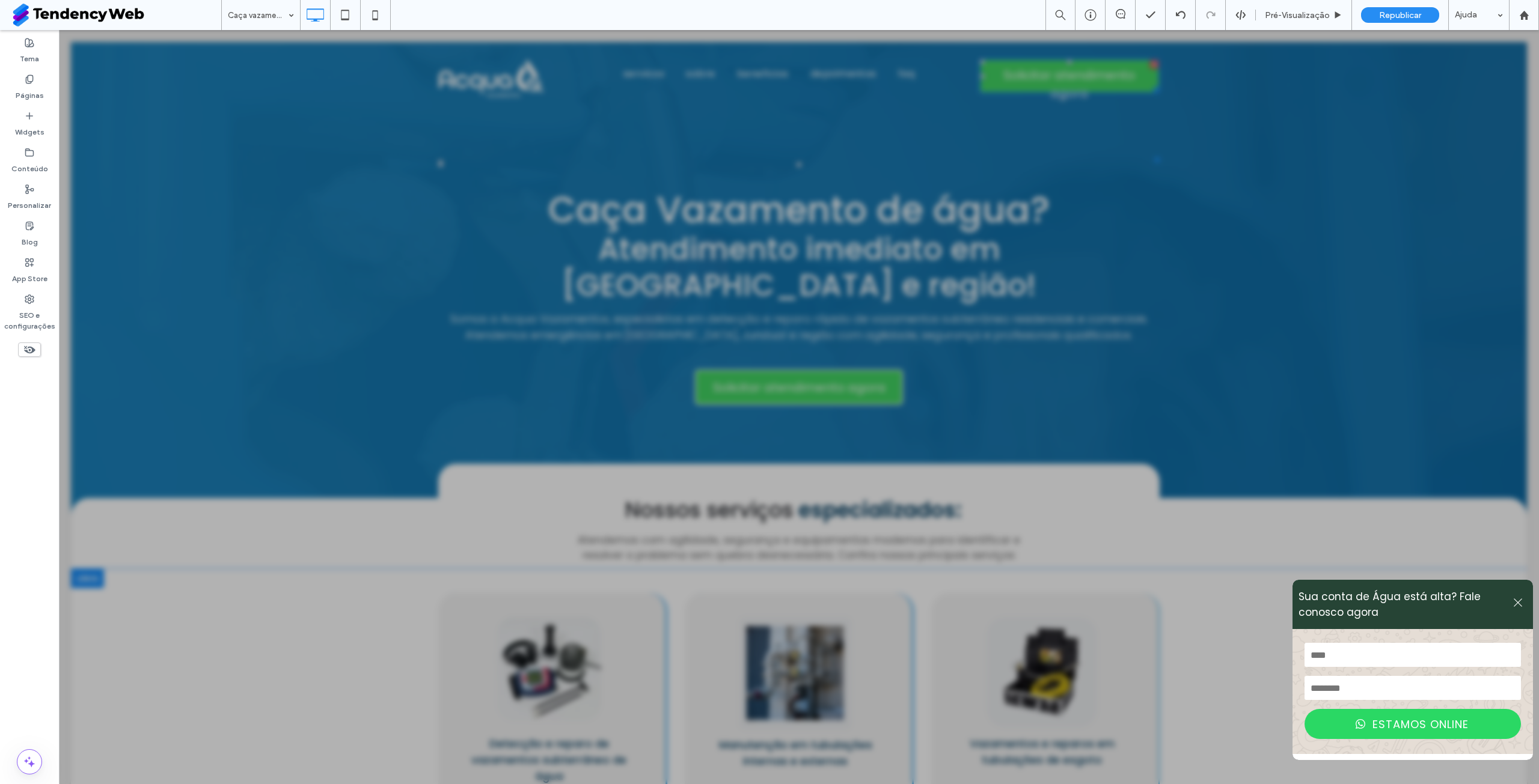
click at [1512, 598] on icon at bounding box center [1517, 603] width 11 height 11
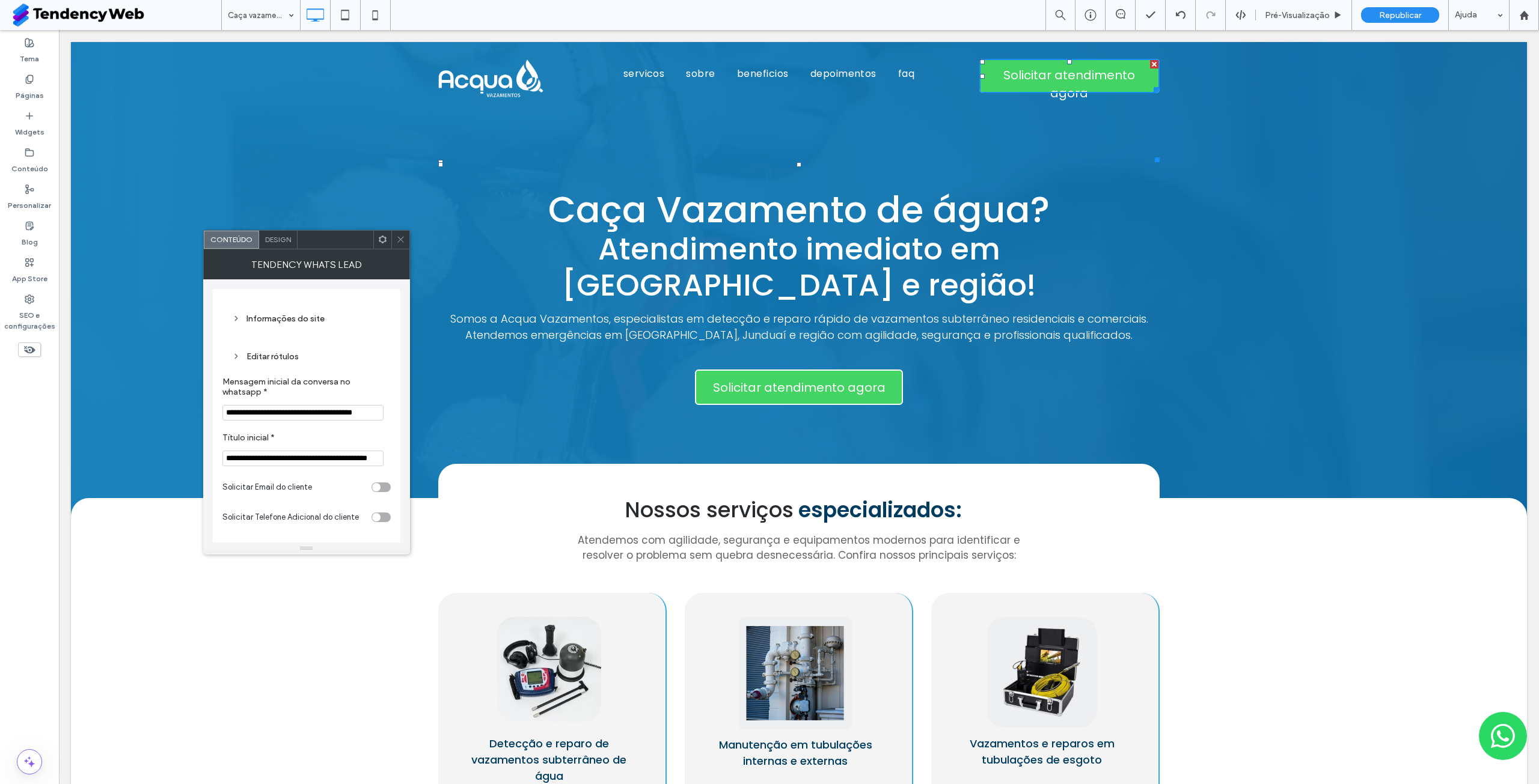
click at [398, 239] on icon at bounding box center [401, 240] width 9 height 9
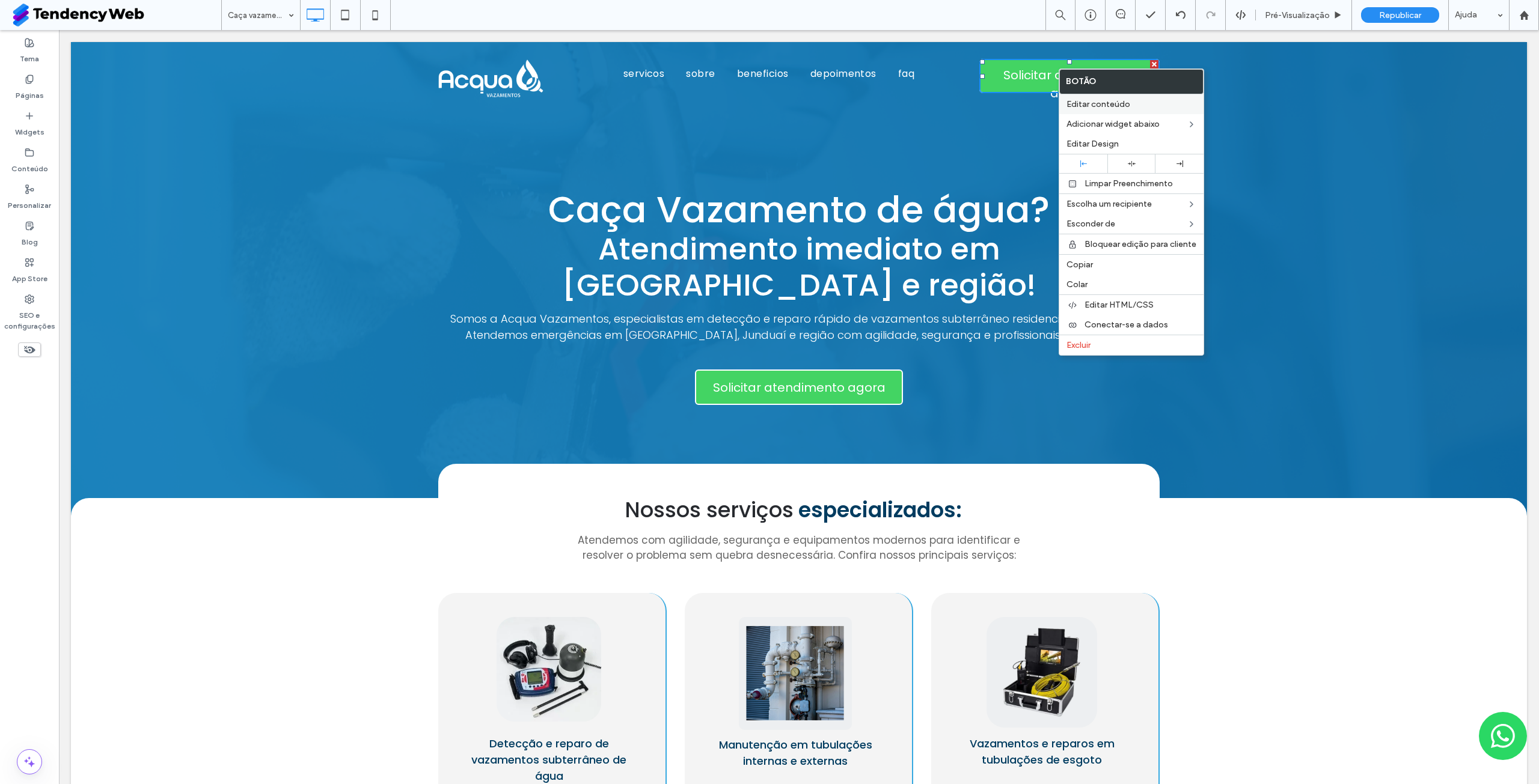
click at [1112, 108] on span "Editar conteúdo" at bounding box center [1098, 104] width 64 height 10
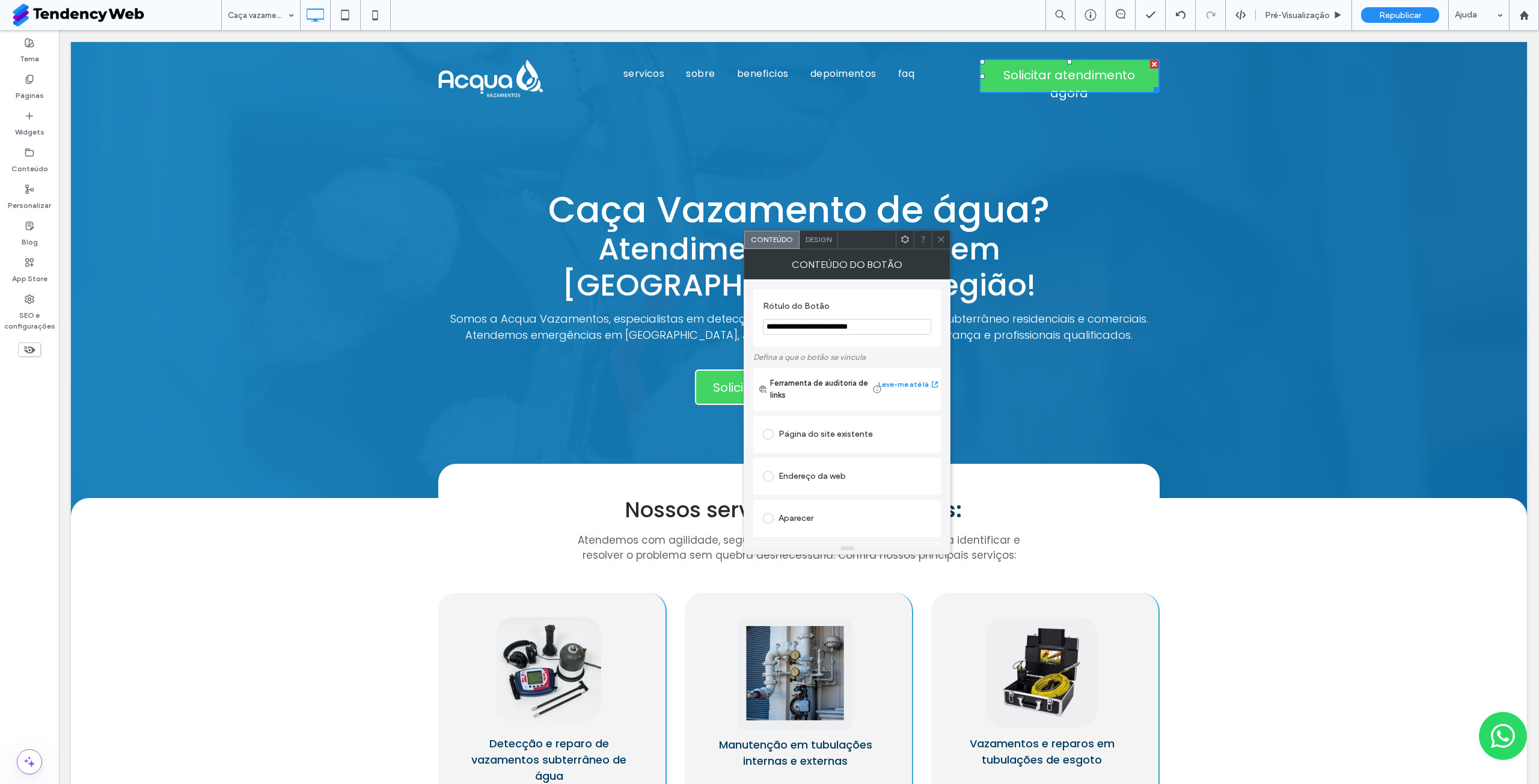
click at [879, 330] on input "**********" at bounding box center [846, 327] width 168 height 16
type input "**********"
click at [947, 245] on div at bounding box center [940, 240] width 18 height 18
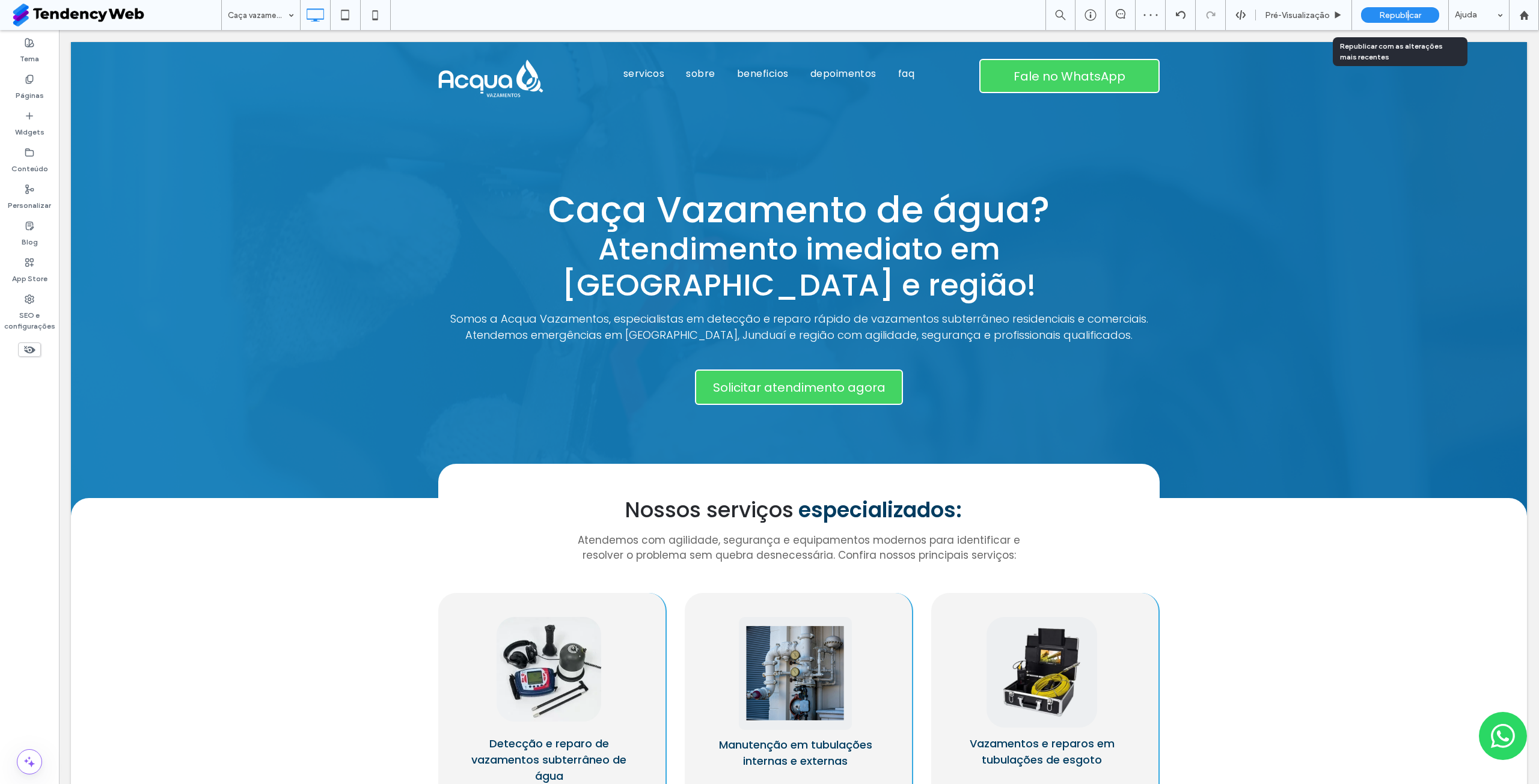
click at [1409, 14] on span "Republicar" at bounding box center [1399, 15] width 42 height 10
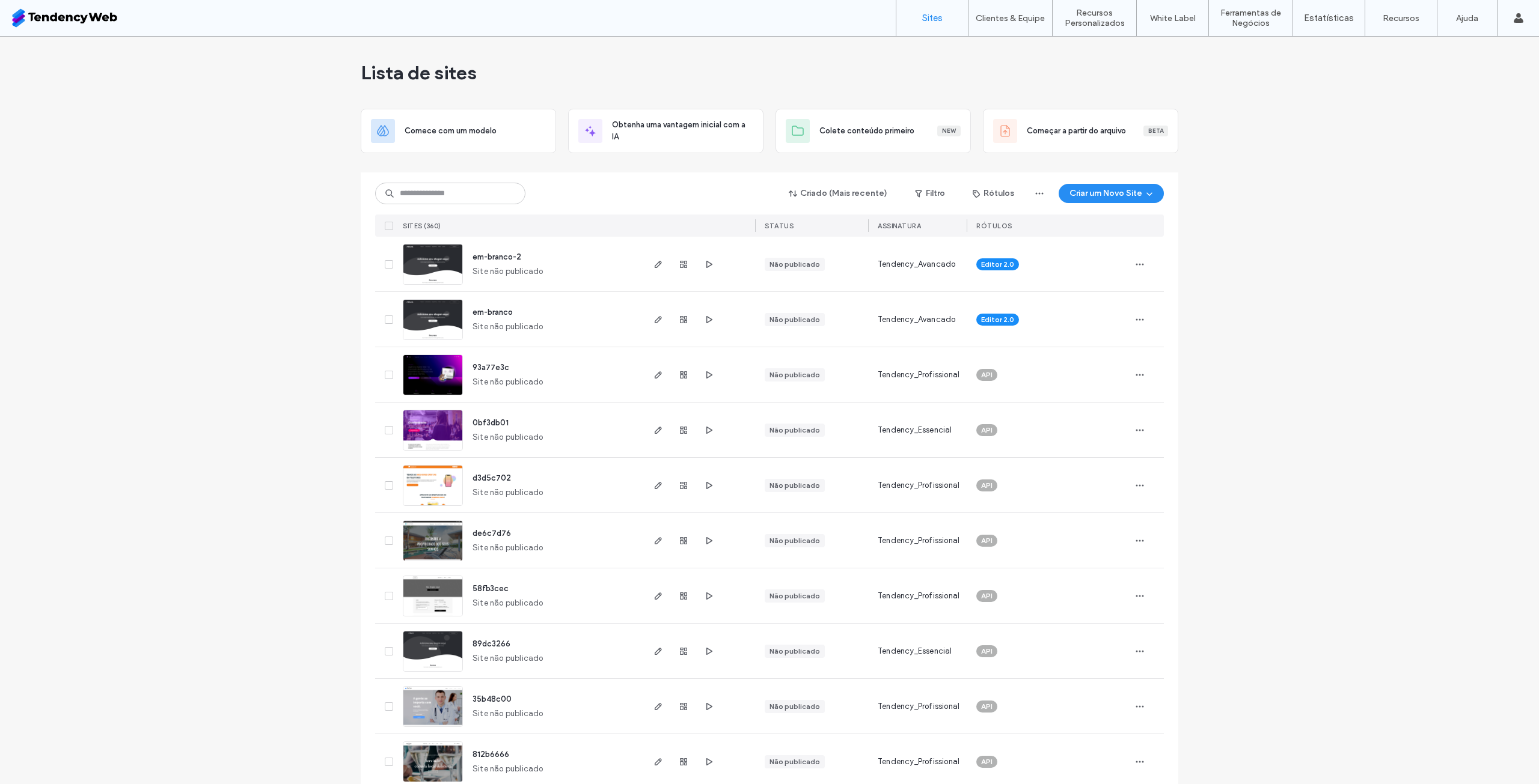
click at [483, 181] on div "Criado (Mais recente) Filtro Rótulos Criar um Novo Site Sites (360) STATUS Assi…" at bounding box center [769, 204] width 788 height 65
click at [485, 186] on input at bounding box center [450, 194] width 150 height 22
click at [487, 192] on input at bounding box center [450, 194] width 150 height 22
type input "*****"
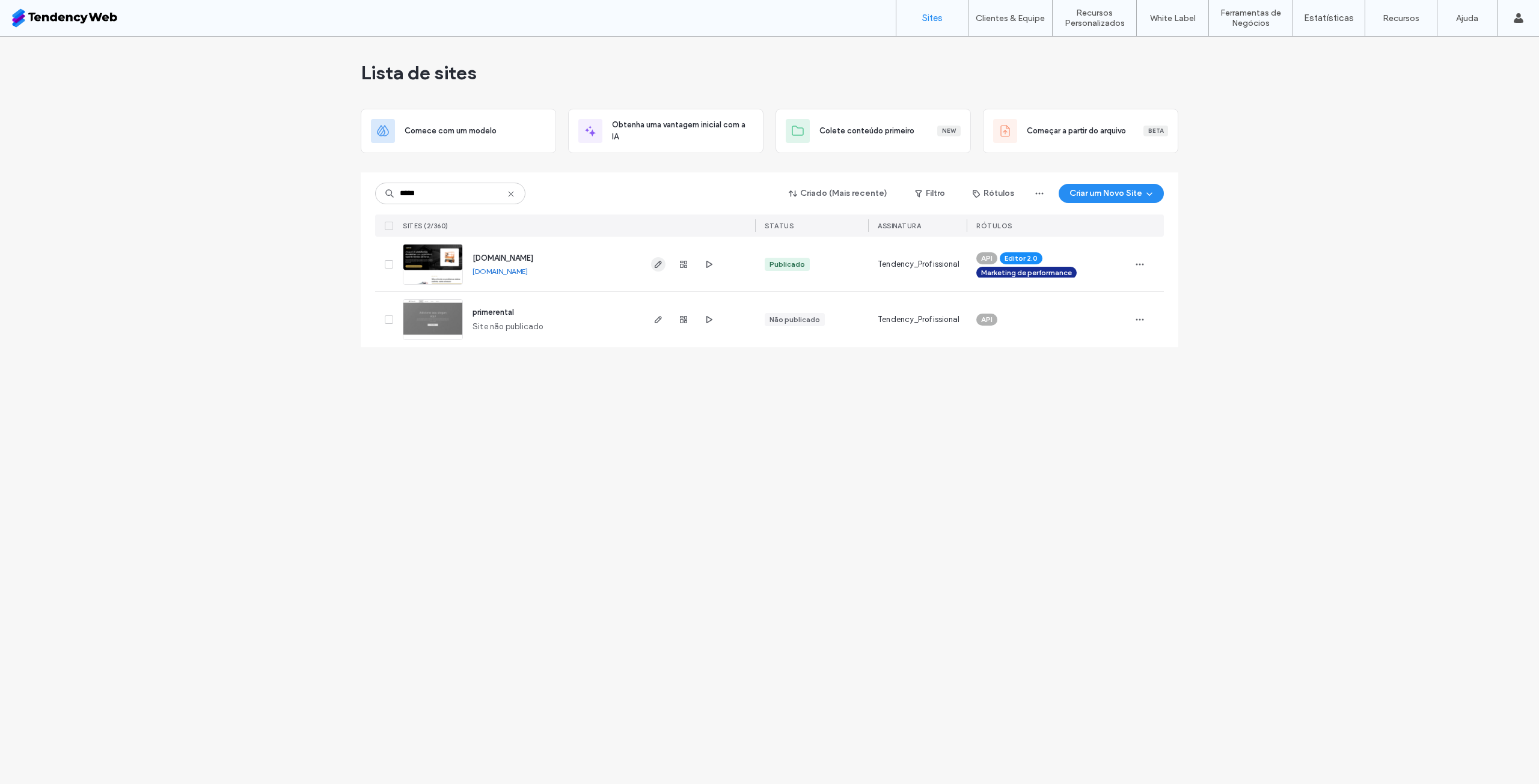
click at [660, 266] on icon "button" at bounding box center [659, 264] width 10 height 10
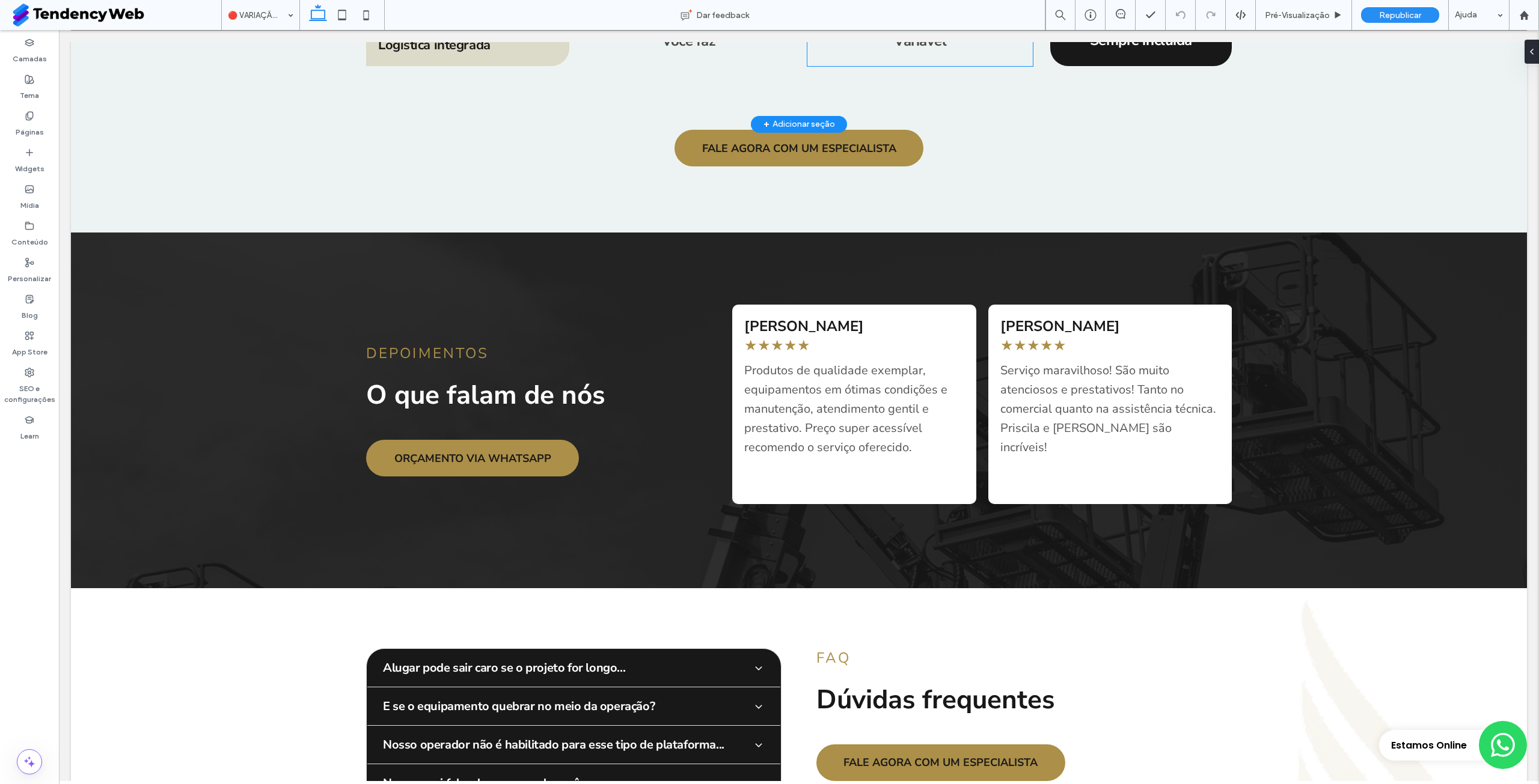
scroll to position [2885, 0]
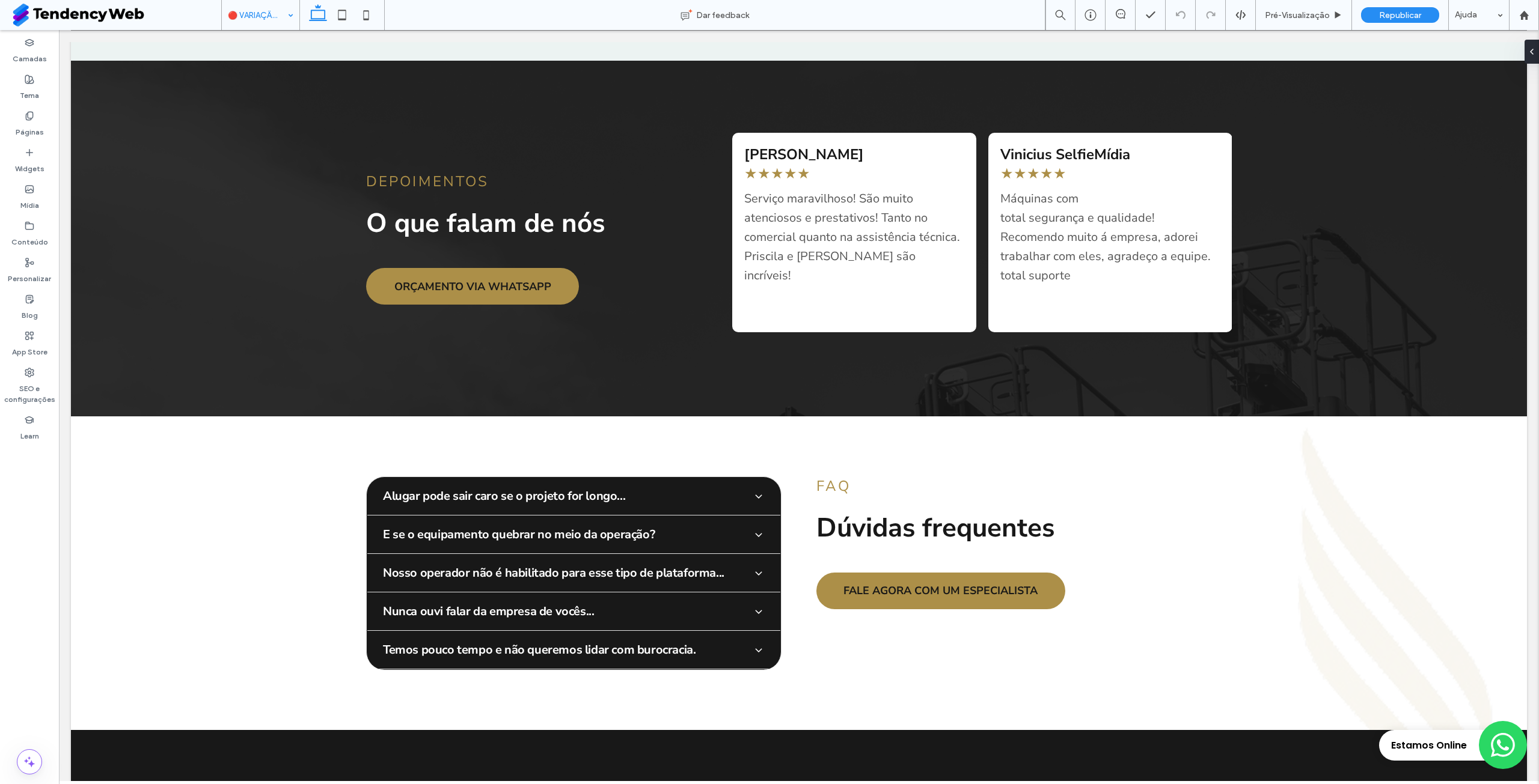
click at [282, 17] on input at bounding box center [257, 15] width 60 height 30
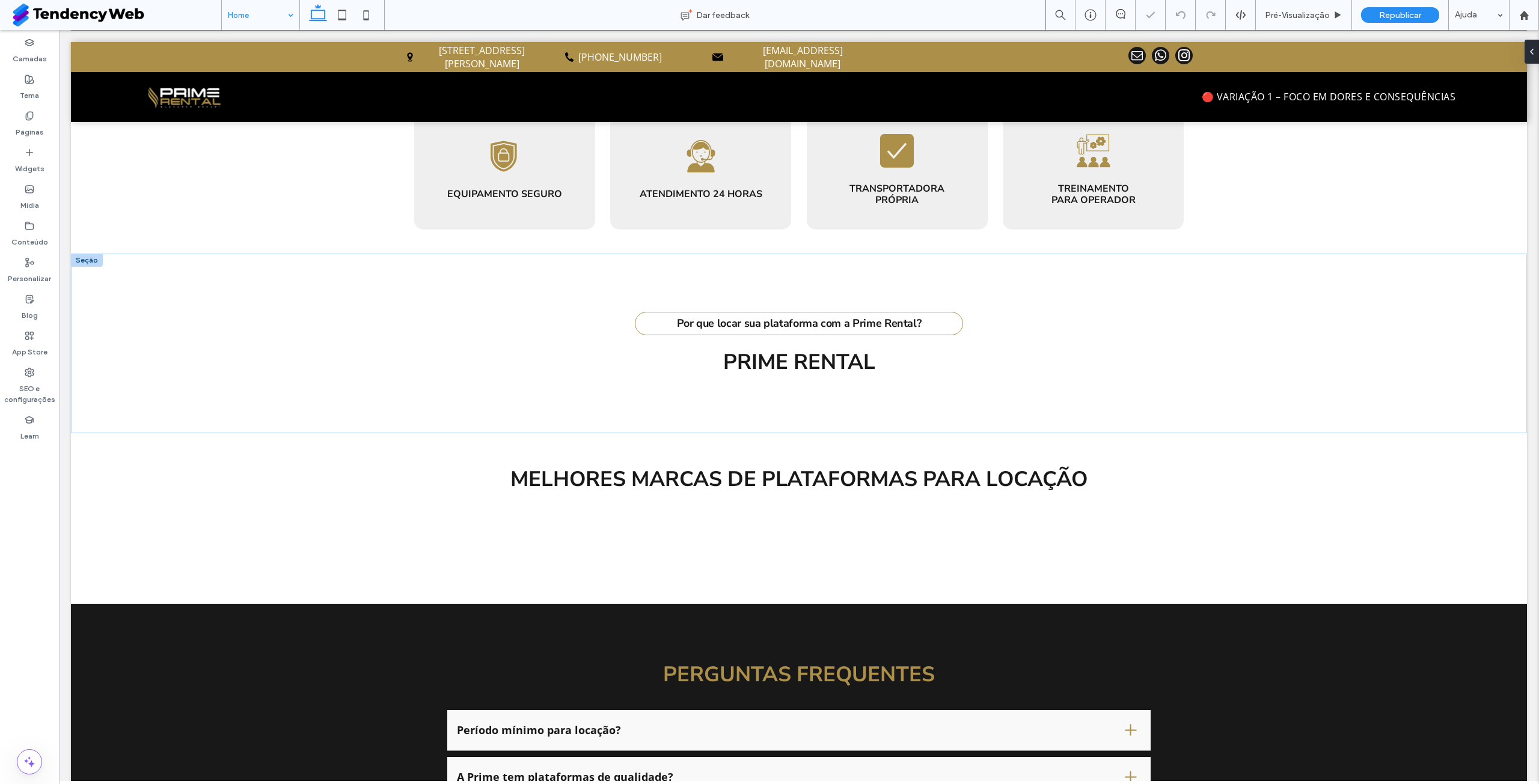
scroll to position [891, 0]
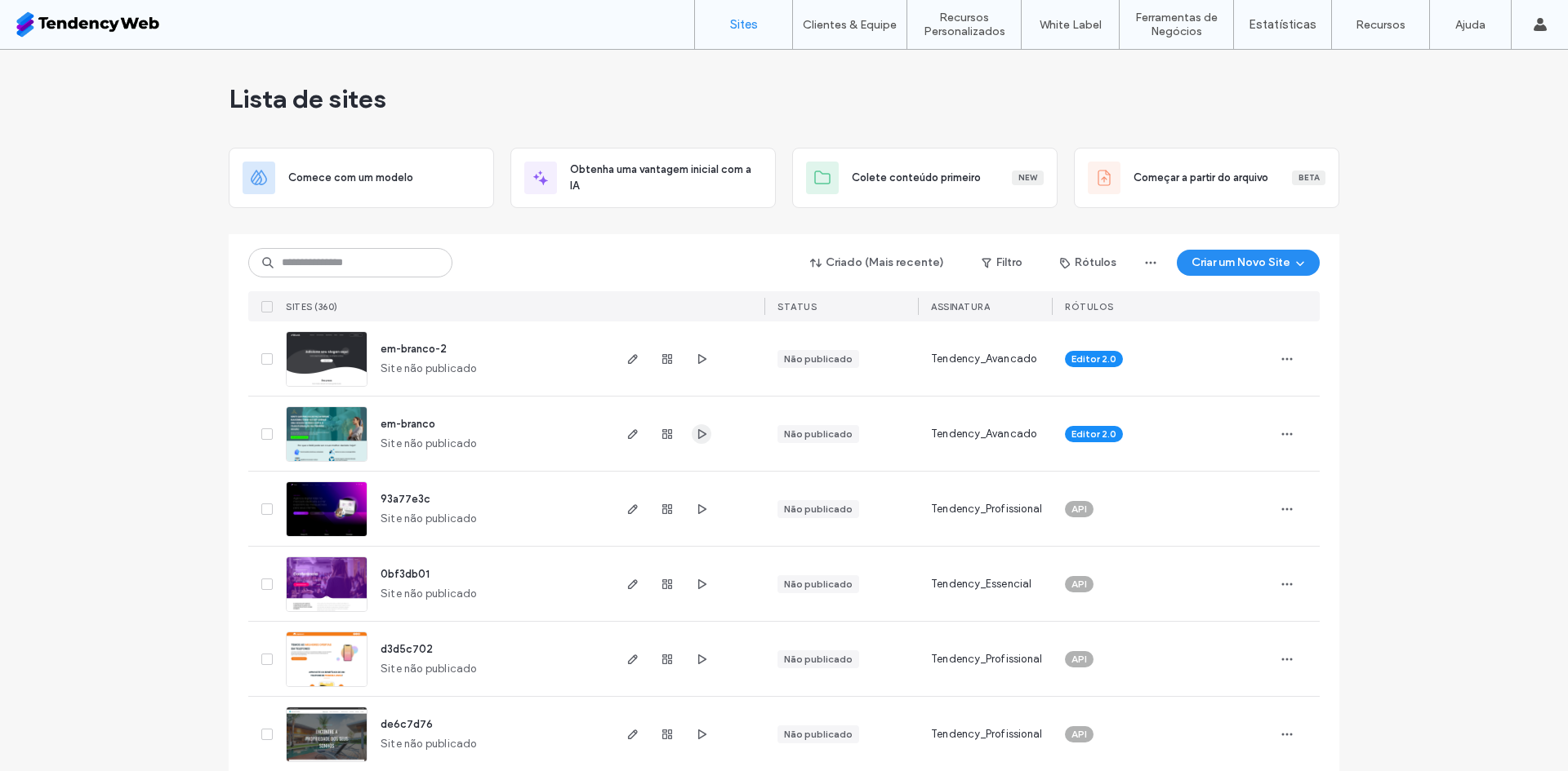
click at [695, 427] on icon "button" at bounding box center [702, 434] width 13 height 13
click at [382, 255] on input at bounding box center [351, 263] width 204 height 30
type input "***"
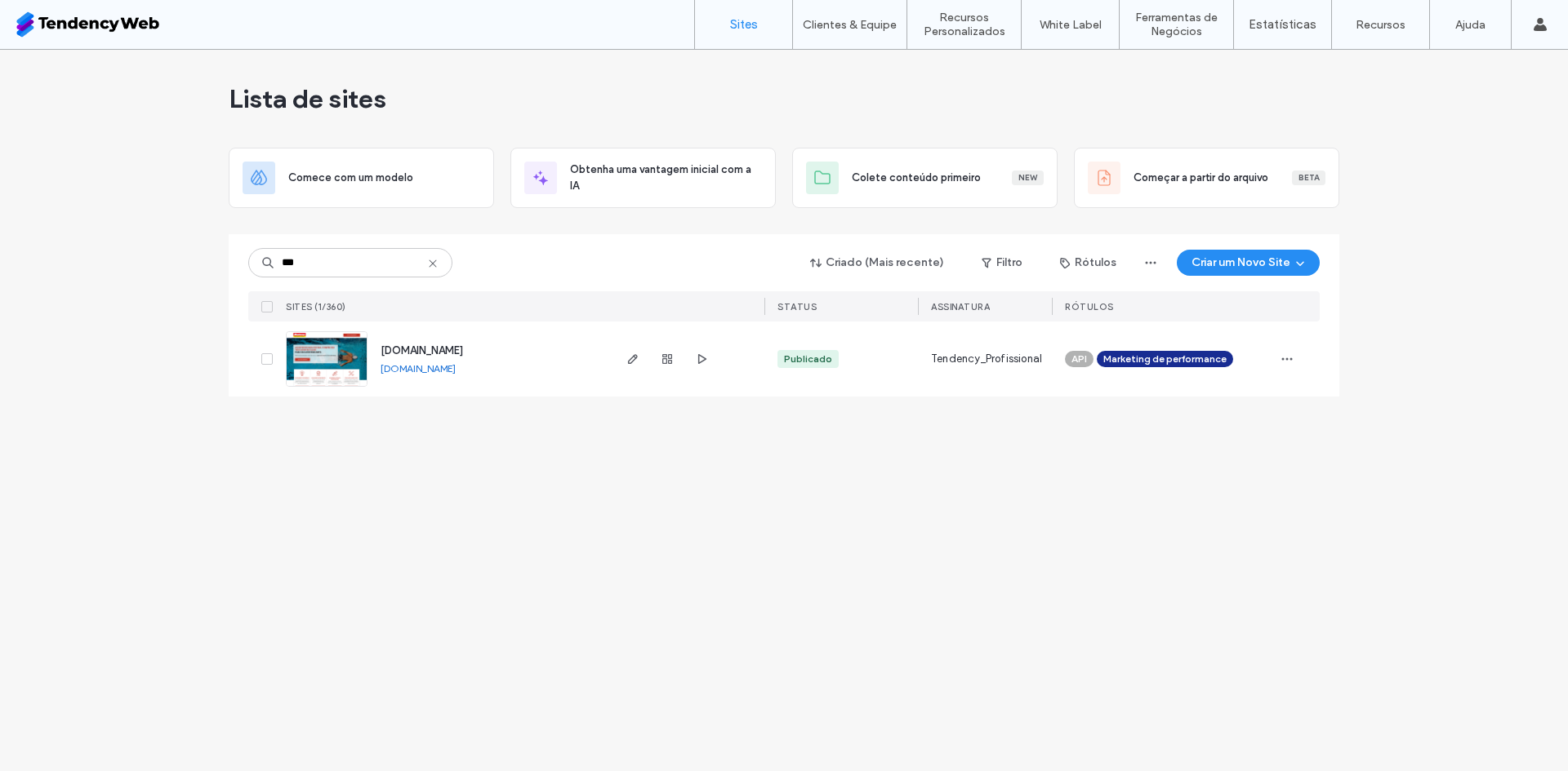
click at [423, 373] on link "www.maxtemp.com.br" at bounding box center [418, 368] width 75 height 13
click at [634, 362] on icon "button" at bounding box center [633, 359] width 13 height 13
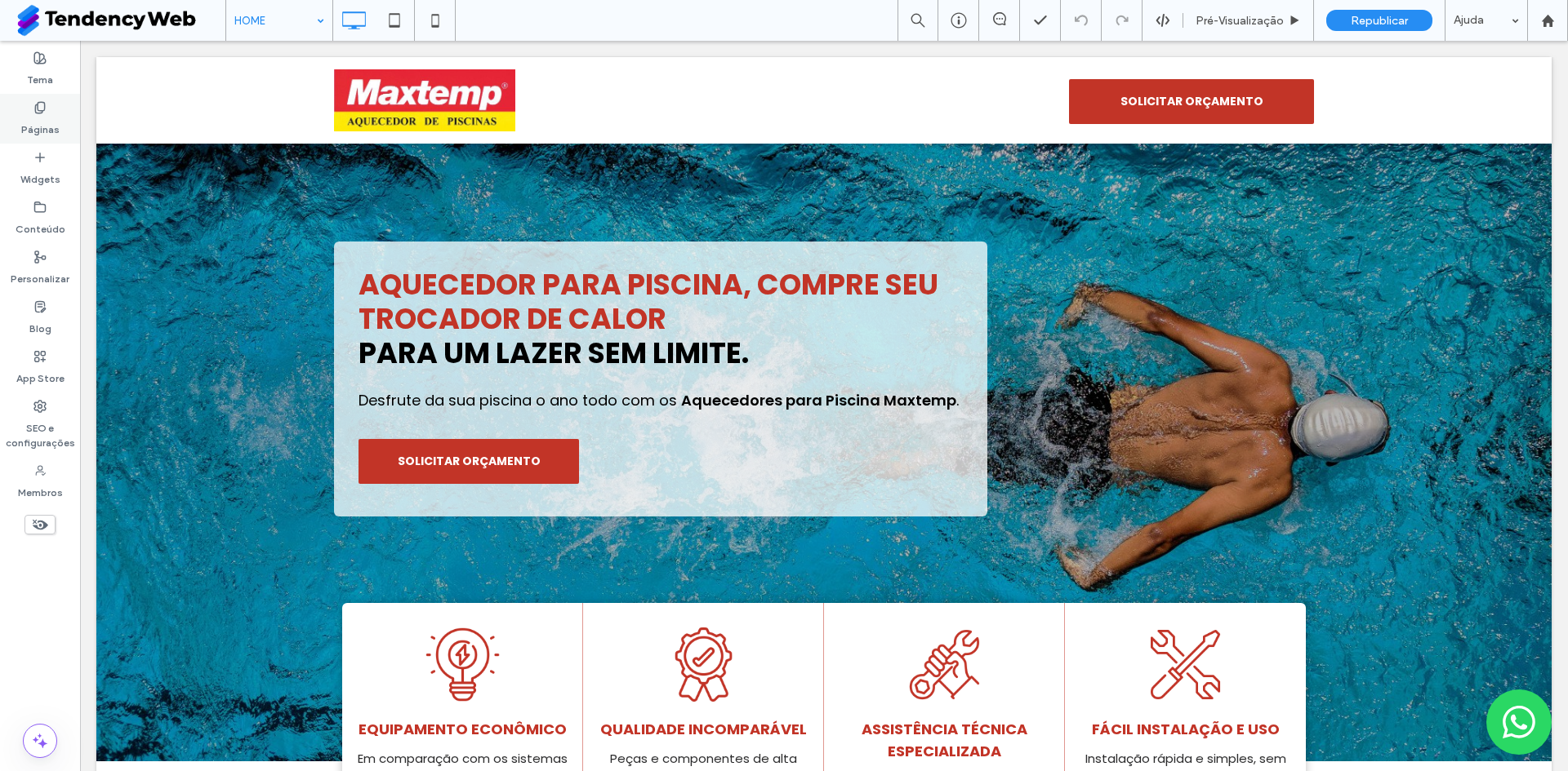
click at [45, 122] on label "Páginas" at bounding box center [40, 126] width 39 height 23
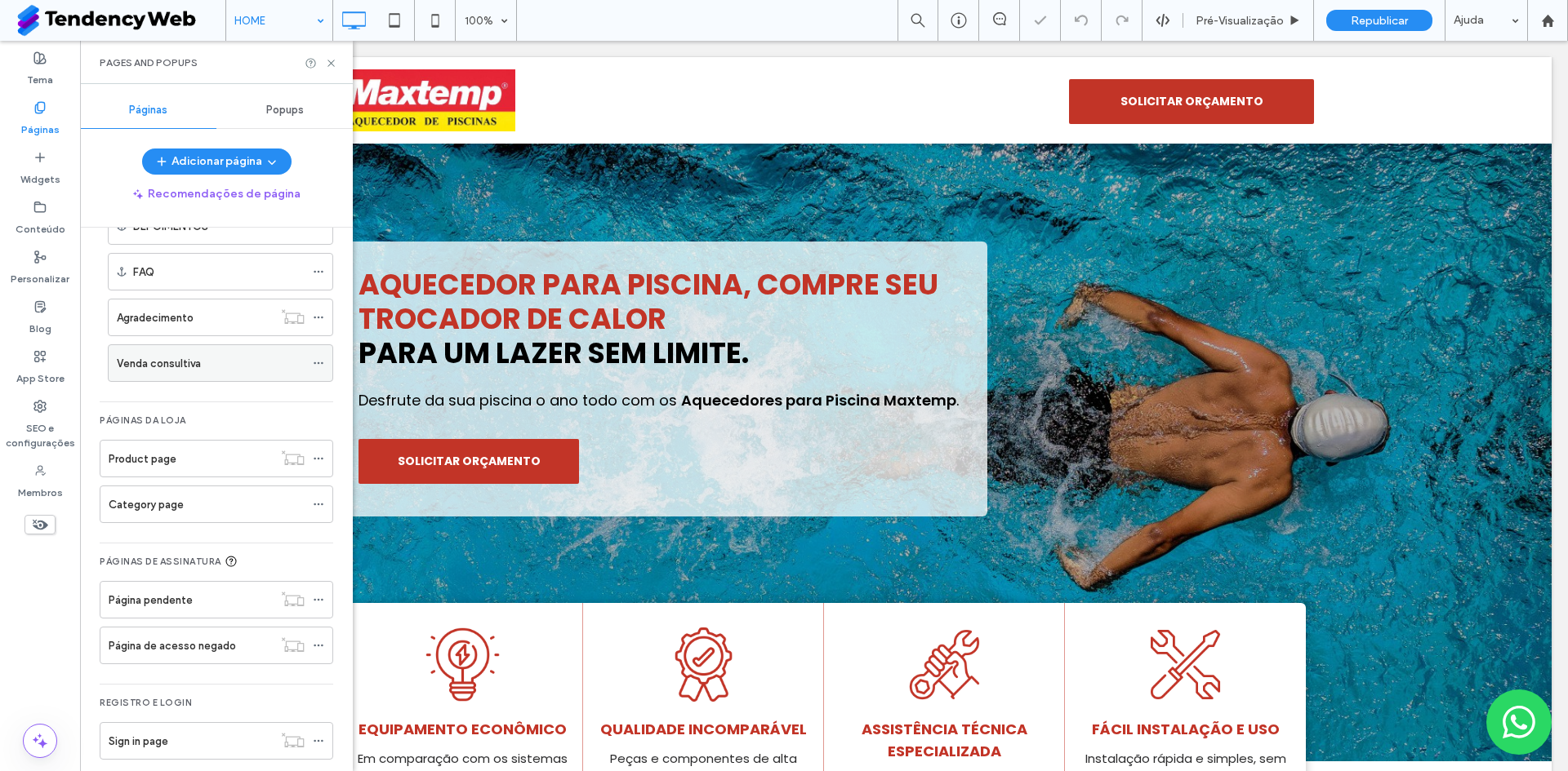
scroll to position [244, 0]
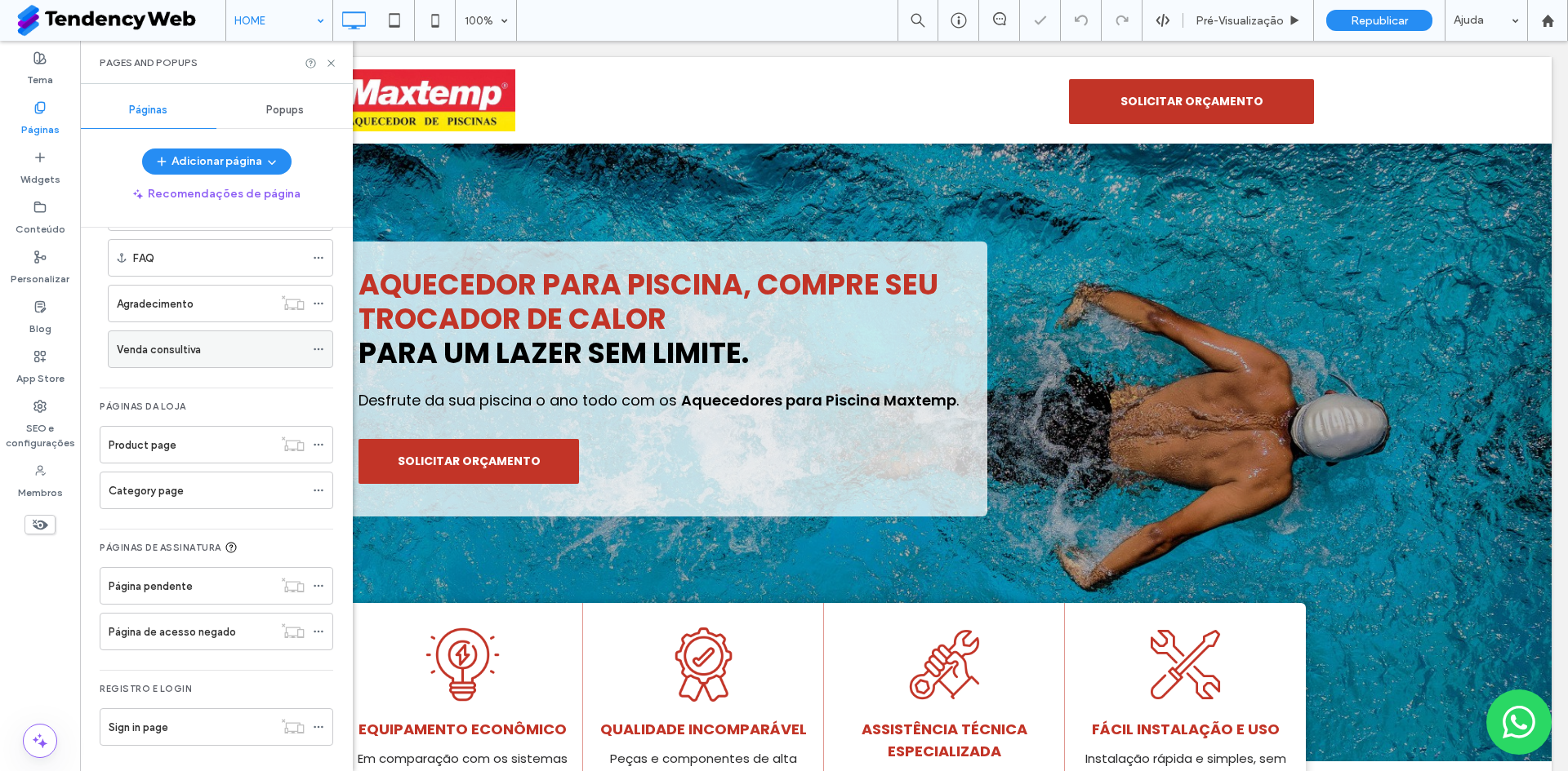
click at [214, 347] on div "Venda consultiva" at bounding box center [210, 349] width 188 height 17
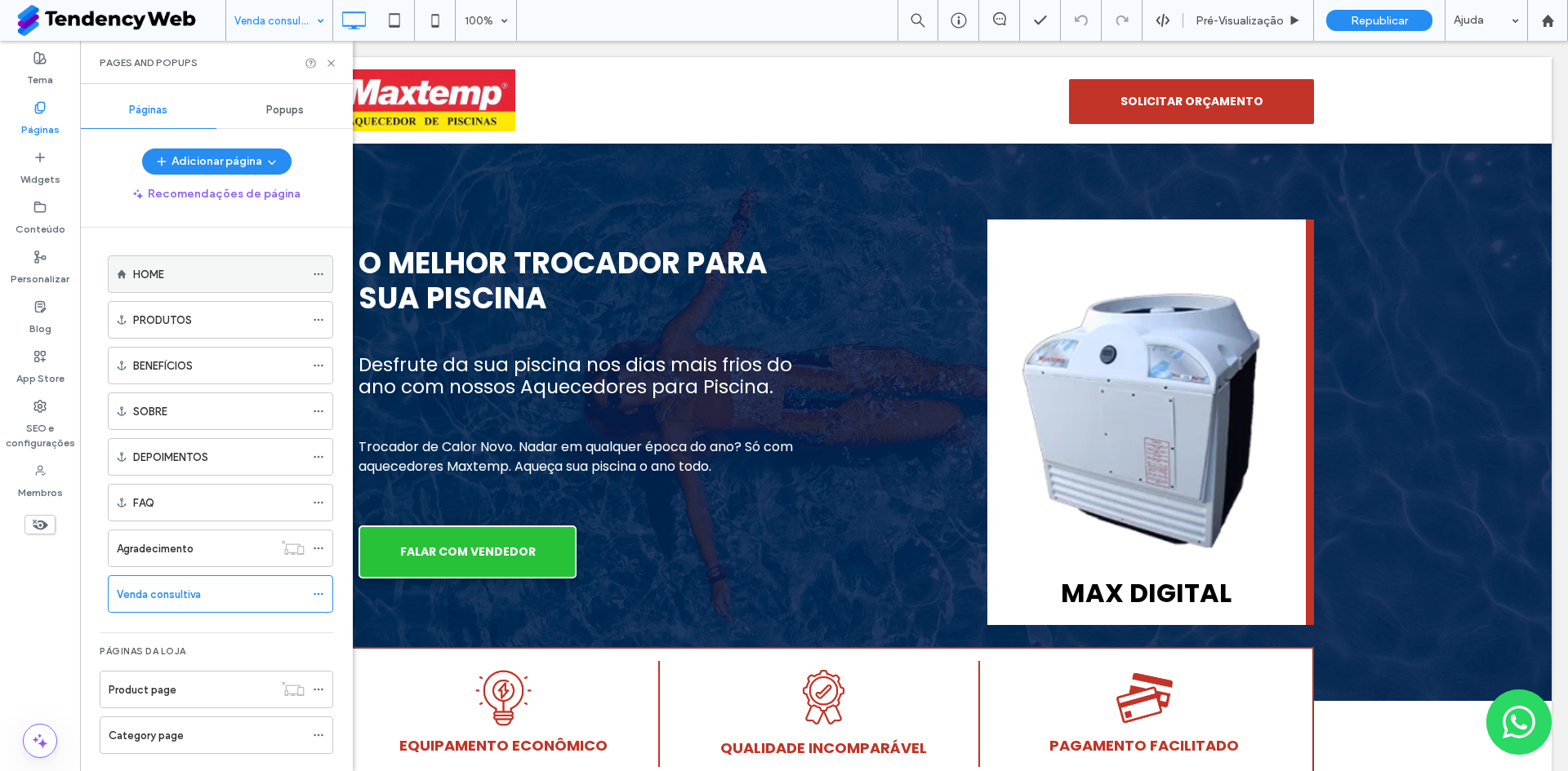
click at [218, 282] on div "HOME" at bounding box center [219, 274] width 171 height 17
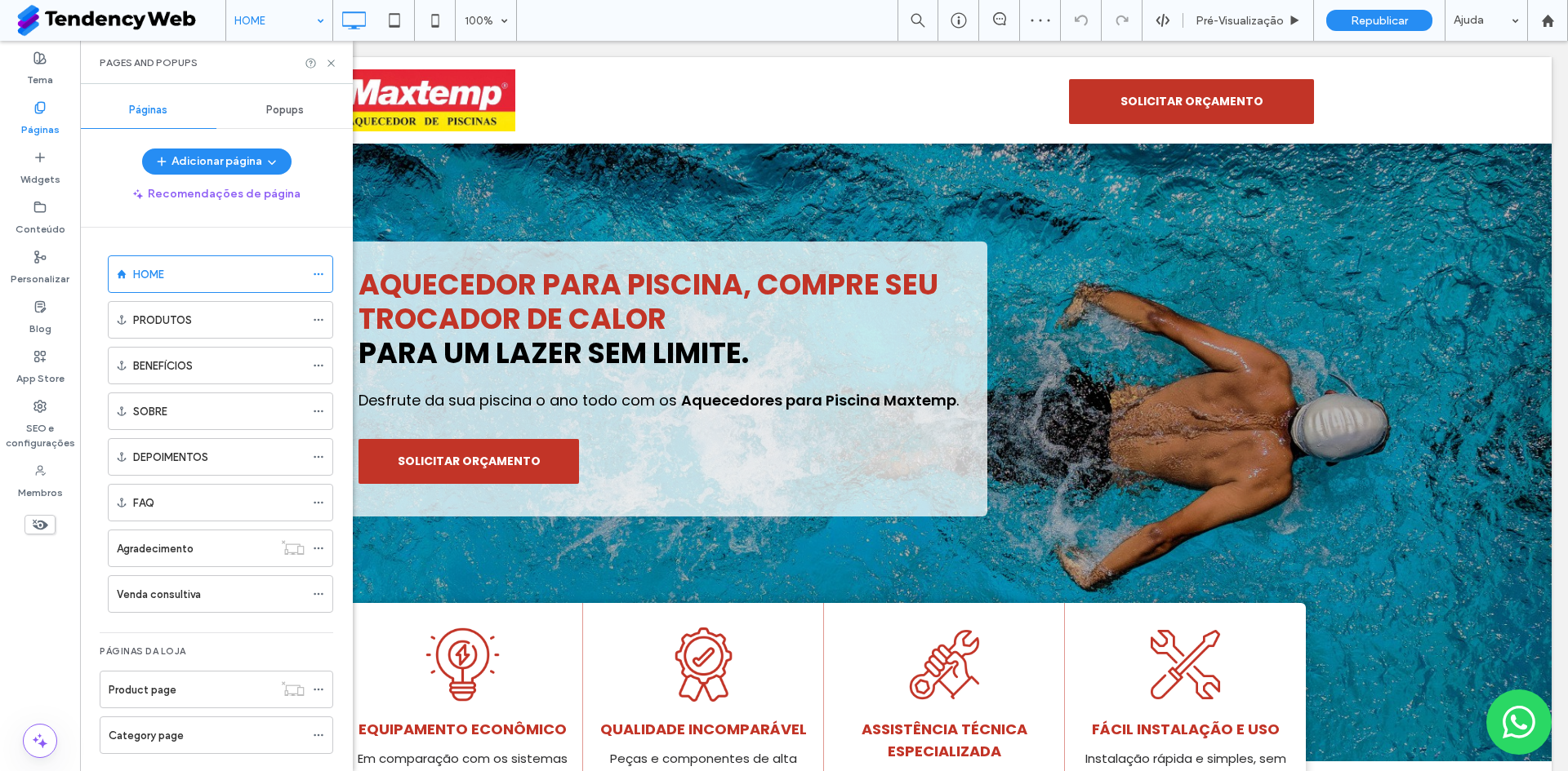
click at [335, 69] on div "Pages and Popups" at bounding box center [216, 62] width 273 height 43
click at [335, 65] on icon at bounding box center [330, 63] width 13 height 13
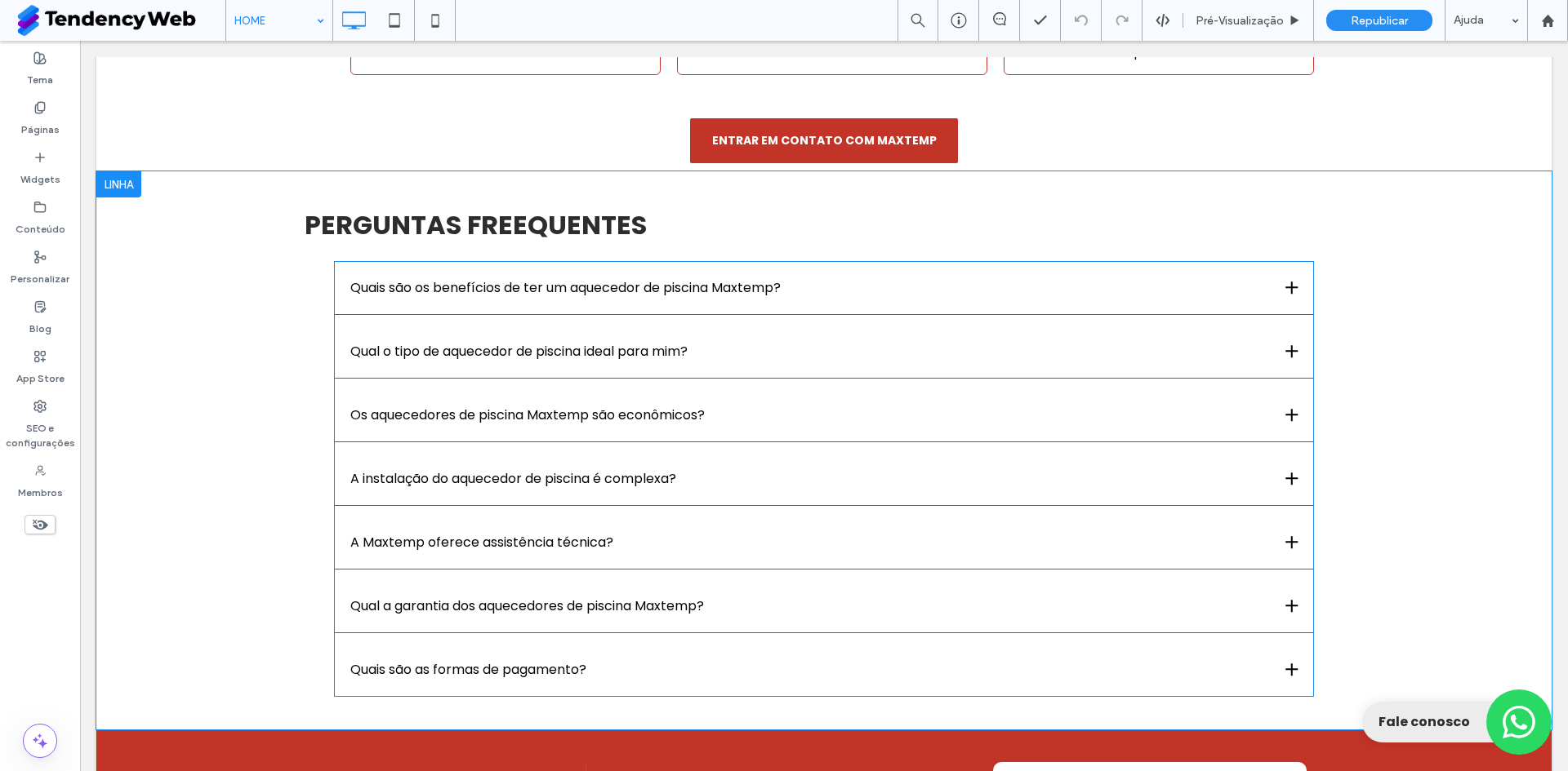
scroll to position [3635, 0]
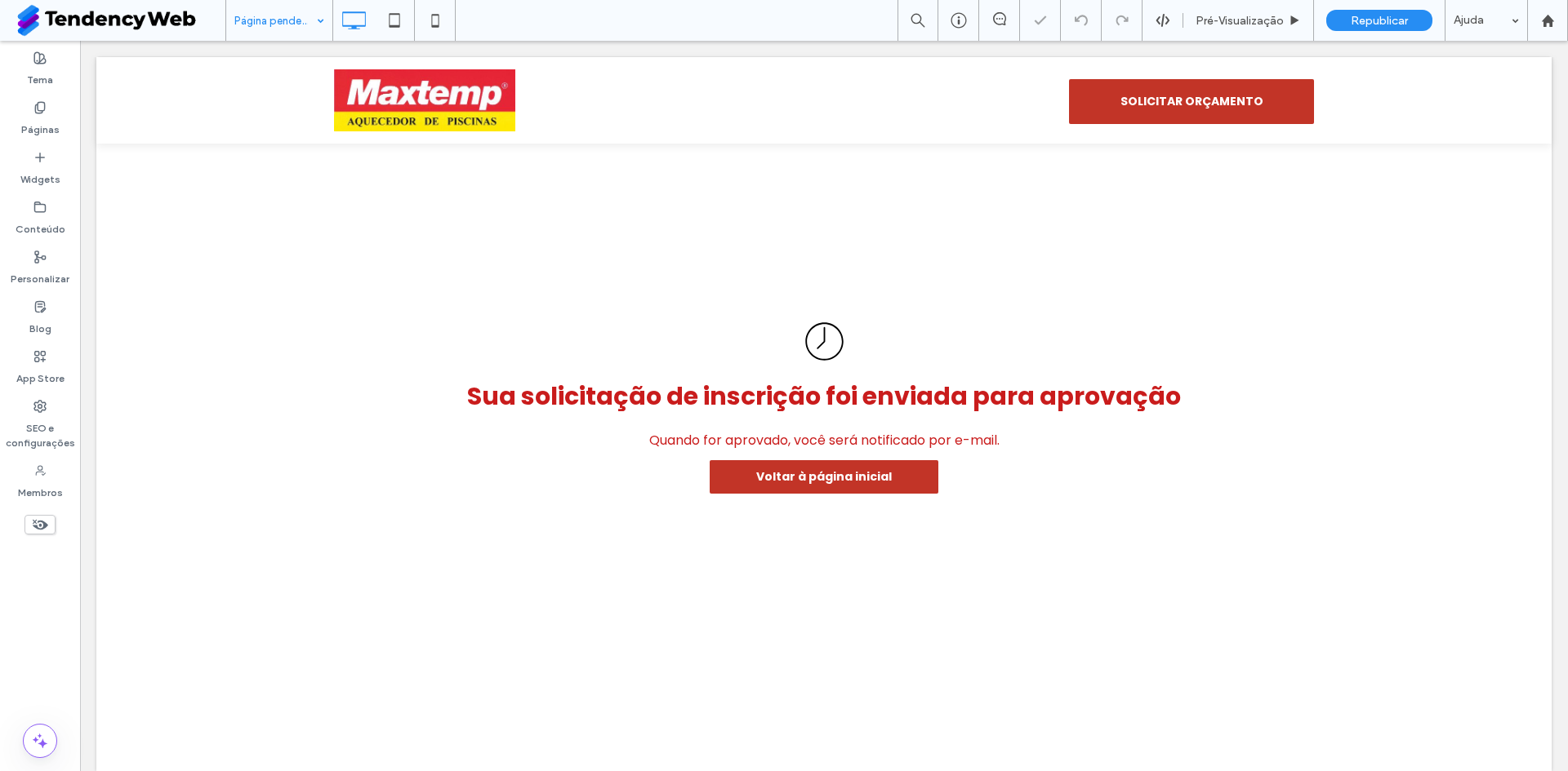
click at [299, 17] on input at bounding box center [274, 20] width 82 height 40
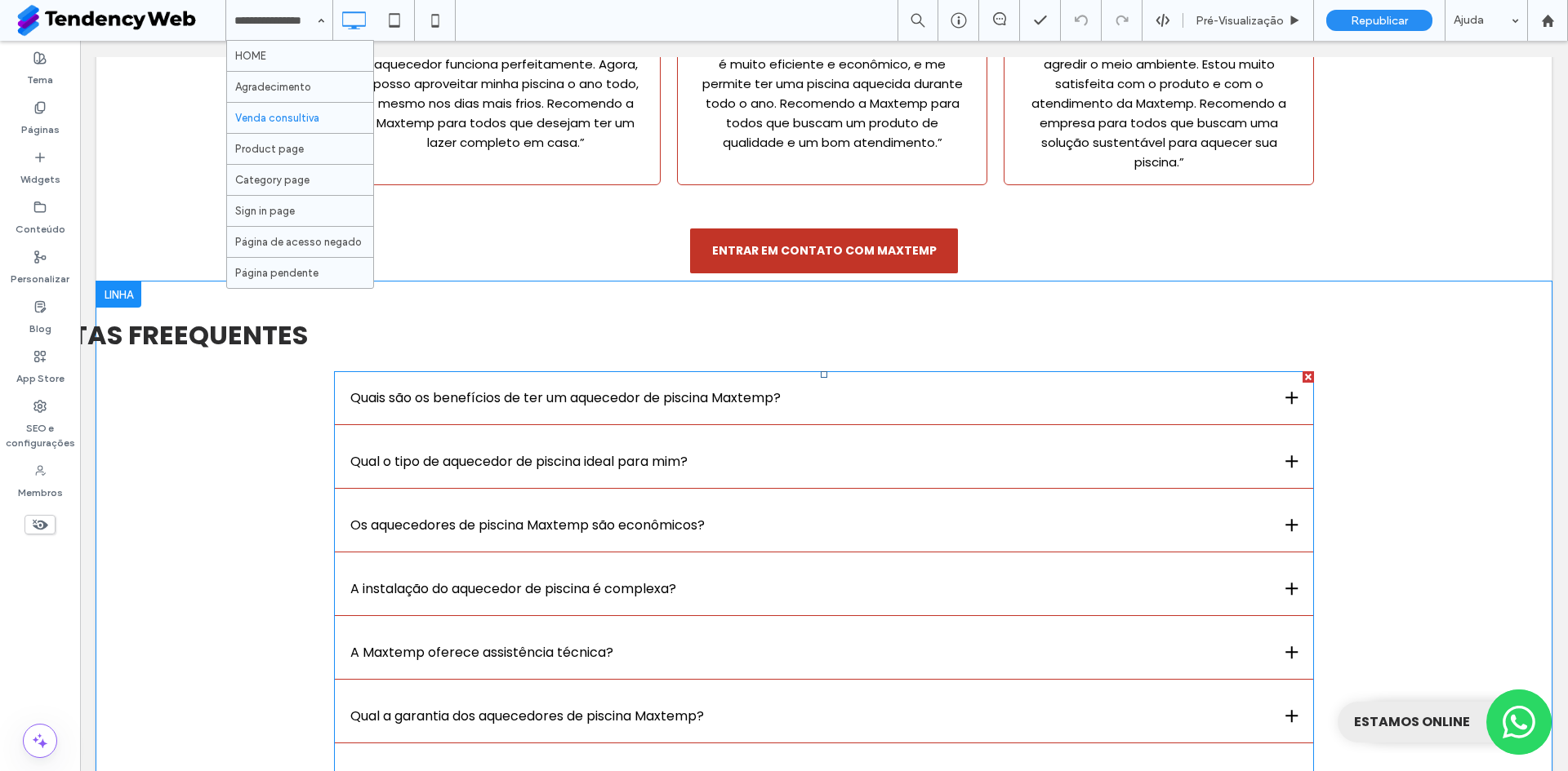
scroll to position [4621, 0]
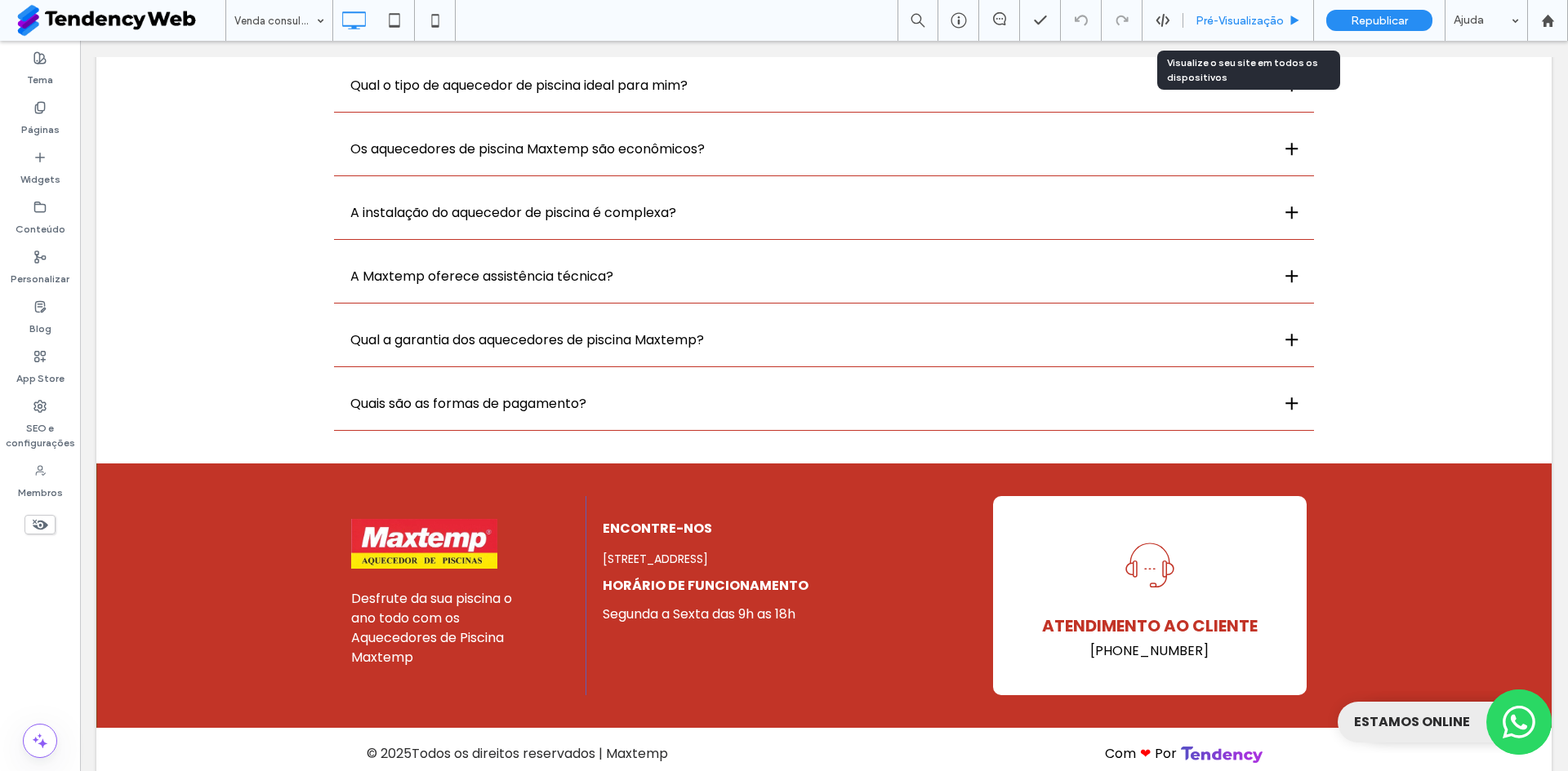
drag, startPoint x: 1253, startPoint y: 22, endPoint x: 1340, endPoint y: 633, distance: 617.2
click at [1253, 22] on span "Pré-Visualizaçāo" at bounding box center [1240, 20] width 89 height 13
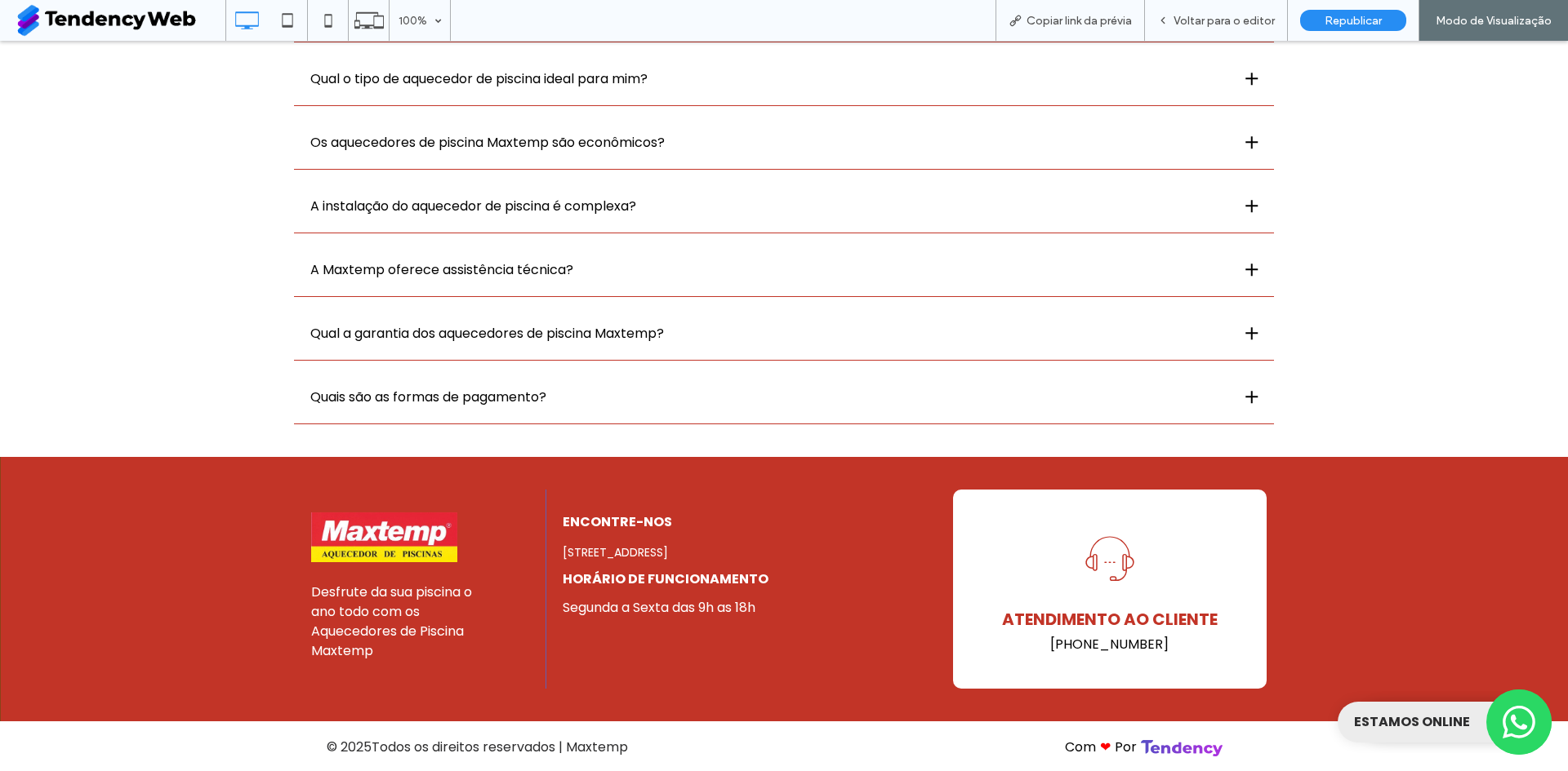
scroll to position [4588, 0]
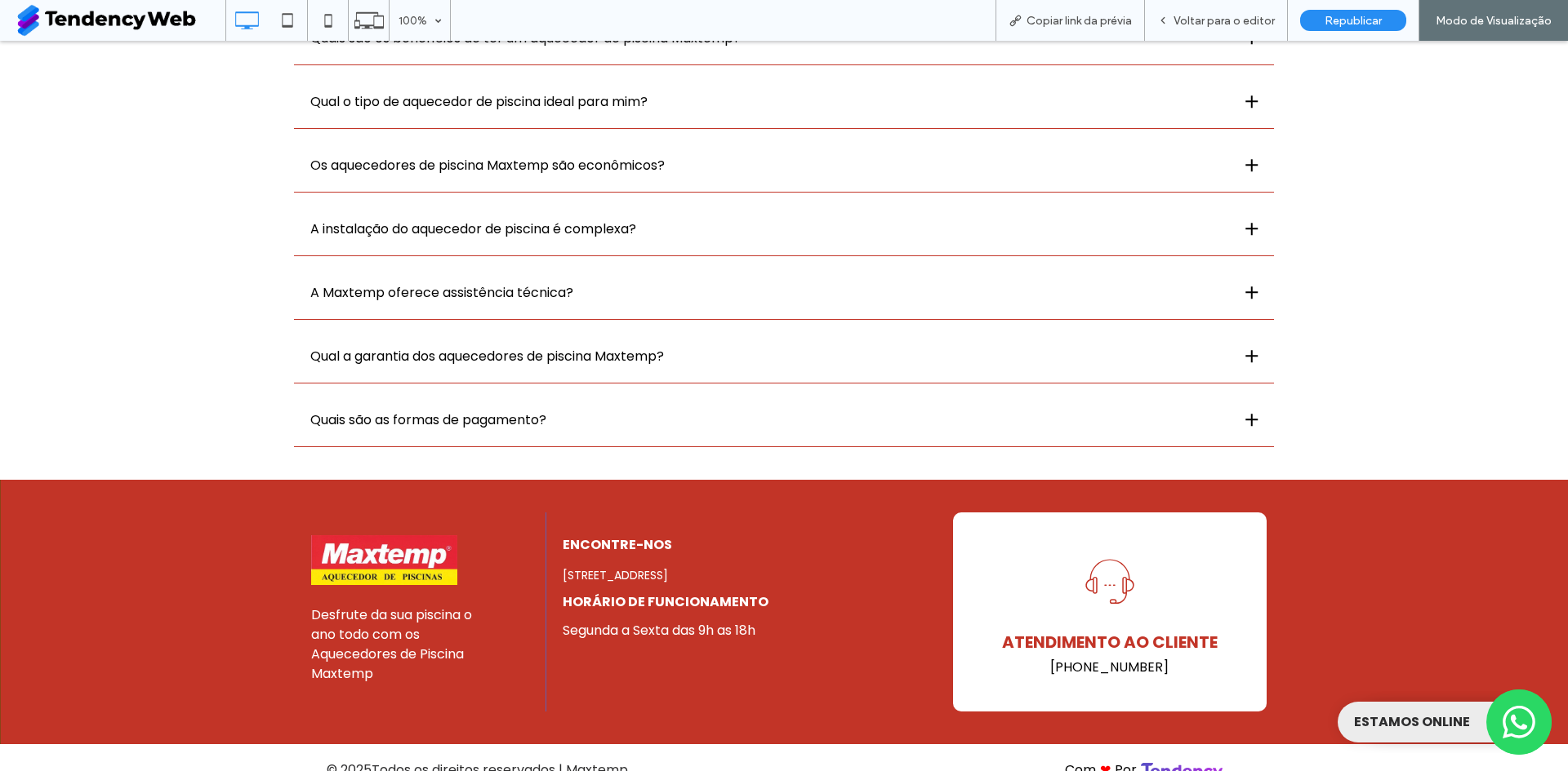
click at [1487, 721] on button "Fale conosco pelo whatsapp" at bounding box center [1519, 722] width 65 height 65
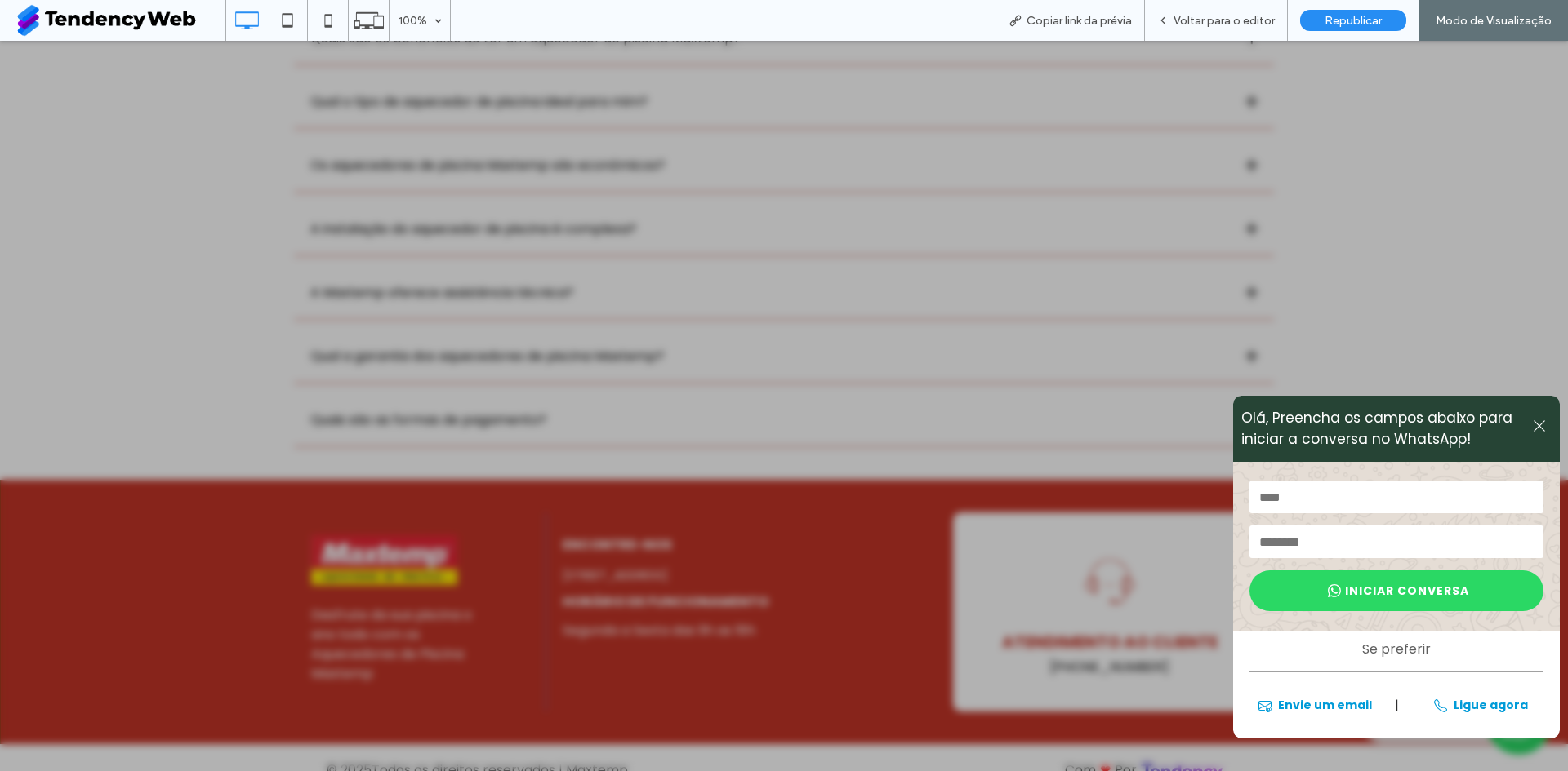
click at [1533, 424] on icon at bounding box center [1539, 426] width 12 height 12
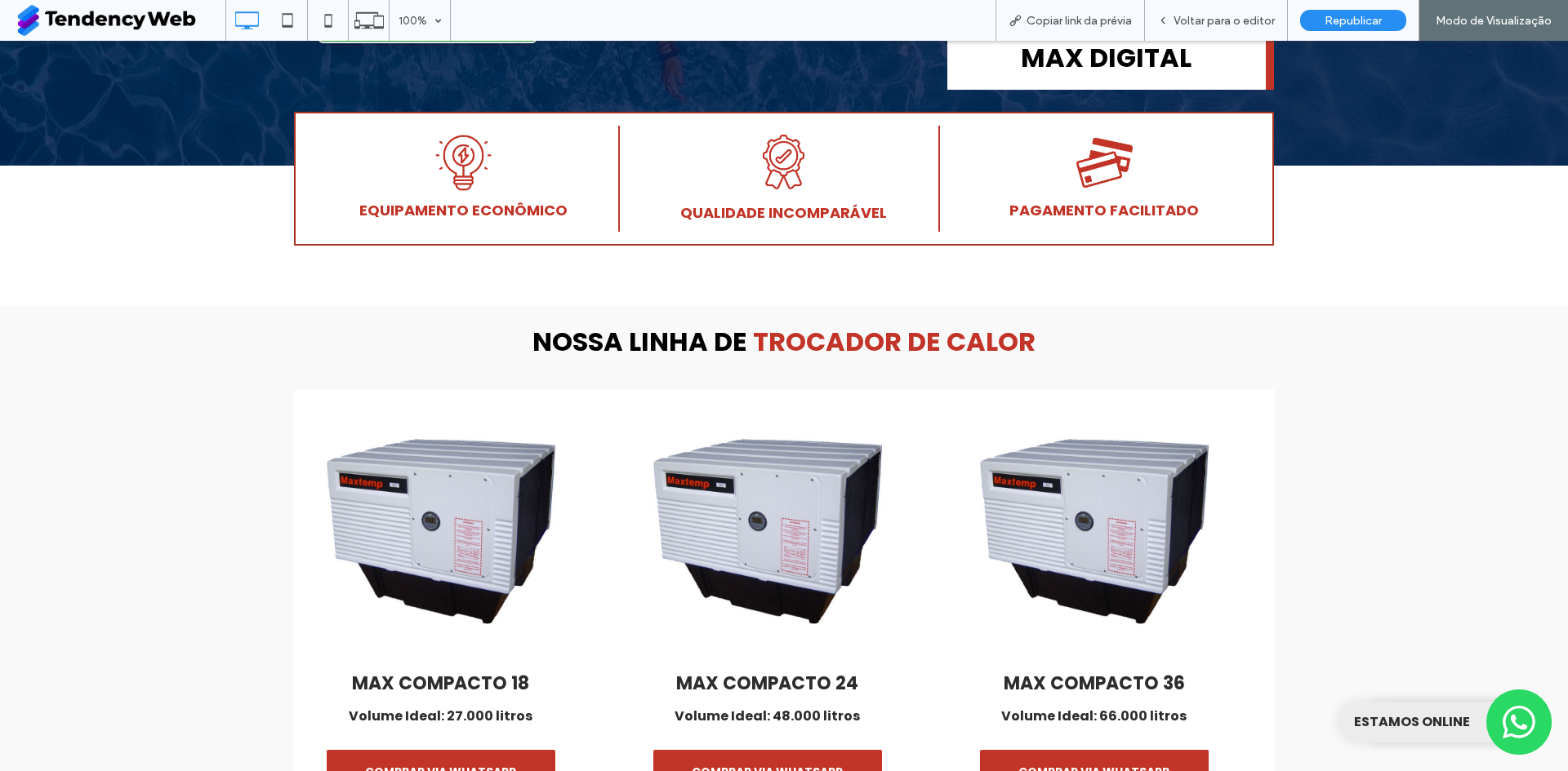
scroll to position [572, 0]
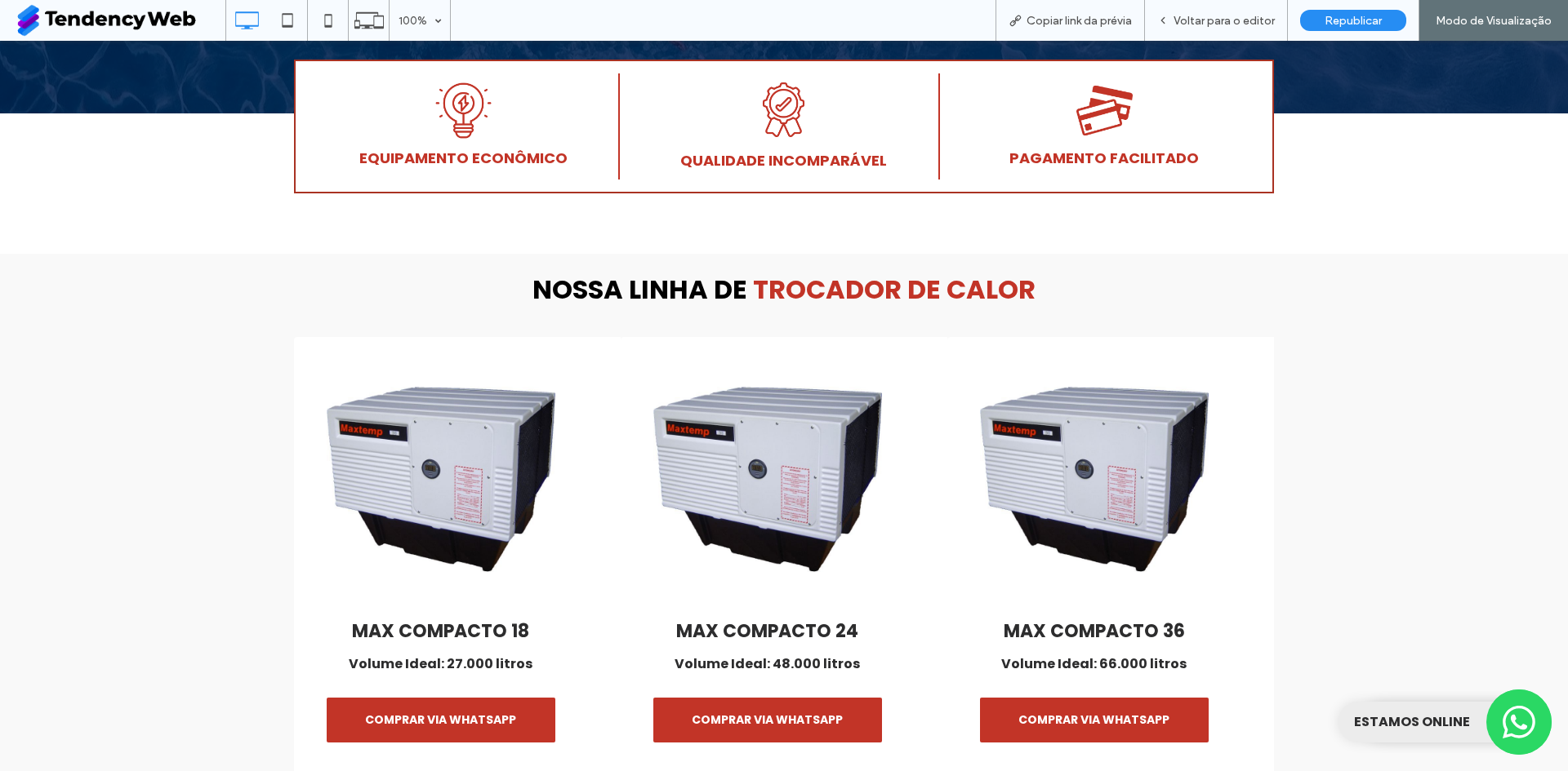
click at [437, 695] on div "Max compacto 18 Volume Ideal: 27.000 litros MAKE AN APPOINTMENT NOW COMPRAR VIA…" at bounding box center [457, 568] width 327 height 463
click at [431, 709] on span "COMPRAR VIA WHATSAPP" at bounding box center [440, 720] width 151 height 34
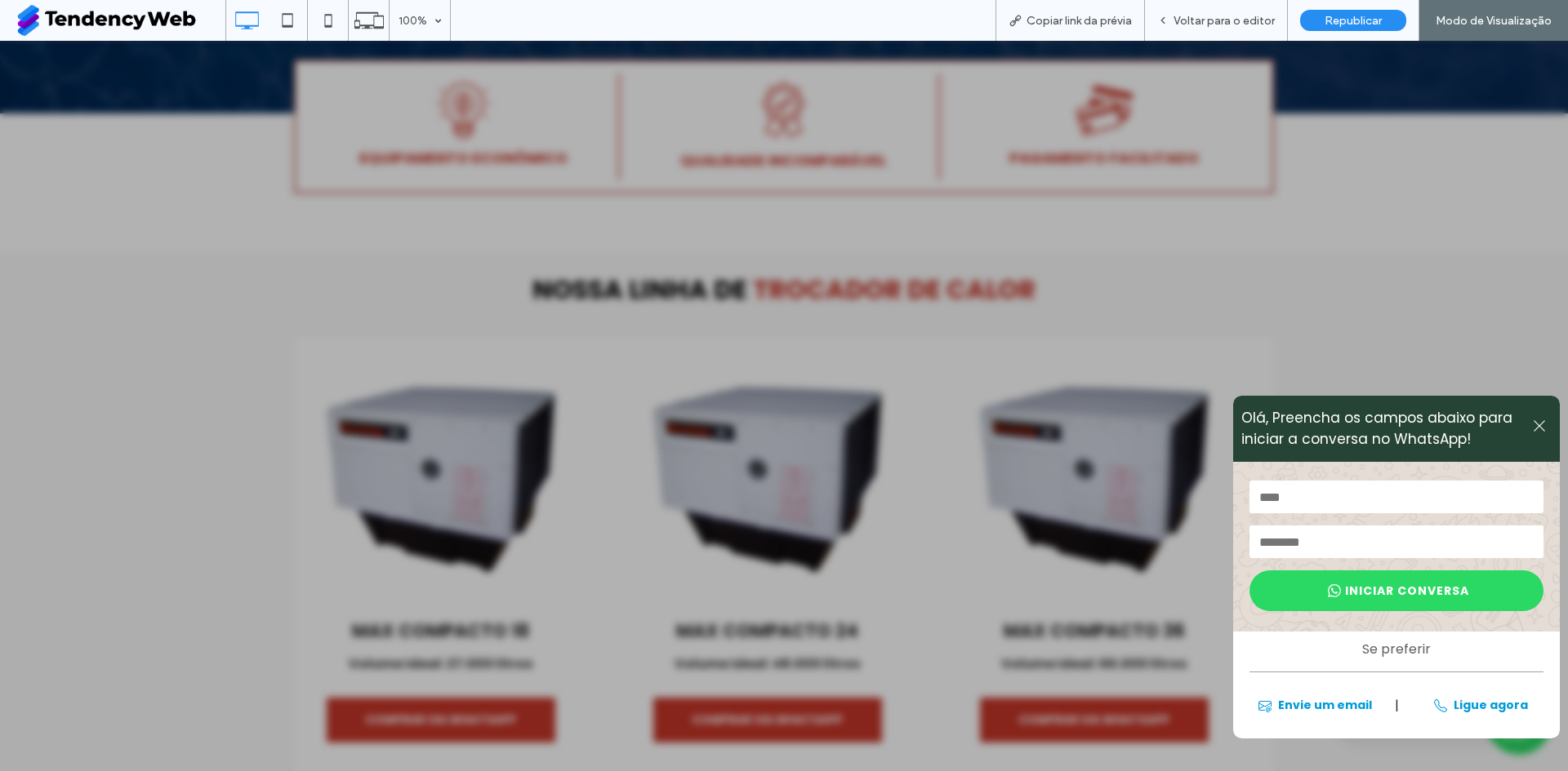
click at [1532, 426] on icon at bounding box center [1539, 425] width 14 height 14
